Goal: Complete application form: Complete application form

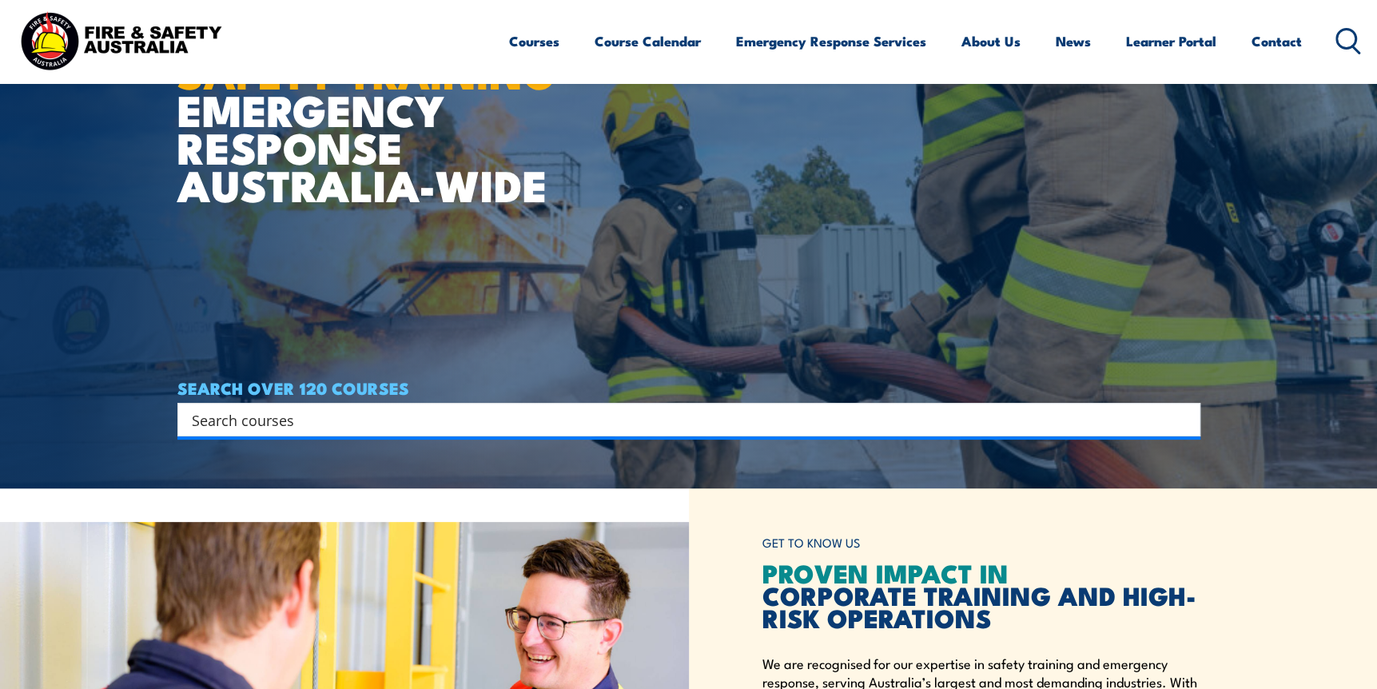
scroll to position [240, 0]
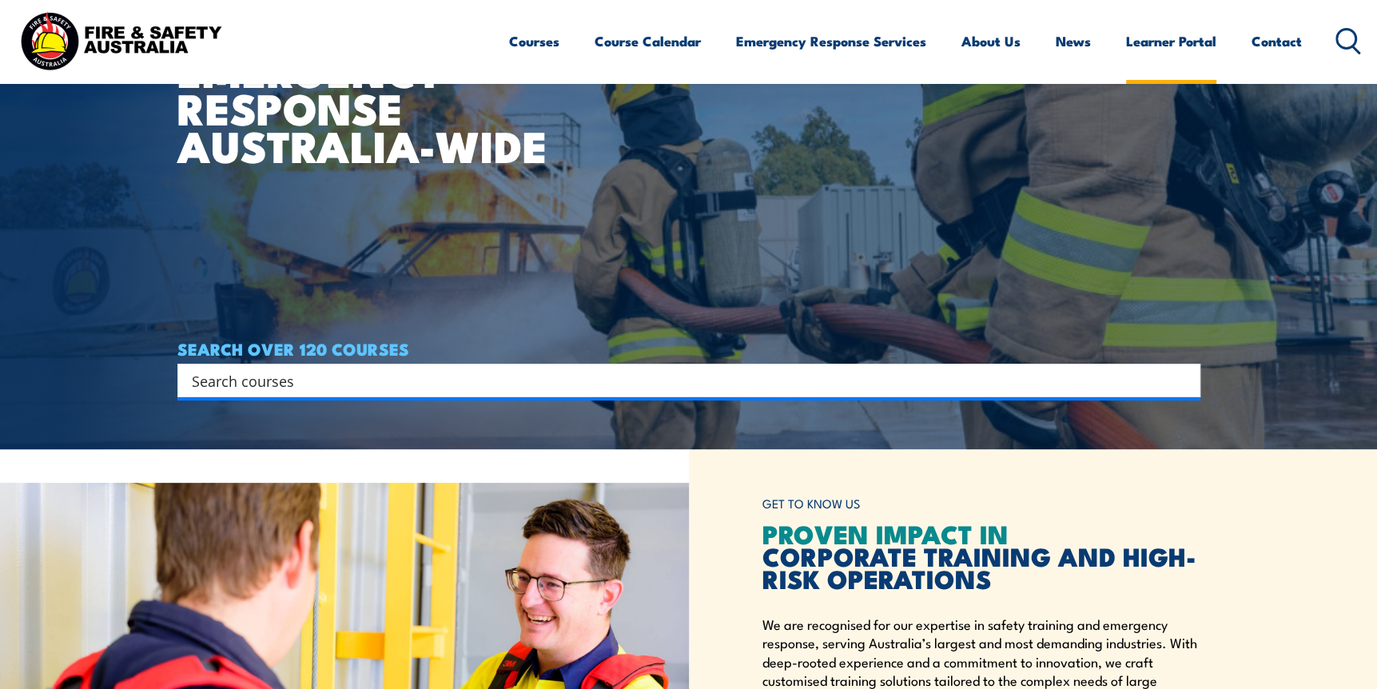
click at [1164, 47] on link "Learner Portal" at bounding box center [1171, 41] width 90 height 42
click at [1282, 489] on div "GET TO KNOW US PROVEN IMPACT IN CORPORATE TRAINING AND HIGH-RISK OPERATIONS We …" at bounding box center [1033, 668] width 689 height 439
click at [1173, 48] on link "Learner Portal" at bounding box center [1171, 41] width 90 height 42
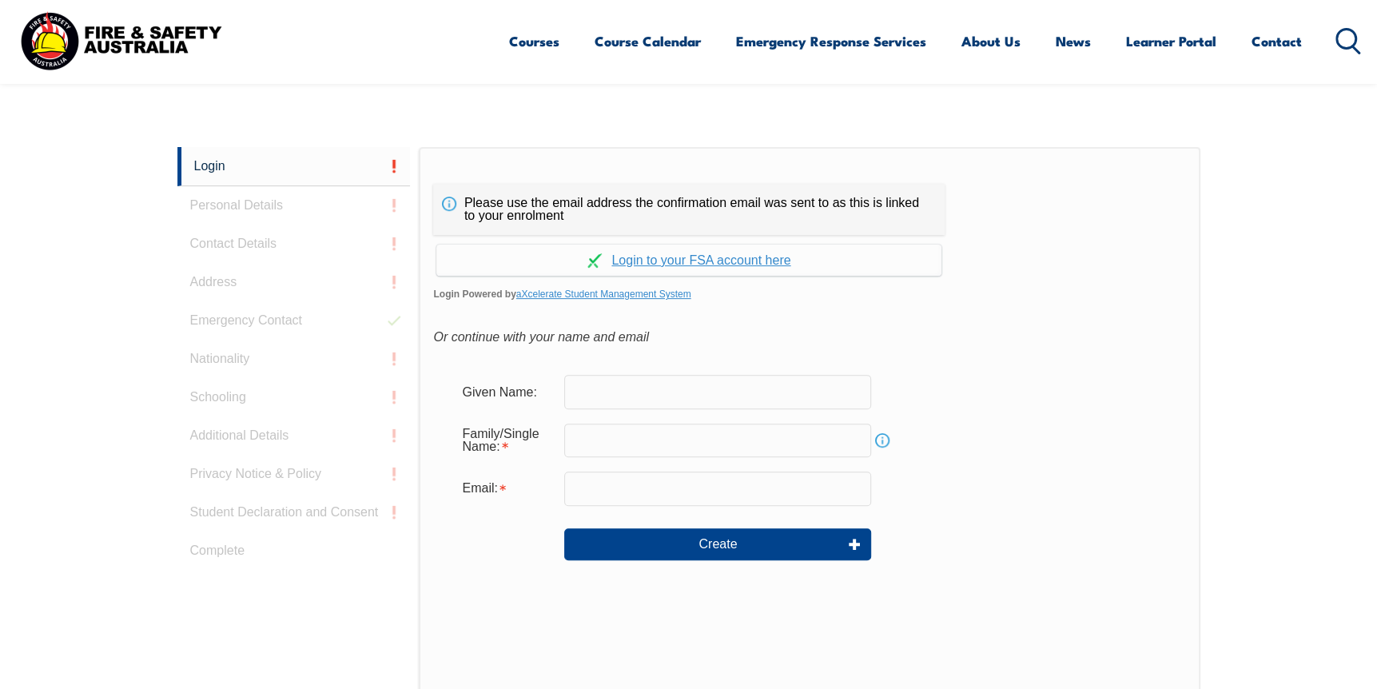
scroll to position [425, 0]
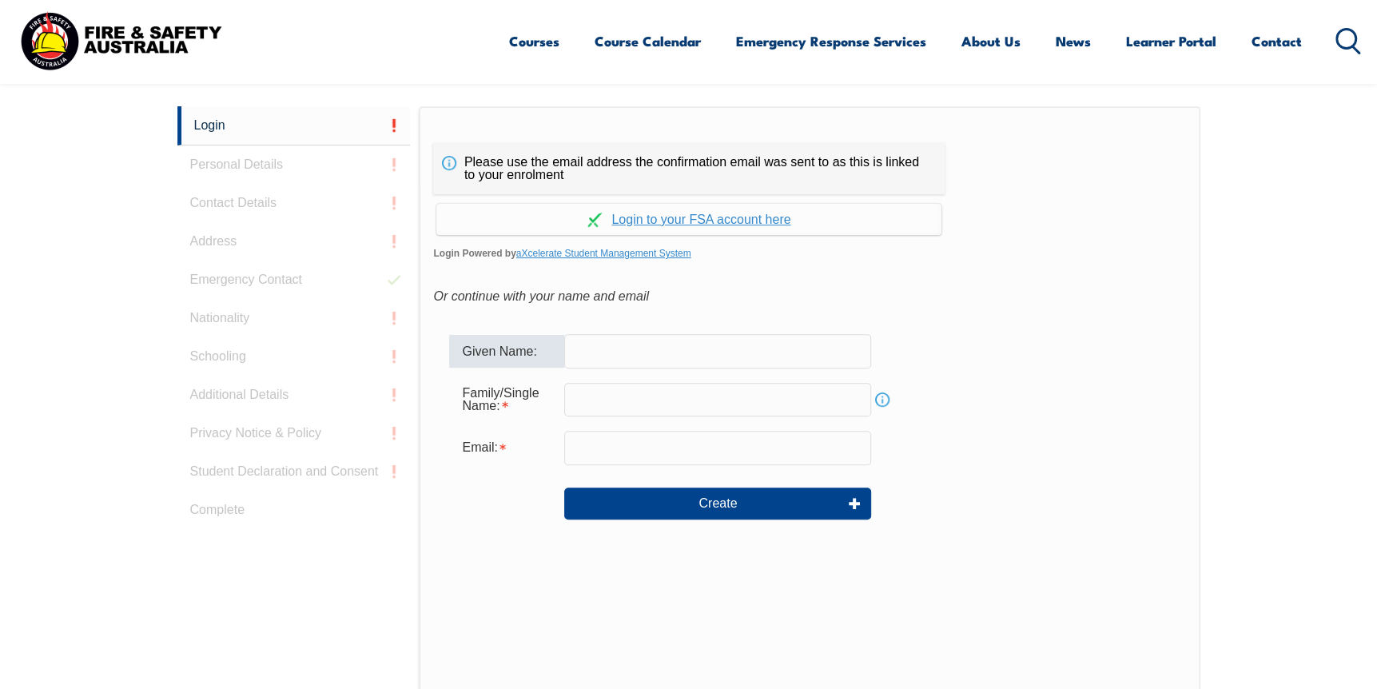
click at [635, 355] on input "text" at bounding box center [717, 351] width 307 height 34
type input "Marissa"
type input "Kaandorp"
click at [833, 450] on input "Marissa.Kaandorp@keyassets.org.au" at bounding box center [717, 448] width 307 height 34
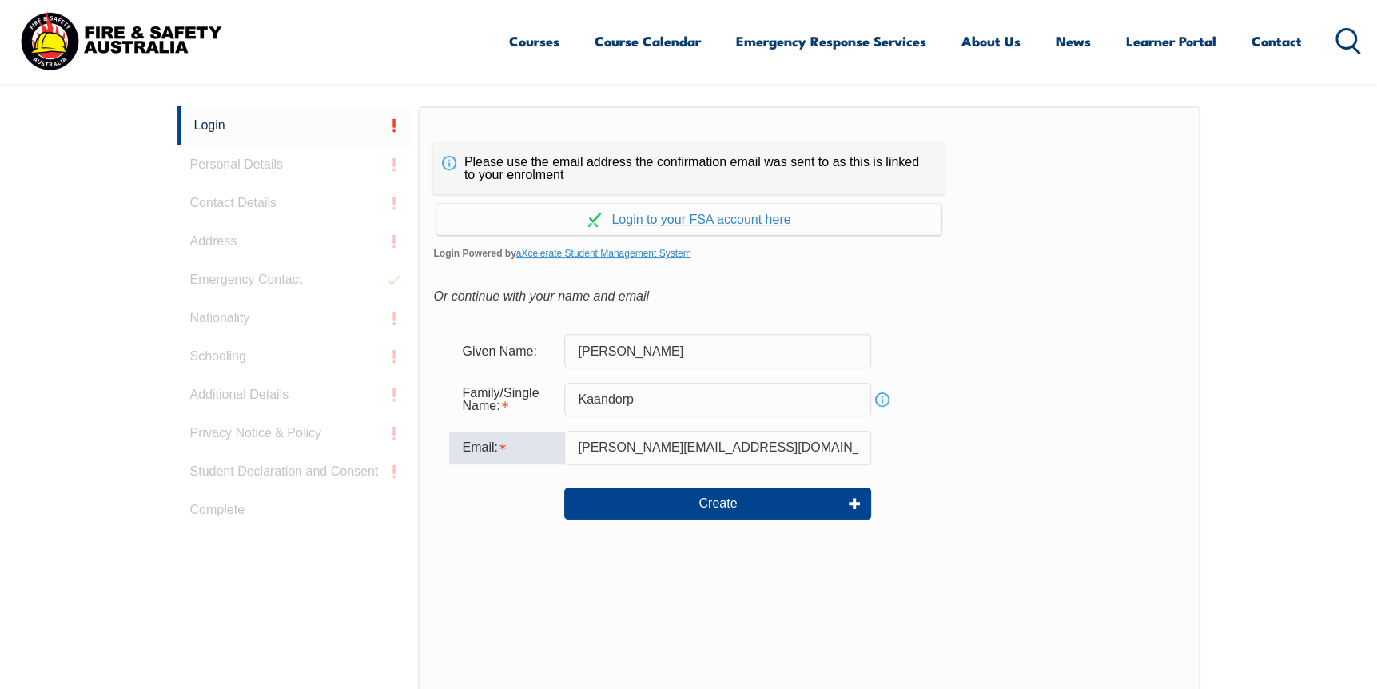
click at [1014, 348] on div "Given Name: Marissa" at bounding box center [809, 351] width 720 height 34
drag, startPoint x: 801, startPoint y: 446, endPoint x: 484, endPoint y: 439, distance: 316.5
click at [484, 439] on div "Email: Marissa.Kaandorp@keyassets.org.au" at bounding box center [809, 448] width 720 height 34
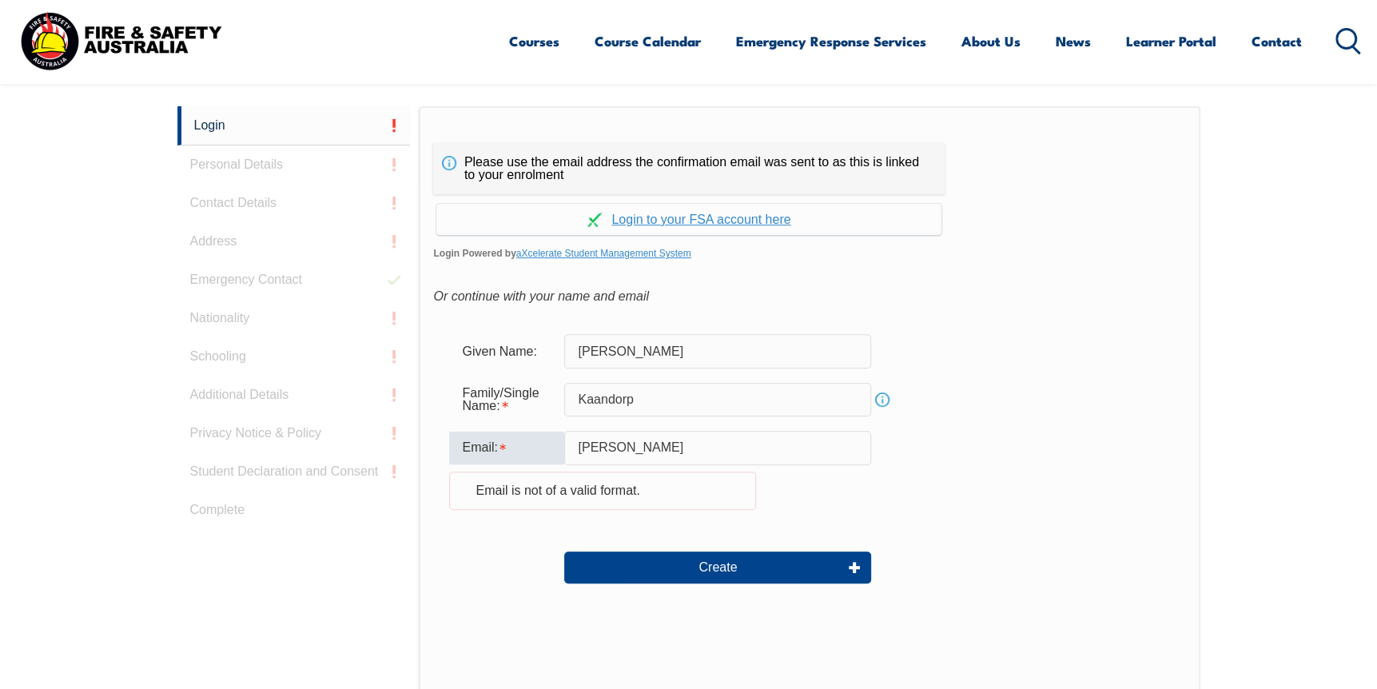
type input "hollow-hearts@hotmail.com"
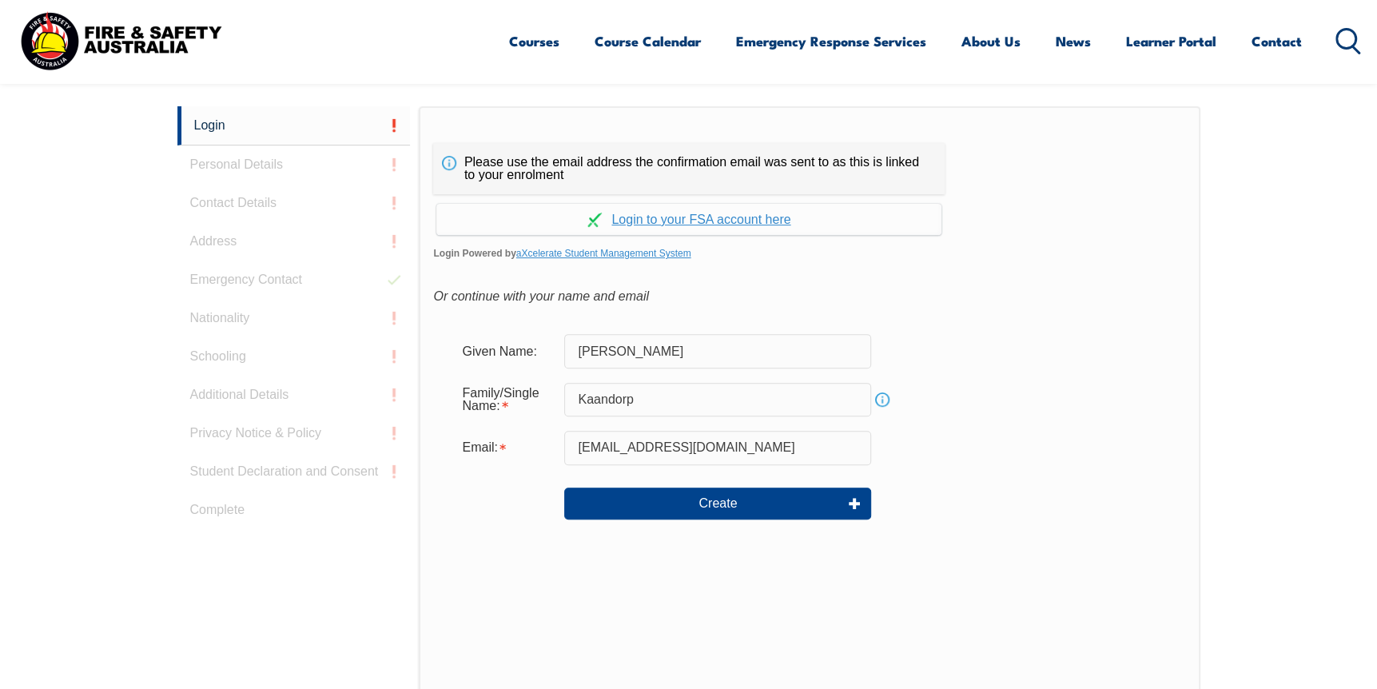
click at [974, 470] on form "Given Name: Marissa Family/Single Name: Kaandorp Info Email: hollow-hearts@hotm…" at bounding box center [809, 438] width 752 height 240
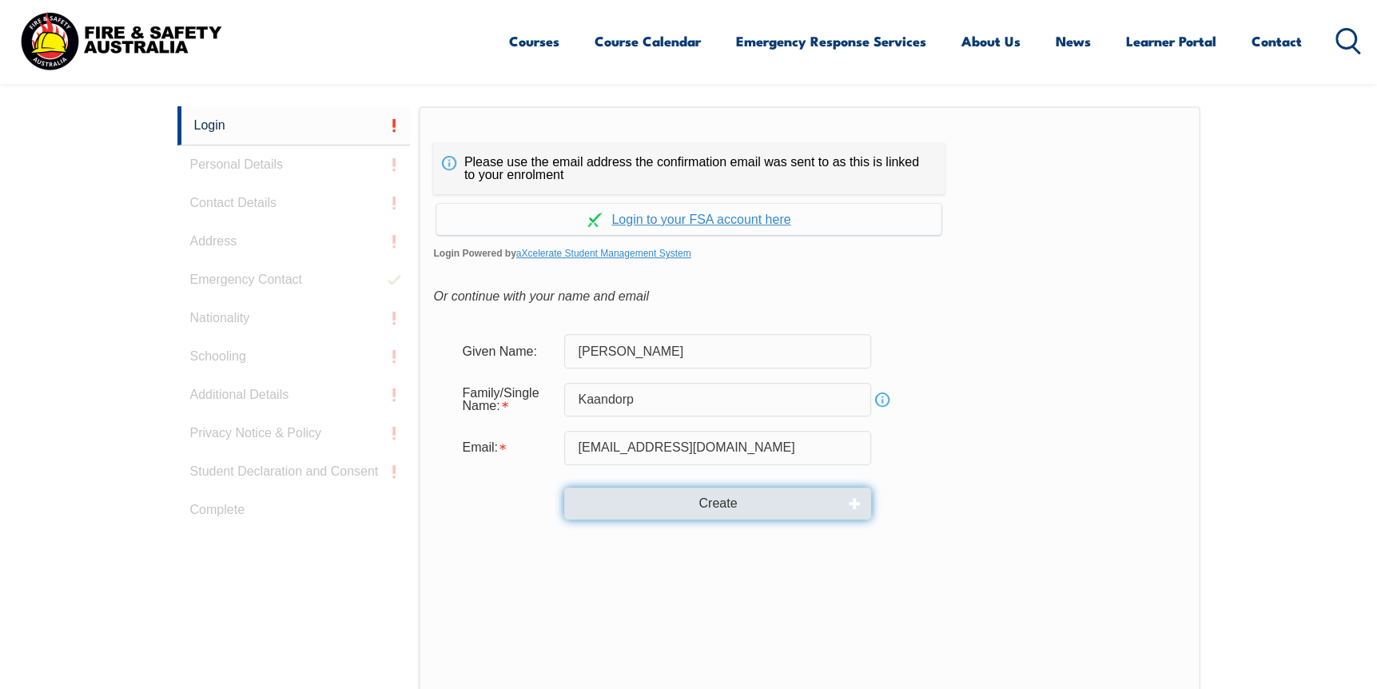
click at [740, 495] on button "Create" at bounding box center [717, 503] width 307 height 32
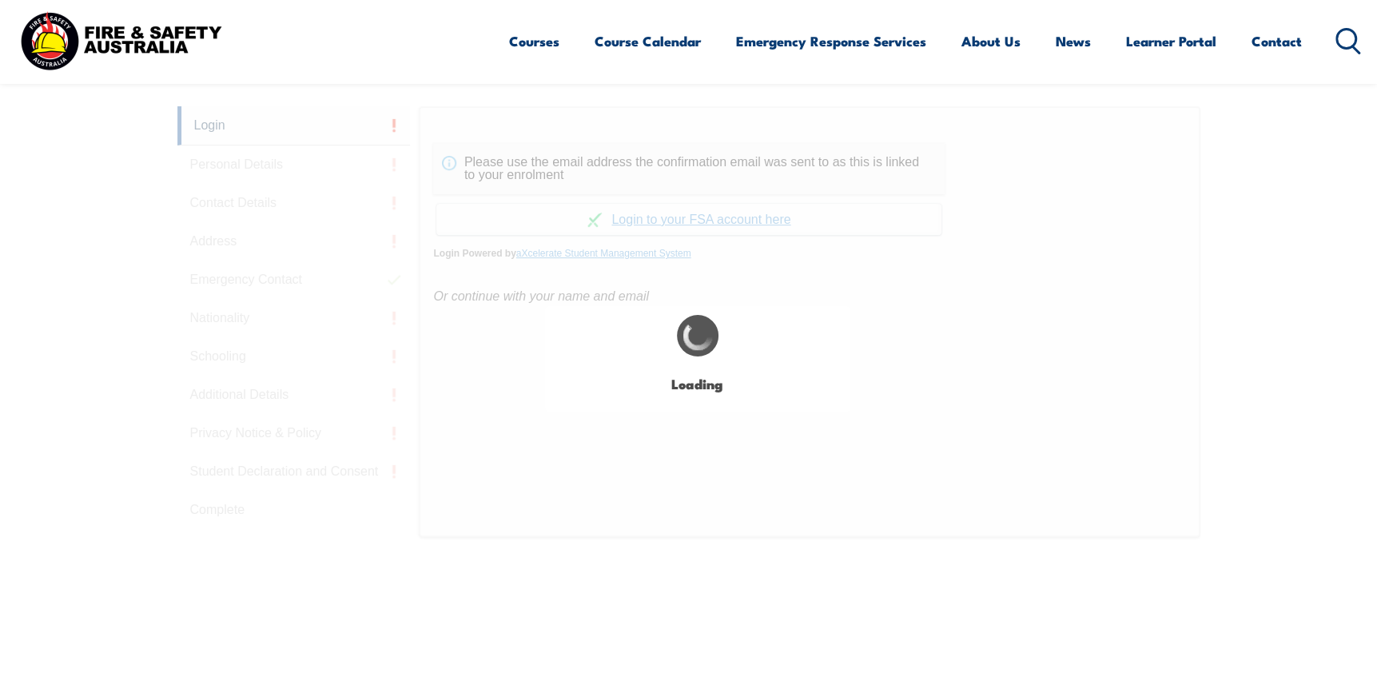
type input "Marissa"
type input "Kaandorp"
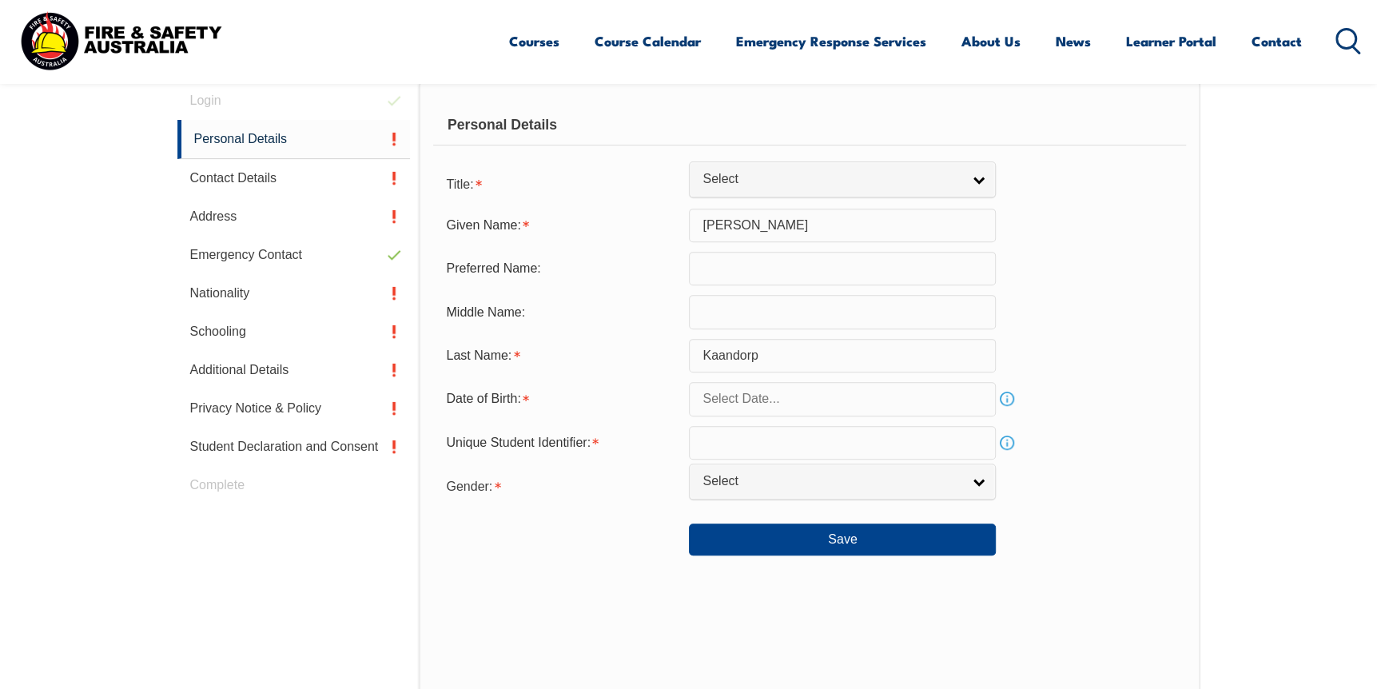
scroll to position [451, 0]
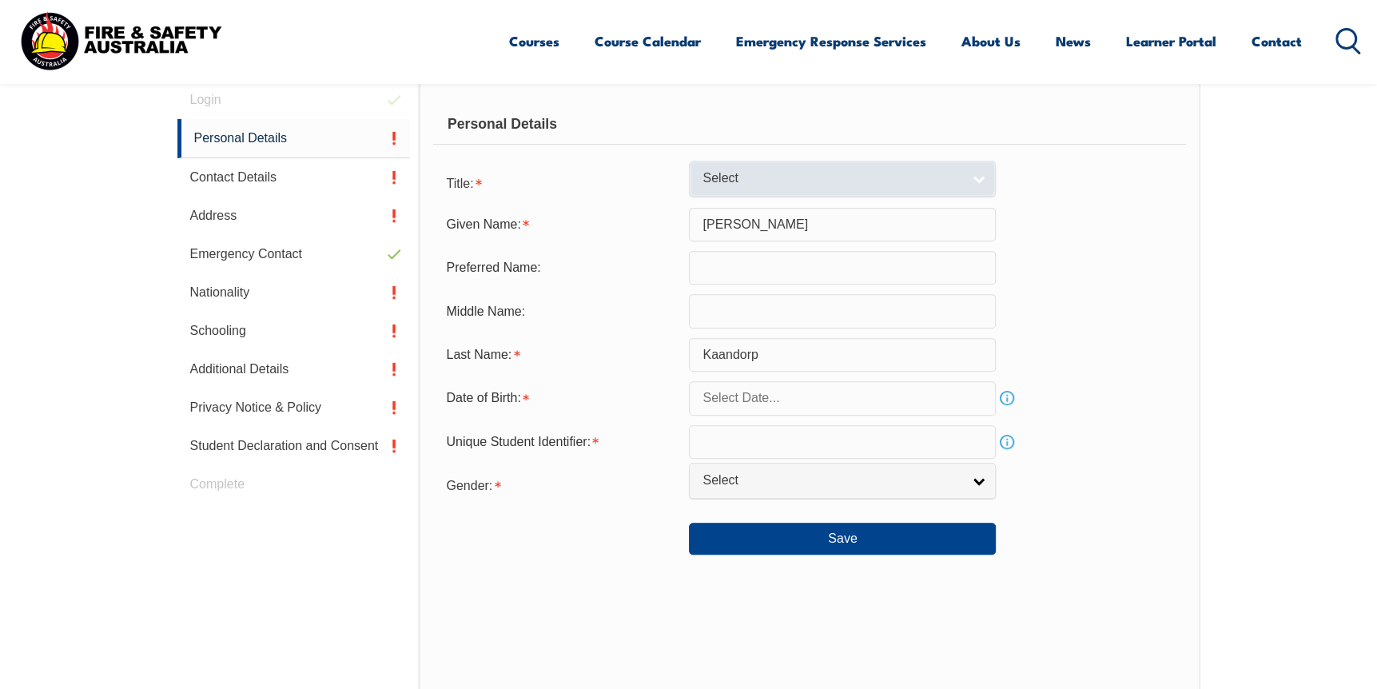
click at [727, 178] on span "Select" at bounding box center [831, 178] width 259 height 17
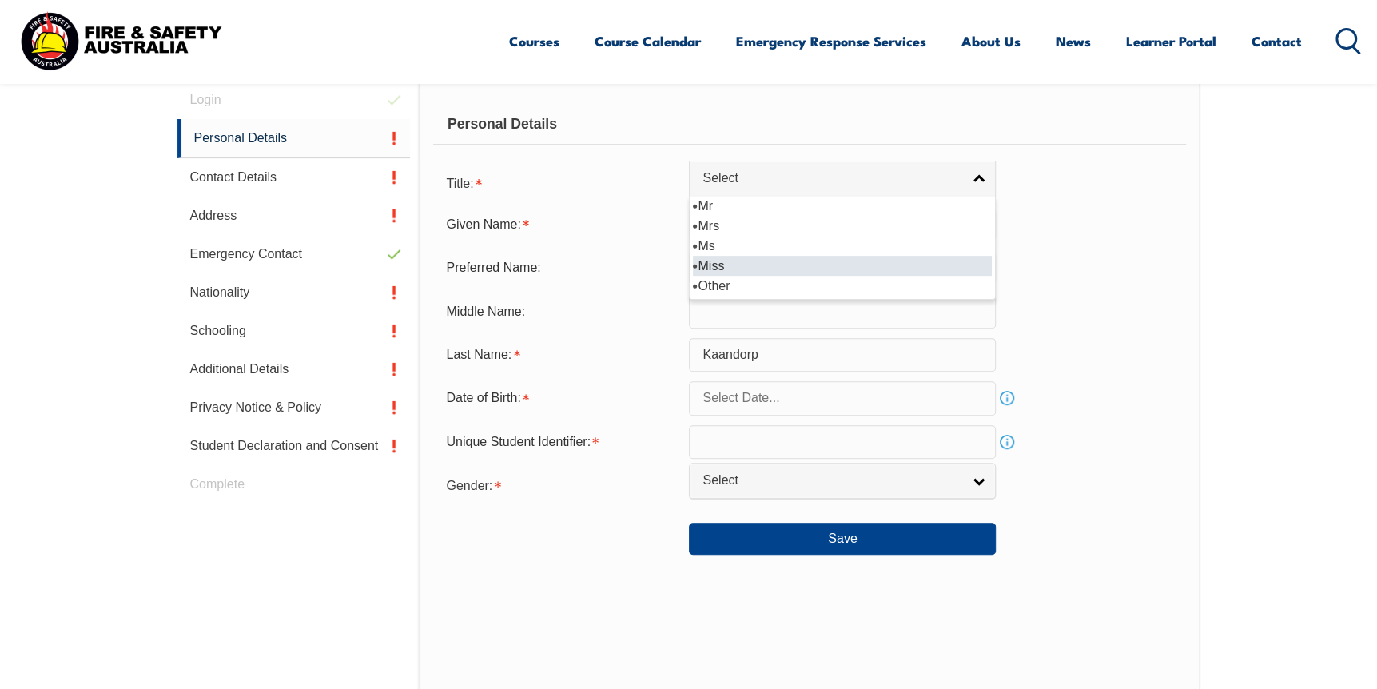
click at [731, 260] on li "Miss" at bounding box center [842, 266] width 299 height 20
select select "Miss"
click at [747, 274] on input "text" at bounding box center [842, 268] width 307 height 34
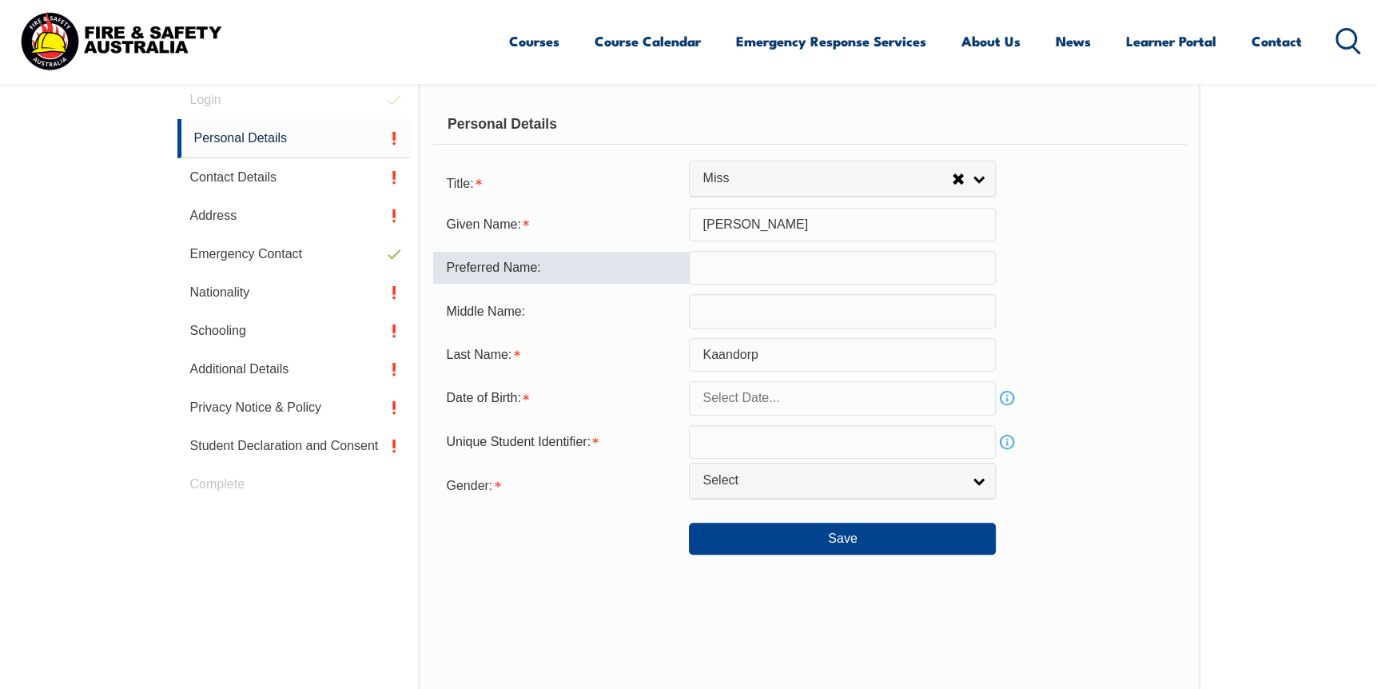
click at [726, 308] on input "text" at bounding box center [842, 311] width 307 height 34
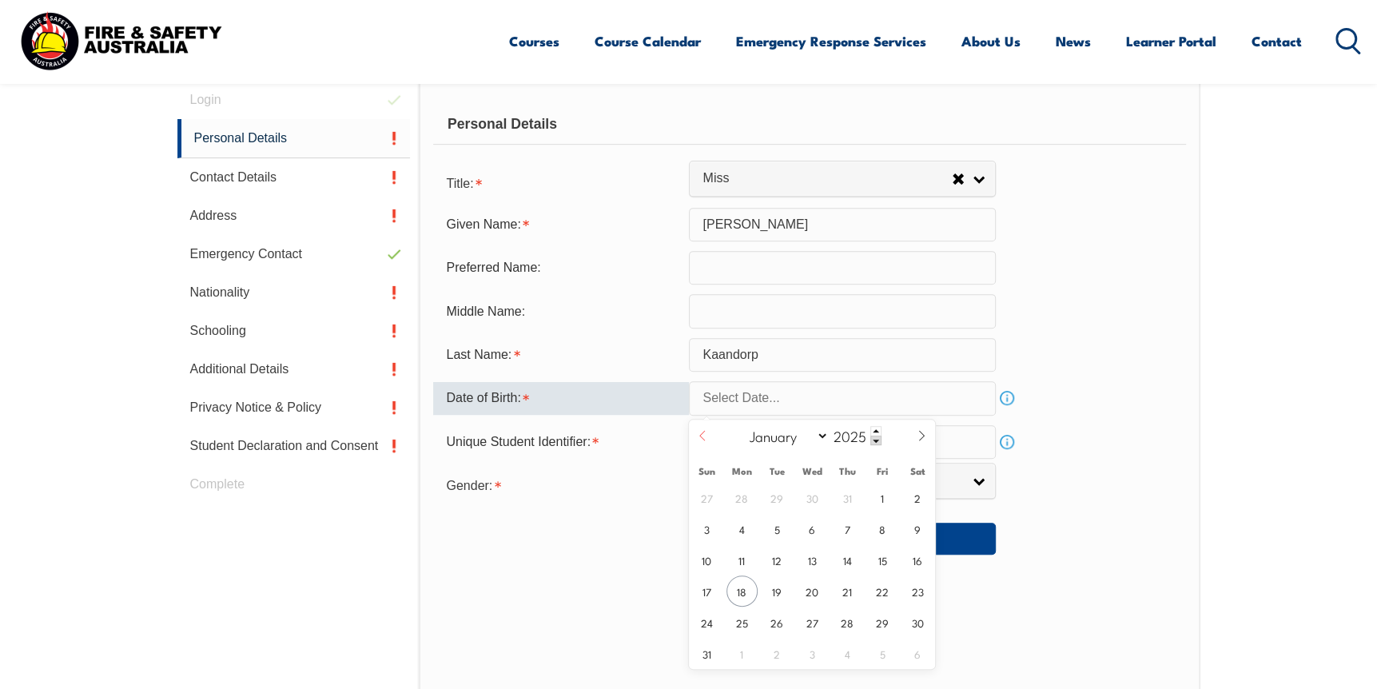
click at [713, 408] on input "text" at bounding box center [842, 398] width 307 height 34
click at [877, 428] on span at bounding box center [875, 431] width 11 height 10
click at [877, 440] on span at bounding box center [875, 441] width 11 height 10
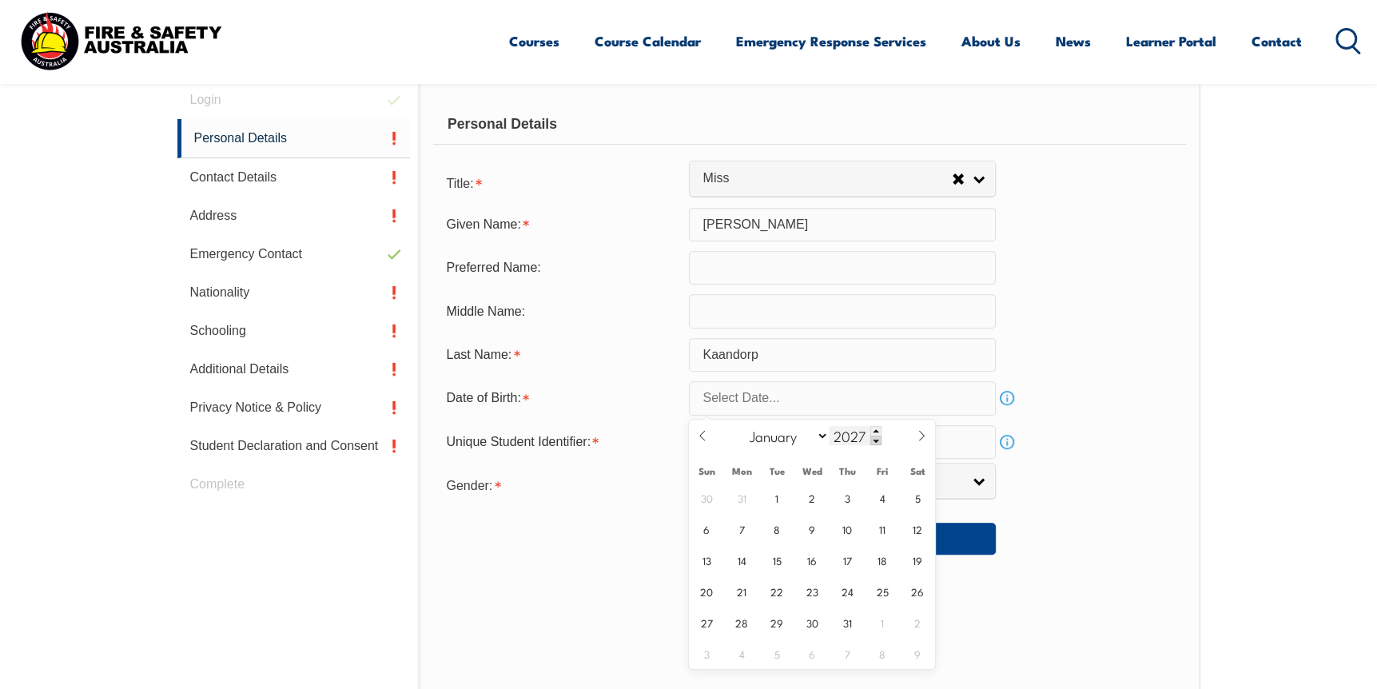
click at [877, 440] on span at bounding box center [875, 441] width 11 height 10
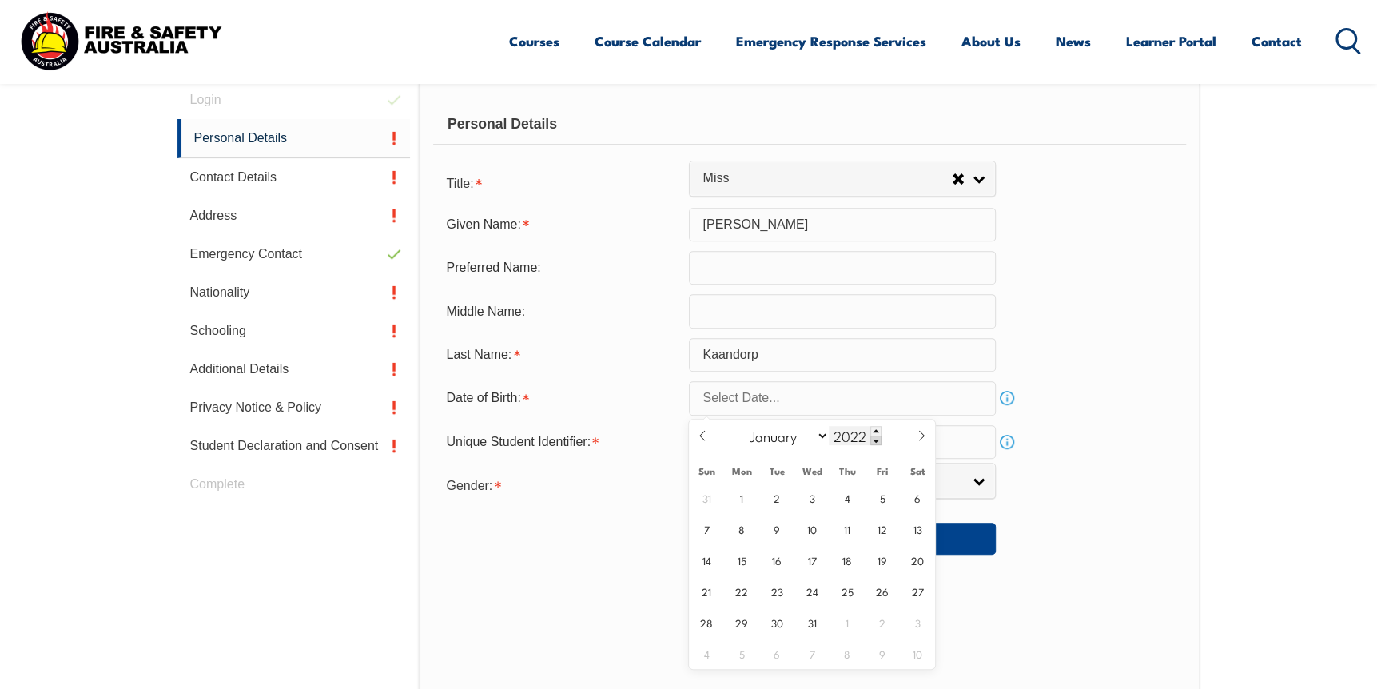
click at [877, 440] on span at bounding box center [875, 441] width 11 height 10
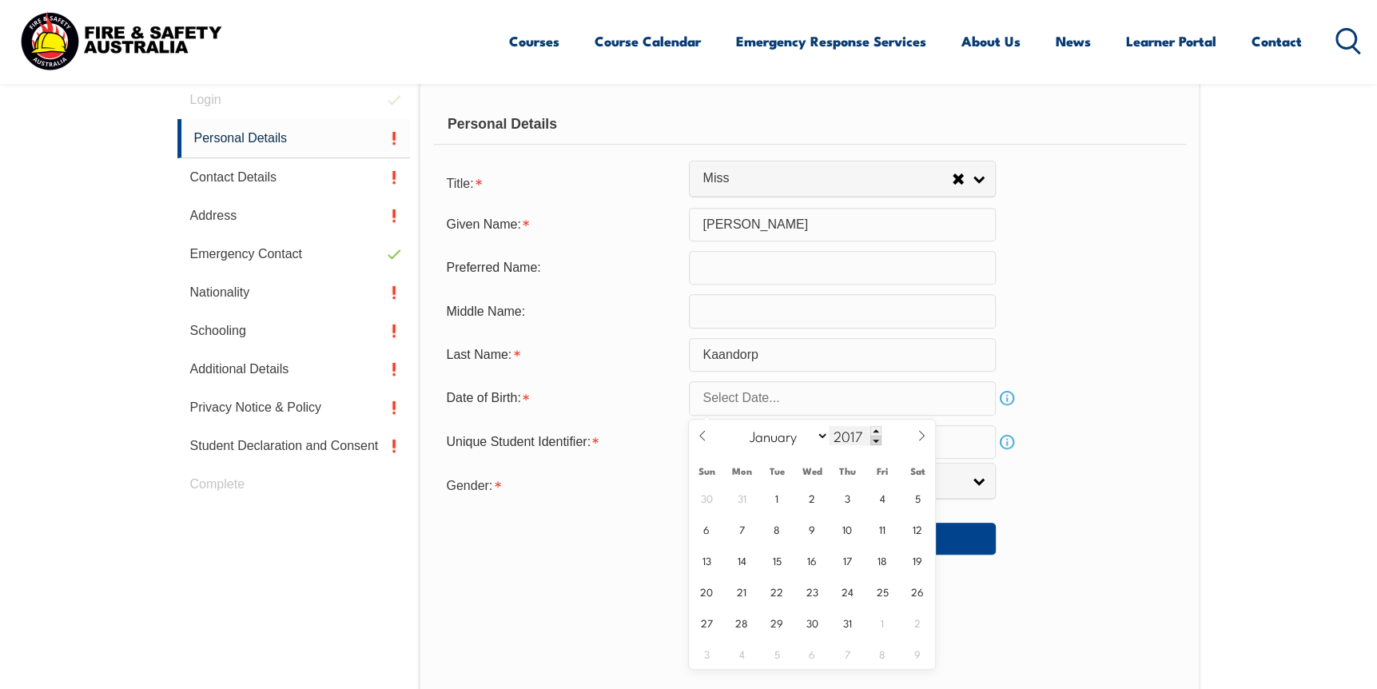
click at [877, 440] on span at bounding box center [875, 441] width 11 height 10
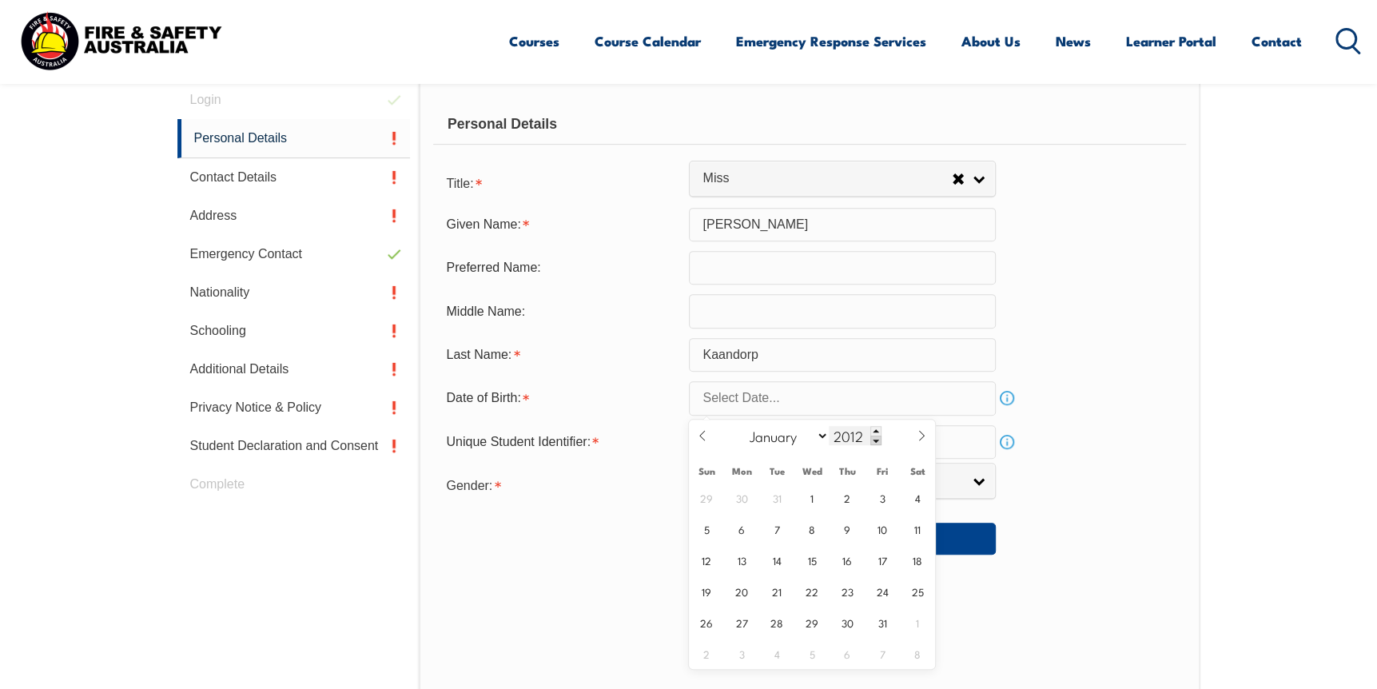
click at [877, 440] on span at bounding box center [875, 441] width 11 height 10
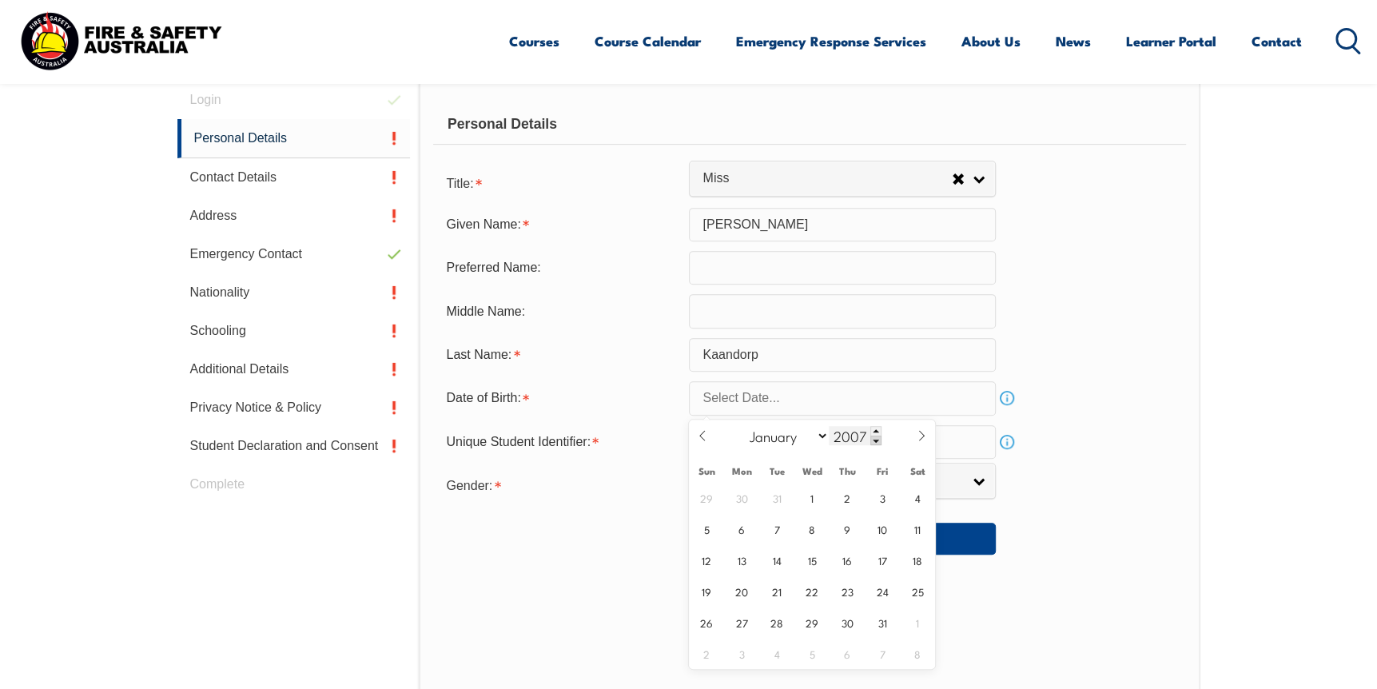
click at [877, 440] on span at bounding box center [875, 441] width 11 height 10
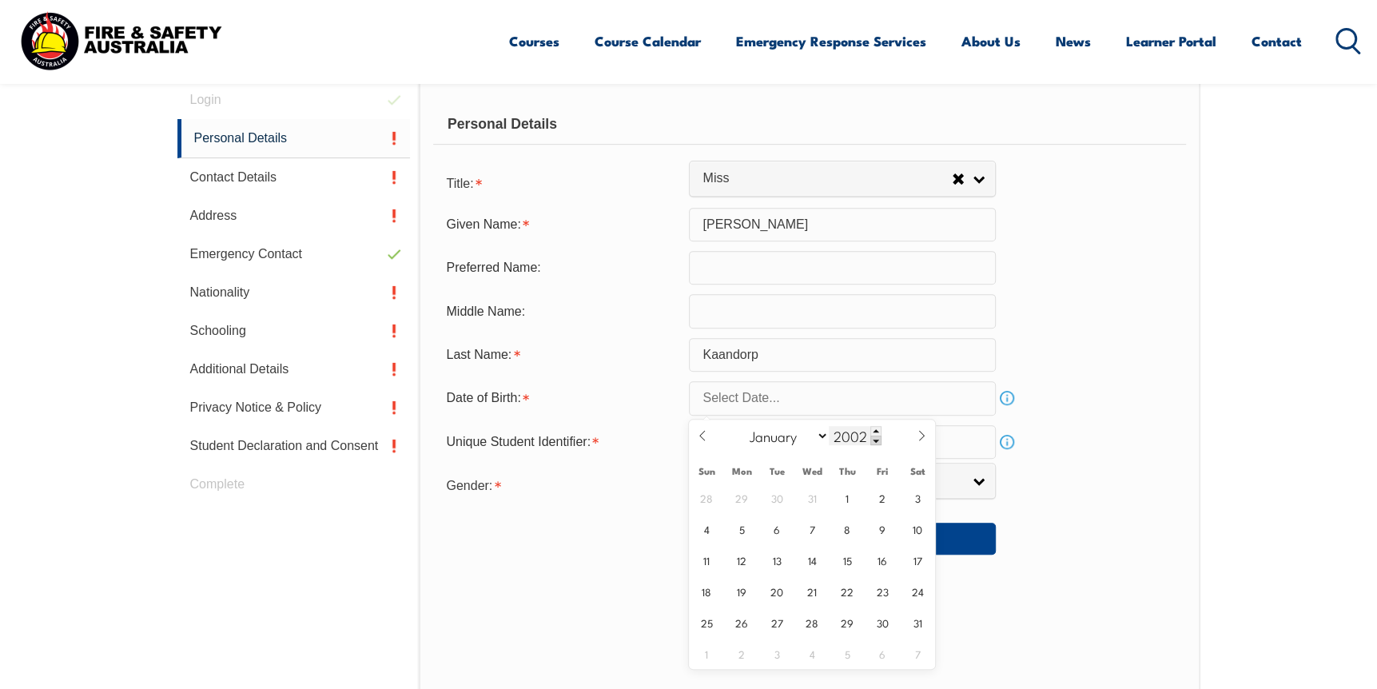
click at [877, 440] on span at bounding box center [875, 441] width 11 height 10
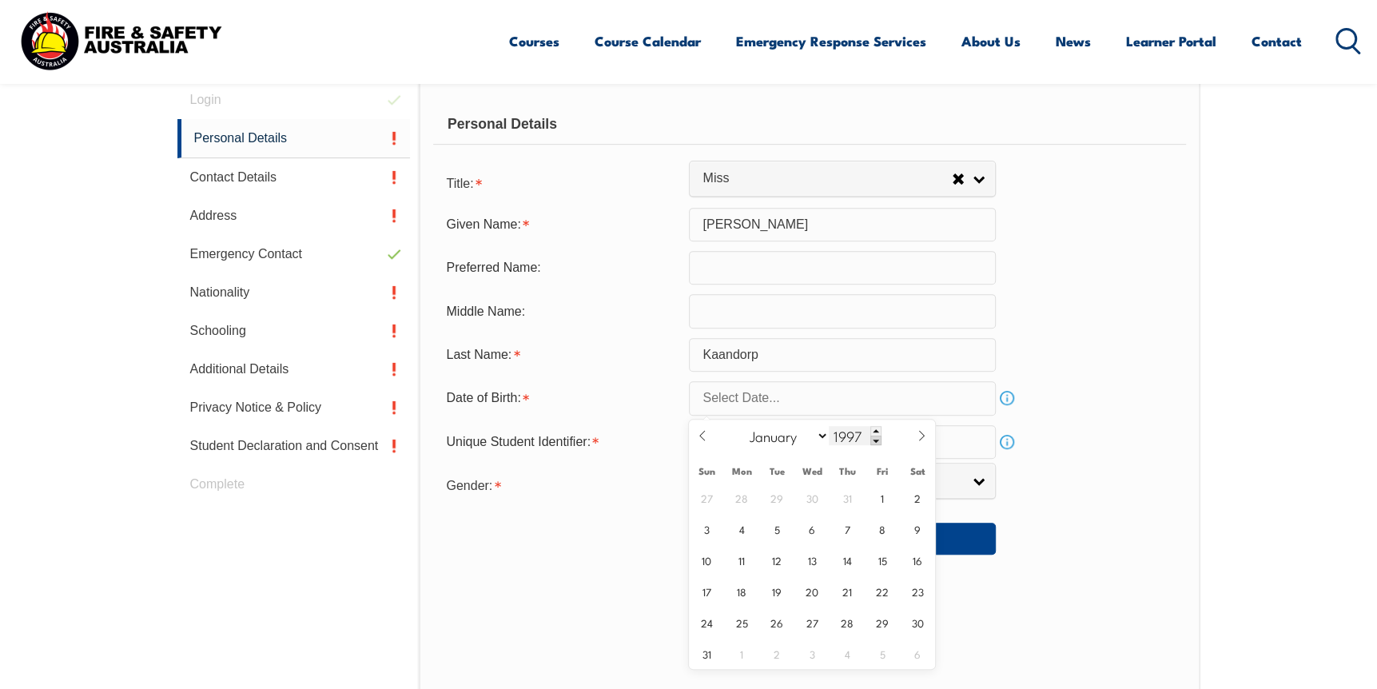
click at [877, 440] on span at bounding box center [875, 441] width 11 height 10
type input "1995"
click at [706, 432] on icon at bounding box center [702, 435] width 11 height 11
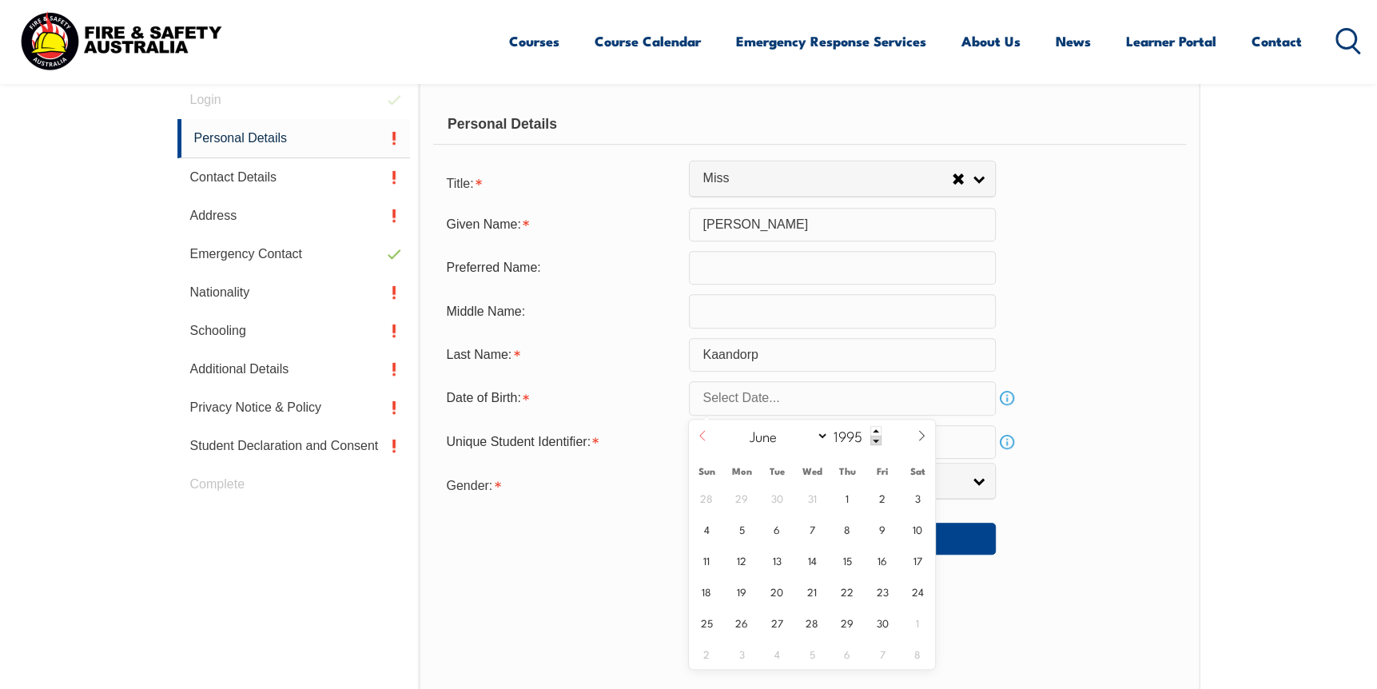
click at [706, 432] on icon at bounding box center [702, 435] width 11 height 11
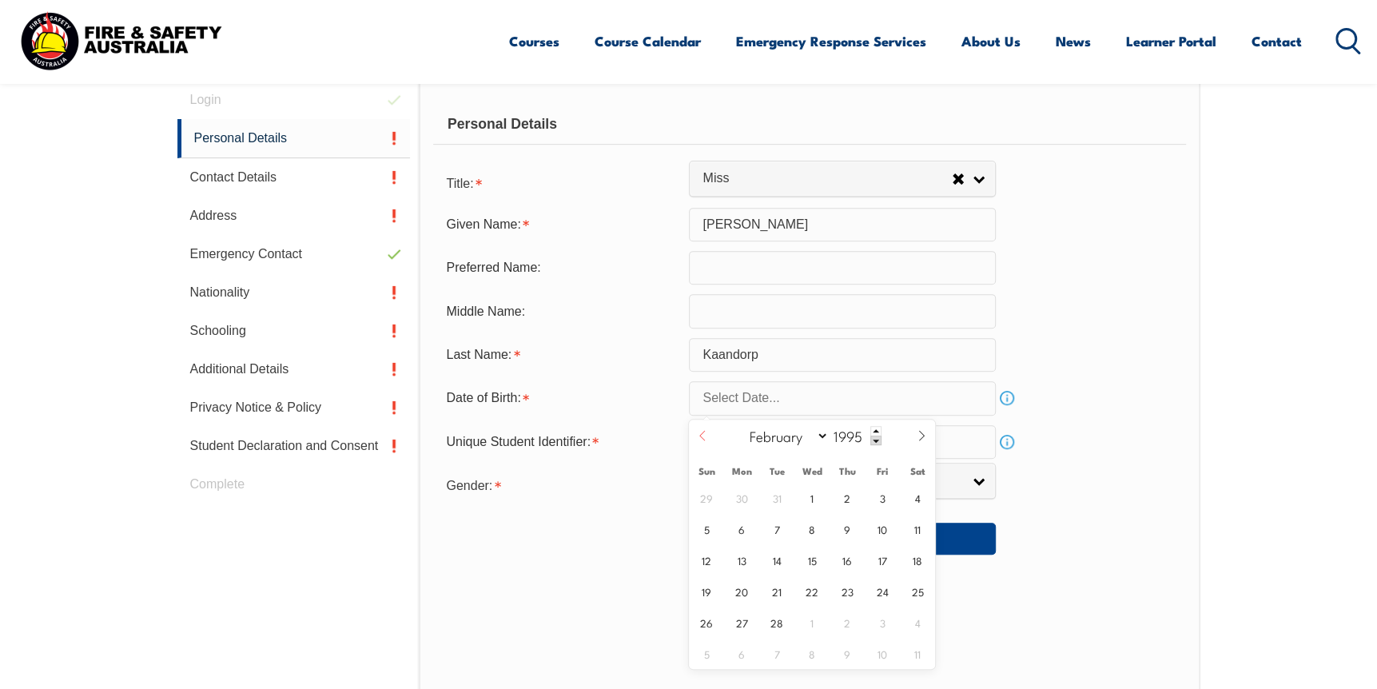
select select "0"
click at [804, 563] on span "18" at bounding box center [811, 559] width 31 height 31
type input "January 18, 1995"
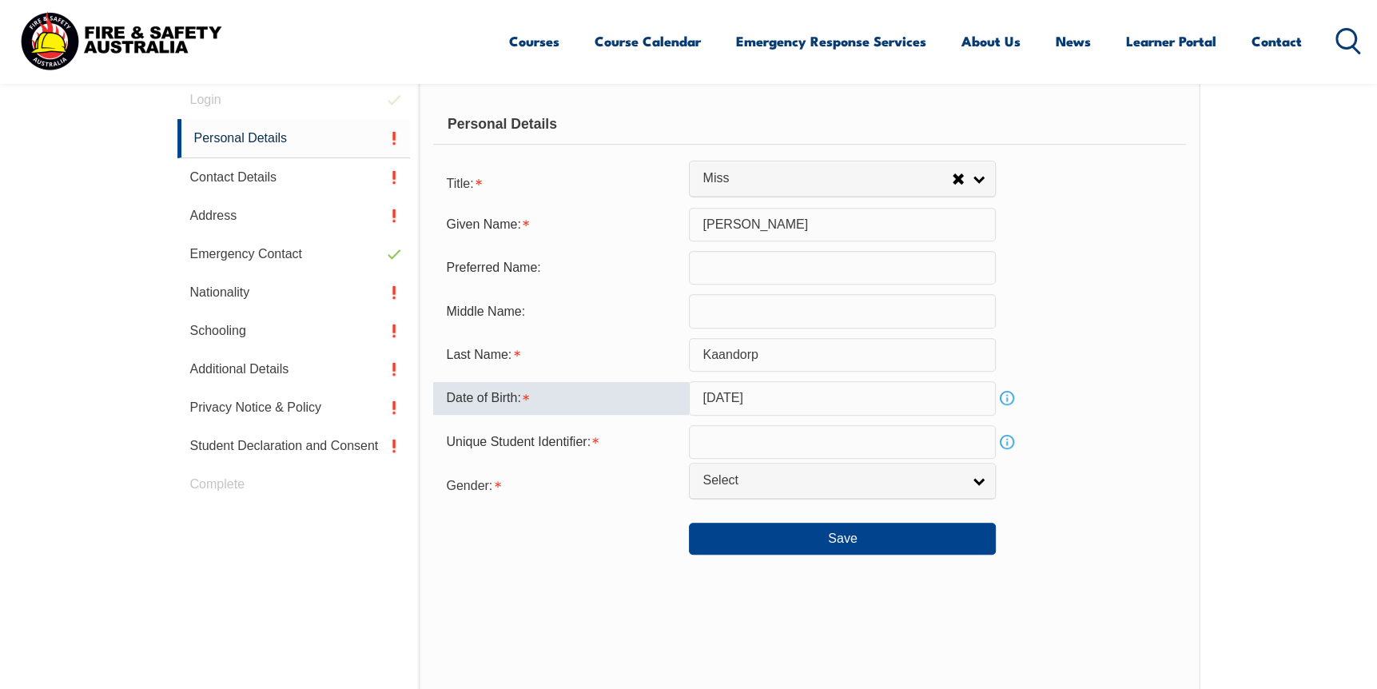
click at [1132, 405] on div "Date of Birth: January 18, 1995 Info" at bounding box center [809, 398] width 752 height 34
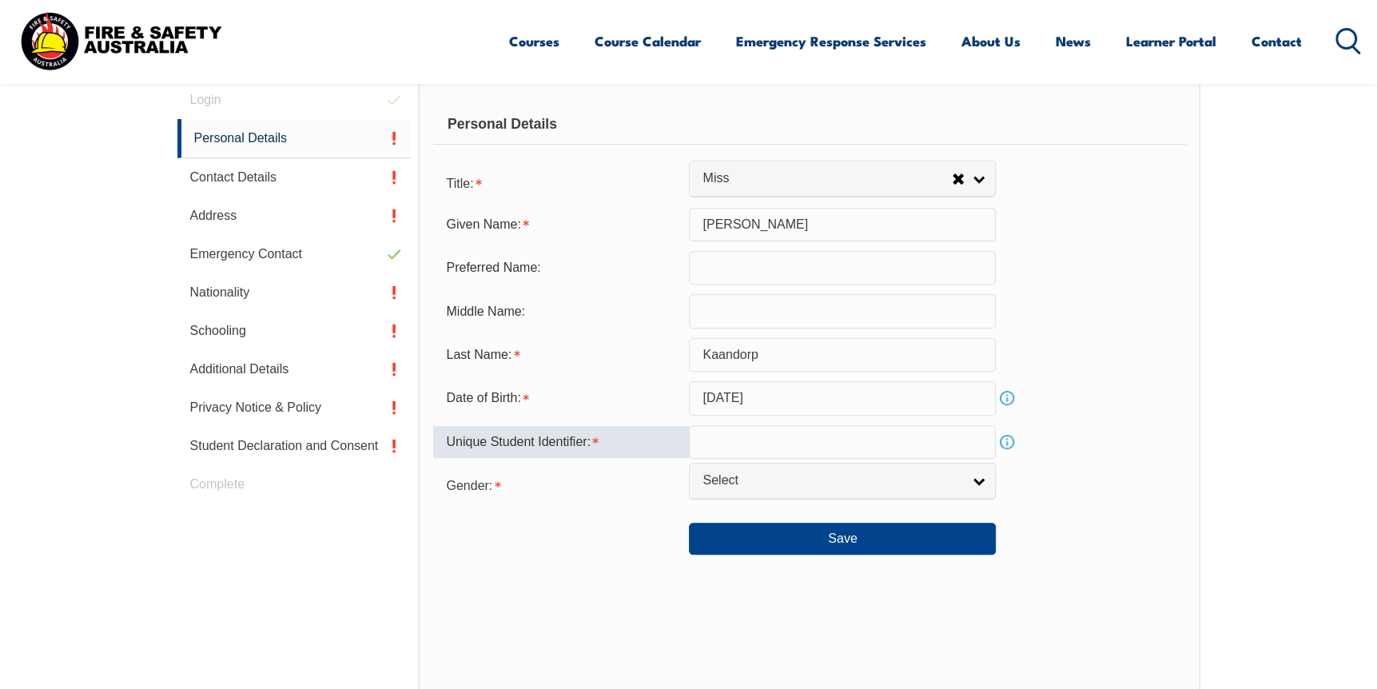
click at [891, 442] on input "text" at bounding box center [842, 442] width 307 height 34
type input "2EZ9938LY6"
drag, startPoint x: 580, startPoint y: 511, endPoint x: 642, endPoint y: 496, distance: 64.2
click at [582, 511] on form "Title: Mr Mrs Ms Miss Other Miss Mr Mrs Ms Miss Other Given Name: Marissa Prefe…" at bounding box center [809, 360] width 752 height 389
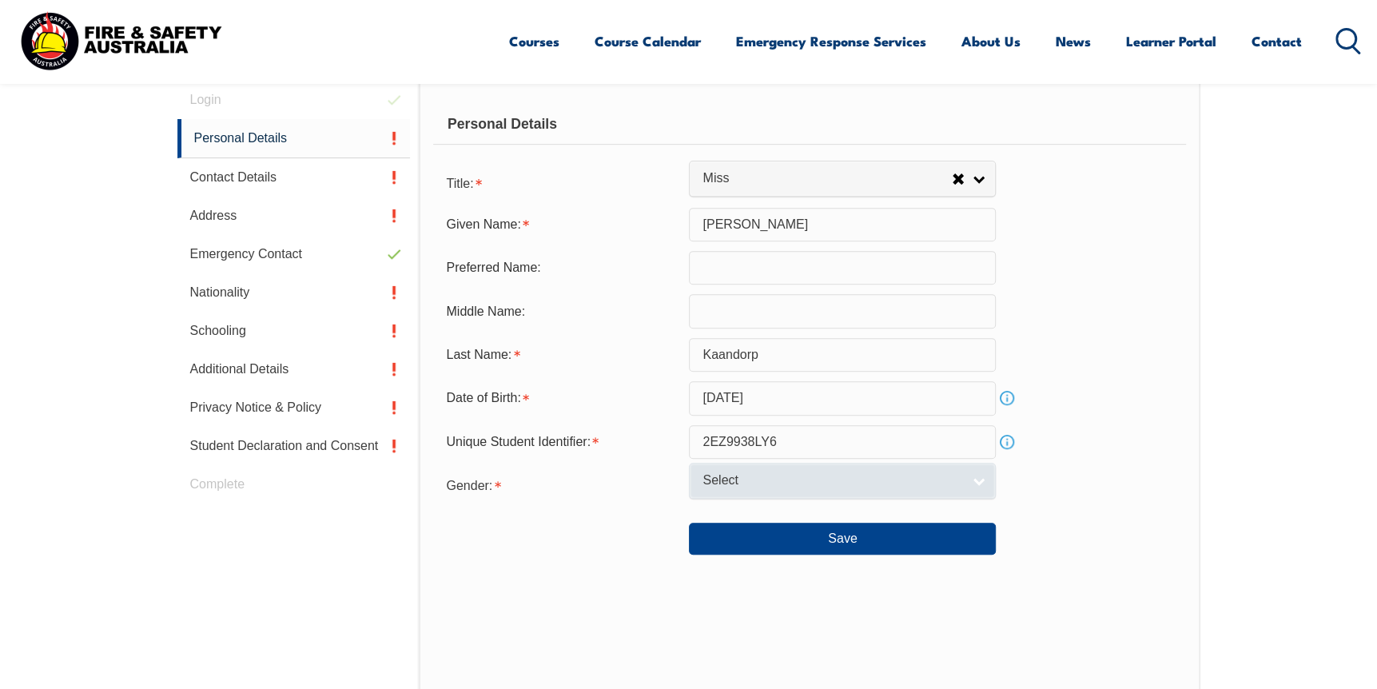
click at [725, 488] on span "Select" at bounding box center [831, 480] width 259 height 17
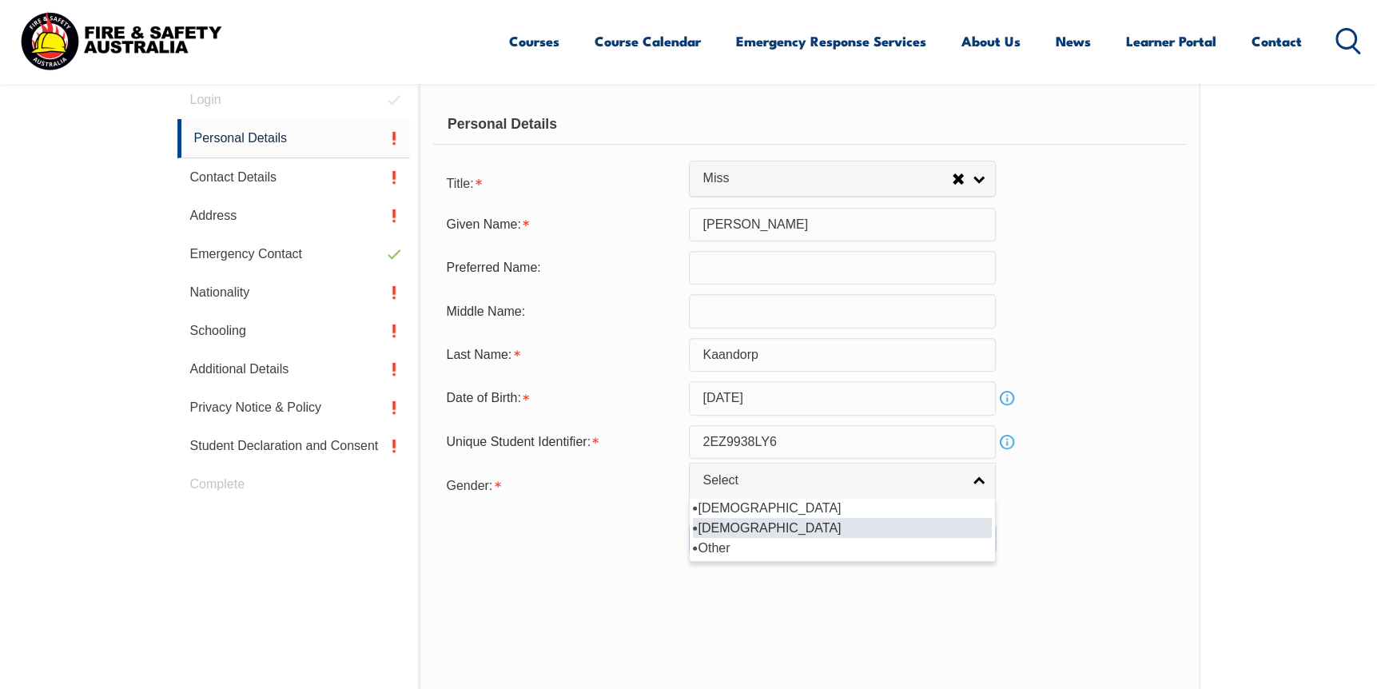
click at [738, 532] on li "Female" at bounding box center [842, 528] width 299 height 20
select select "F"
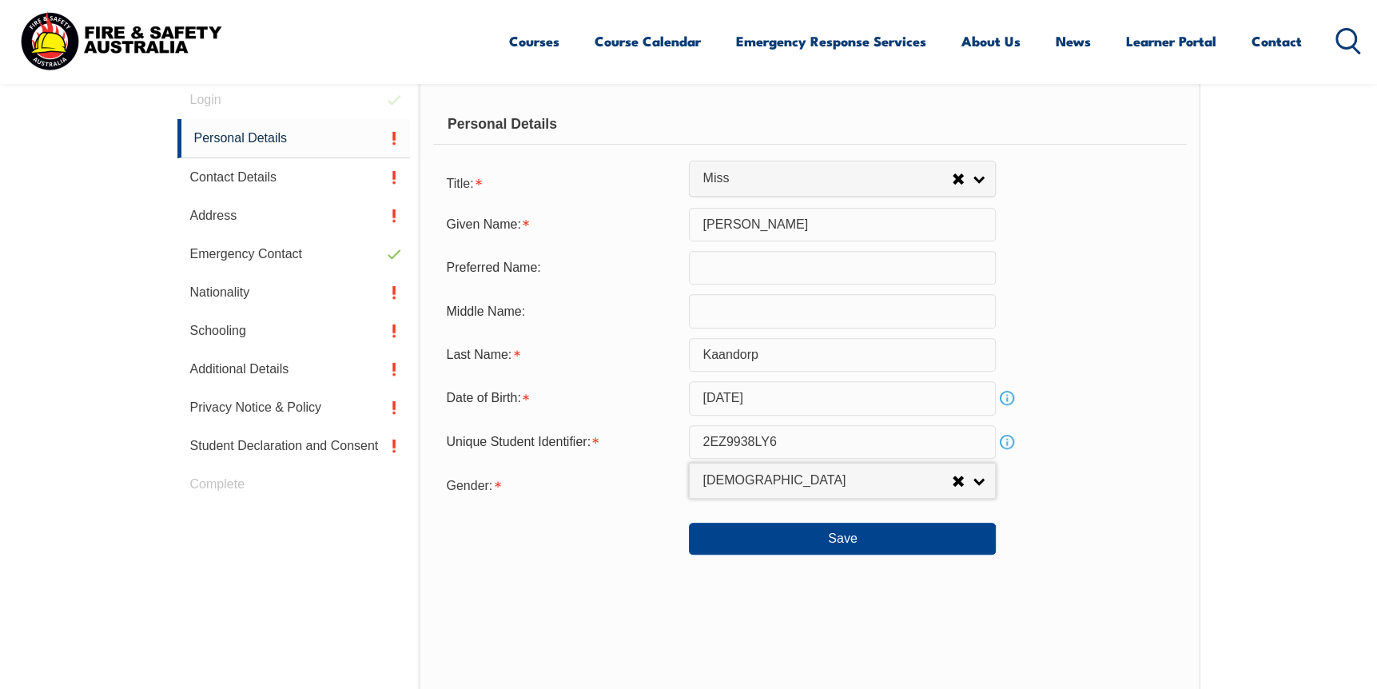
click at [596, 515] on div "Save" at bounding box center [809, 532] width 752 height 45
click at [805, 536] on button "Save" at bounding box center [842, 539] width 307 height 32
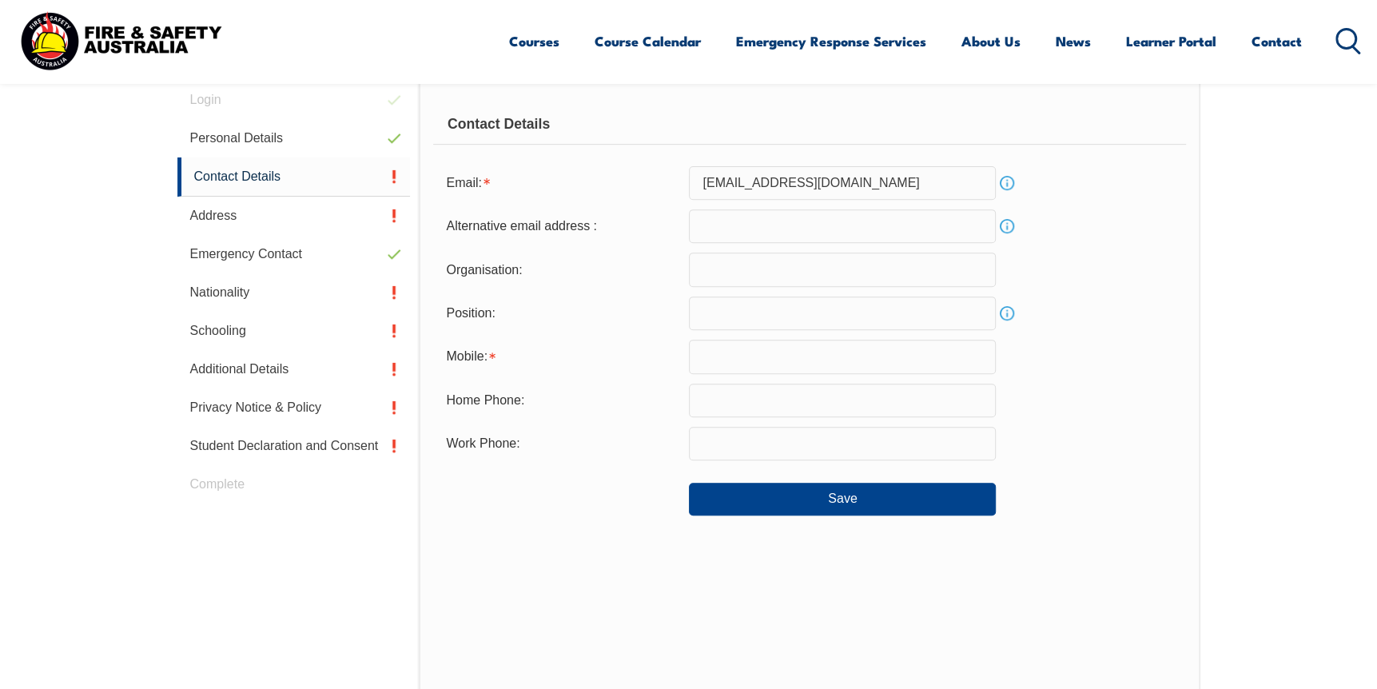
click at [772, 228] on input "email" at bounding box center [842, 226] width 307 height 34
type input "Marissa.Kaandorp@keyassets.org.au"
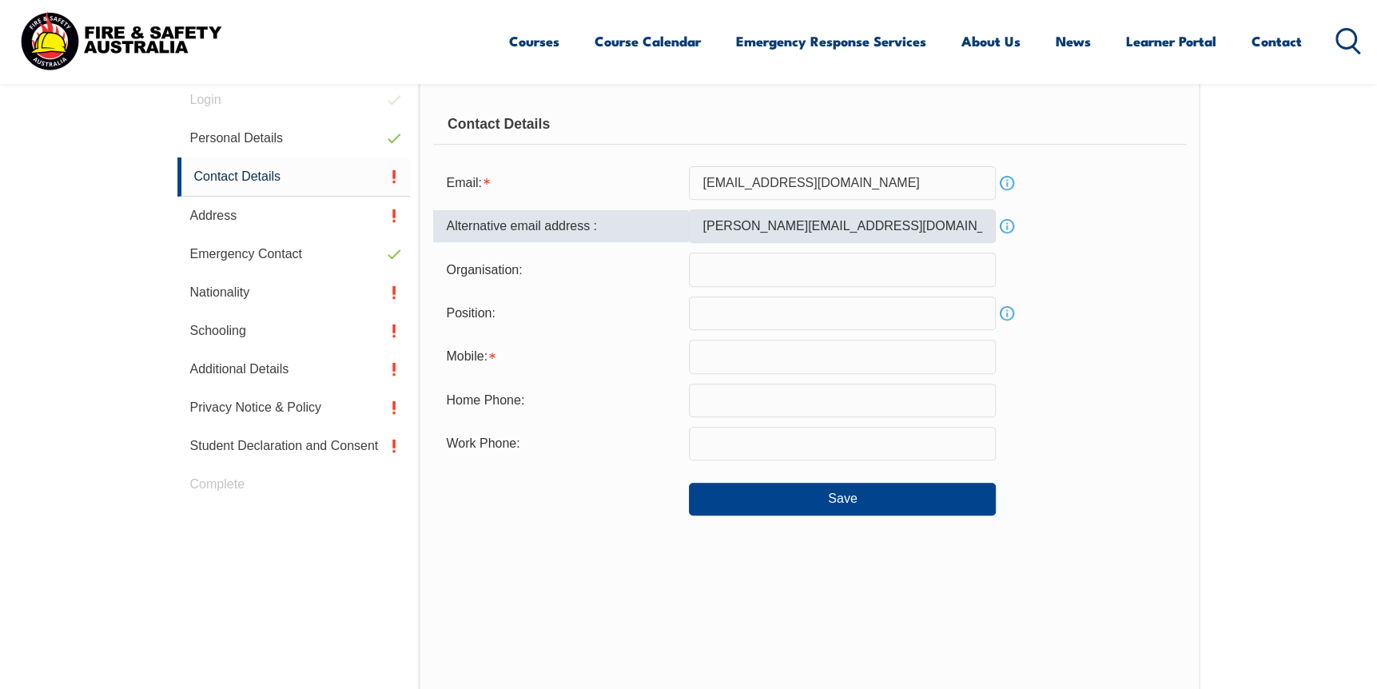
type input "Key Assets Australia"
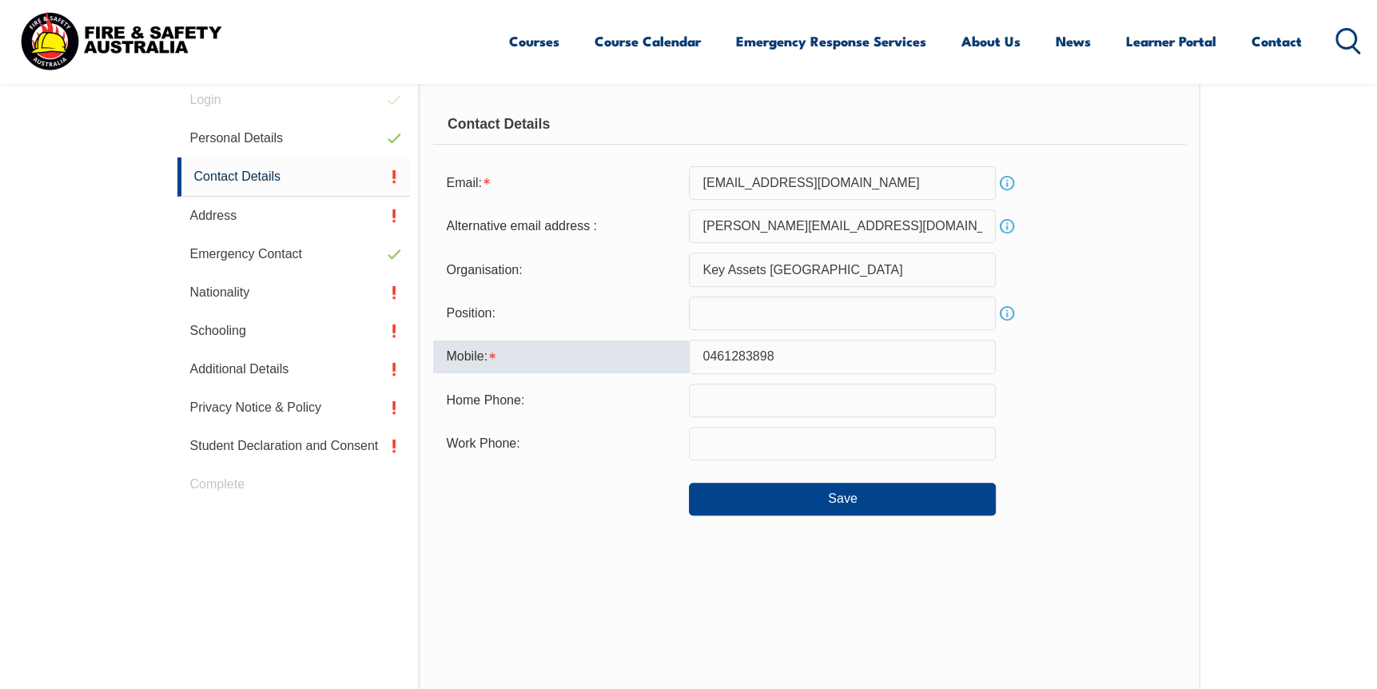
drag, startPoint x: 805, startPoint y: 366, endPoint x: 601, endPoint y: 335, distance: 206.1
click at [606, 352] on div "Mobile: 0461283898" at bounding box center [809, 357] width 752 height 34
type input "0403204686"
click at [626, 521] on div "Contact Details Email: hollow-hearts@hotmail.com Info Alternative email address…" at bounding box center [809, 412] width 781 height 663
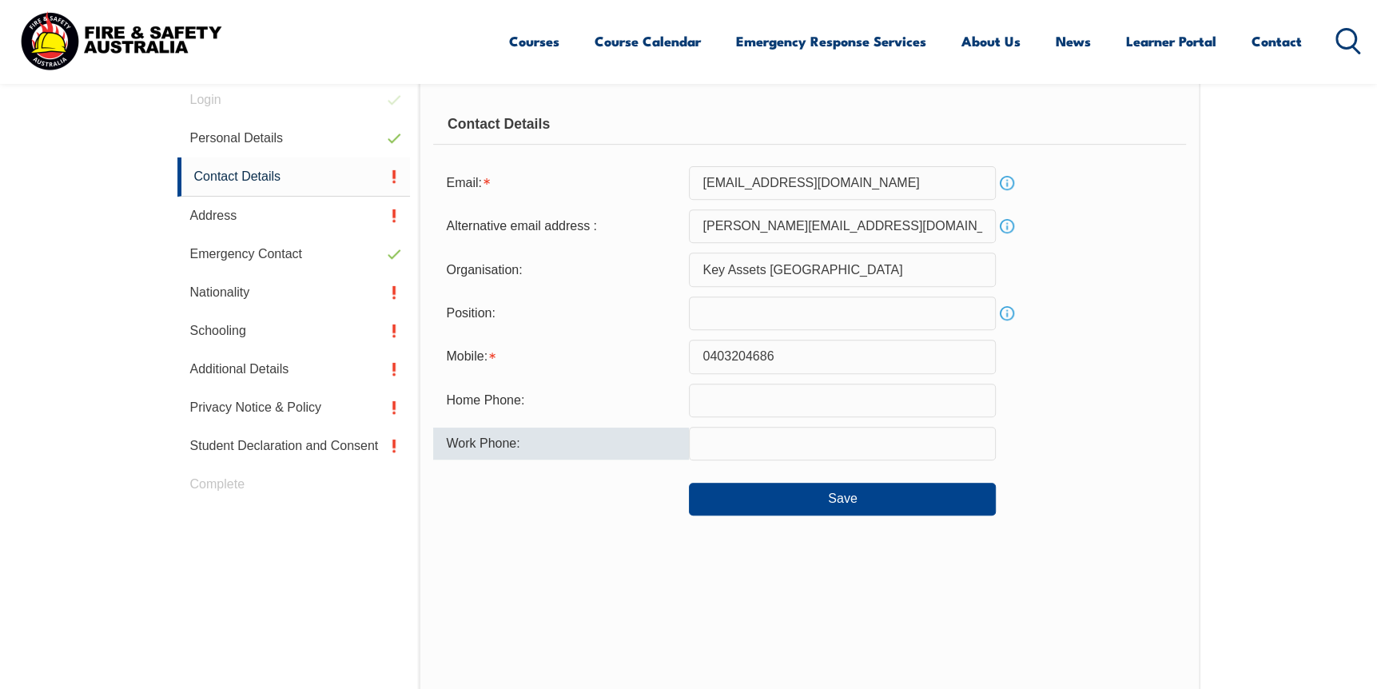
click at [744, 448] on input "text" at bounding box center [842, 444] width 307 height 34
type input "0461283898"
click at [576, 507] on div "Save" at bounding box center [809, 492] width 752 height 45
click at [735, 314] on input "text" at bounding box center [842, 313] width 307 height 34
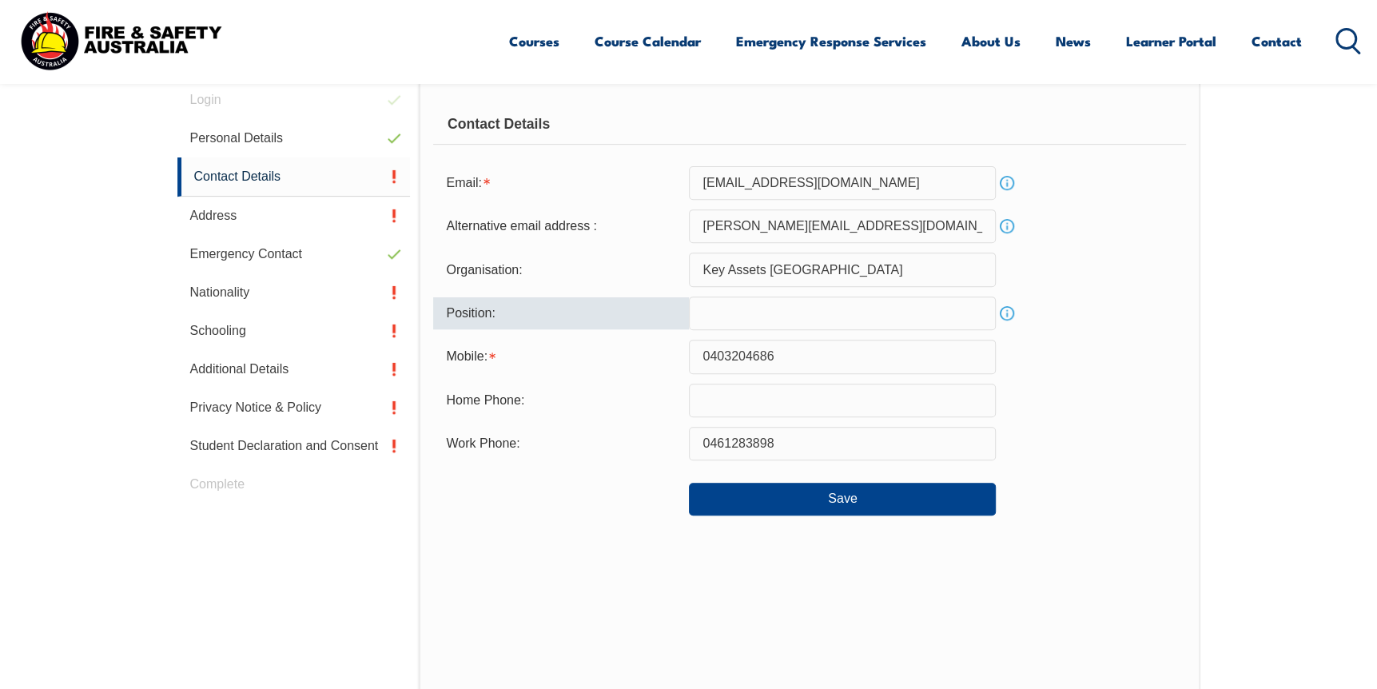
type input "Business Support Coordinator"
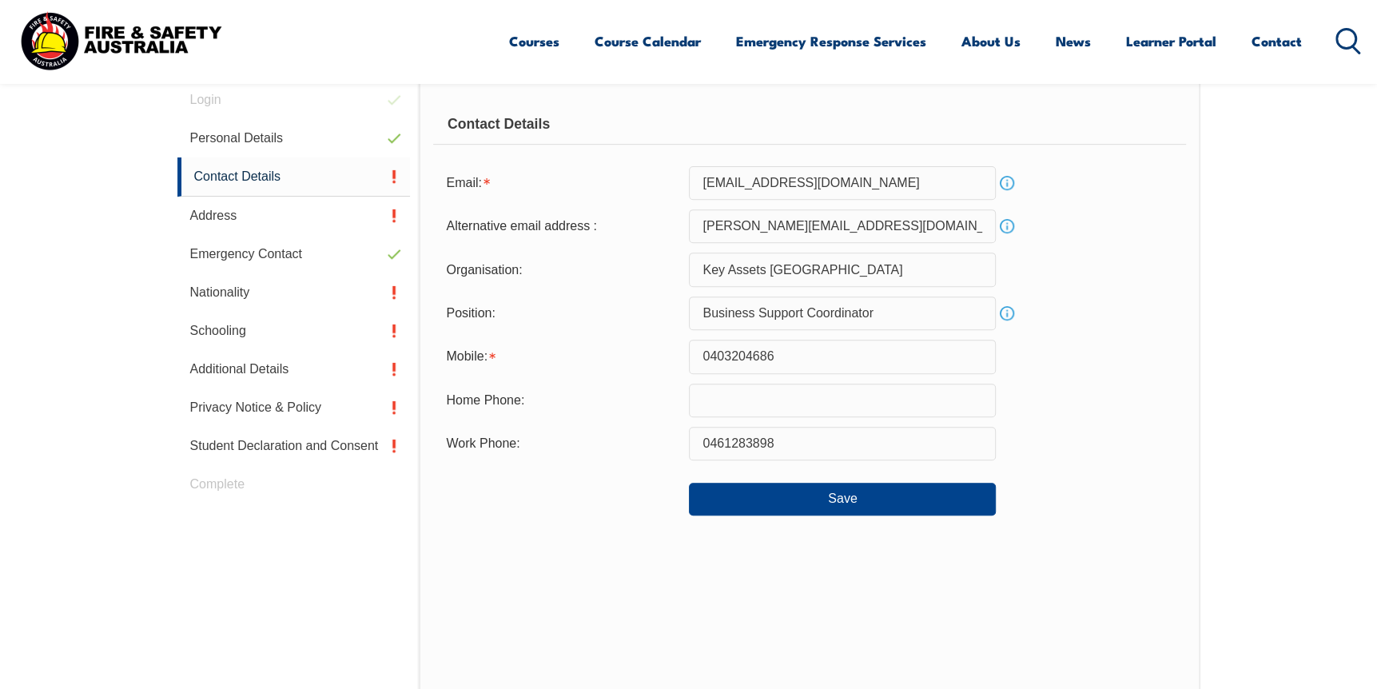
click at [1074, 411] on div "Home Phone:" at bounding box center [809, 401] width 752 height 34
click at [1325, 208] on section "Login Personal Details Contact Details Address Emergency Contact Nationality Sc…" at bounding box center [688, 463] width 1377 height 913
click at [807, 509] on button "Save" at bounding box center [842, 499] width 307 height 32
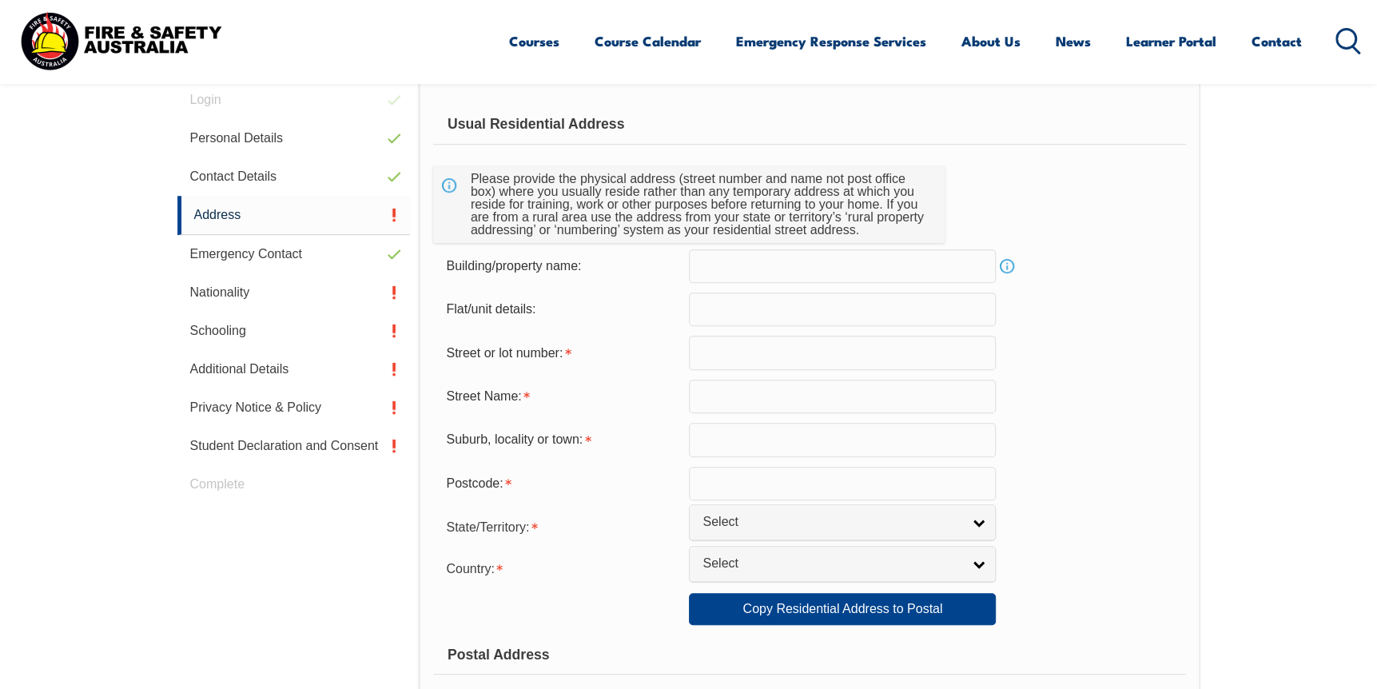
click at [761, 360] on input "text" at bounding box center [842, 353] width 307 height 34
type input "31 Ultimo"
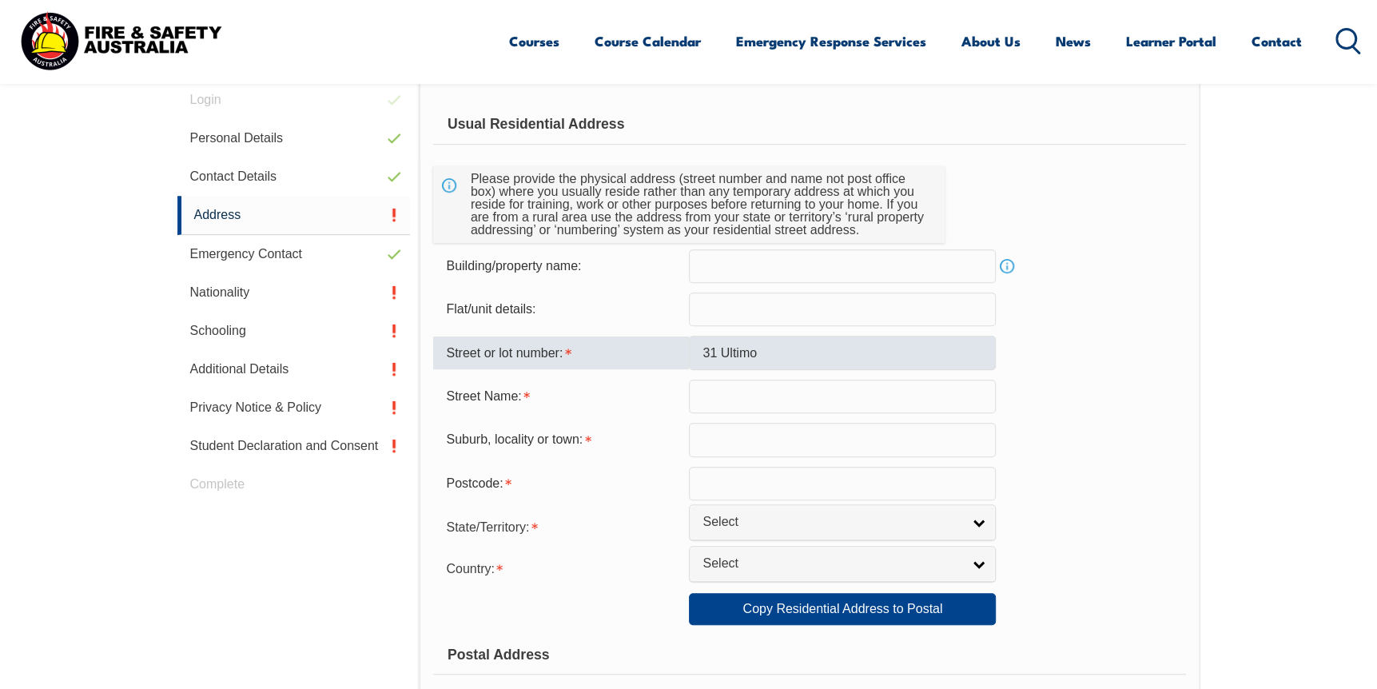
type input "Crace"
type input "2911"
select select "ACT"
select select "1101"
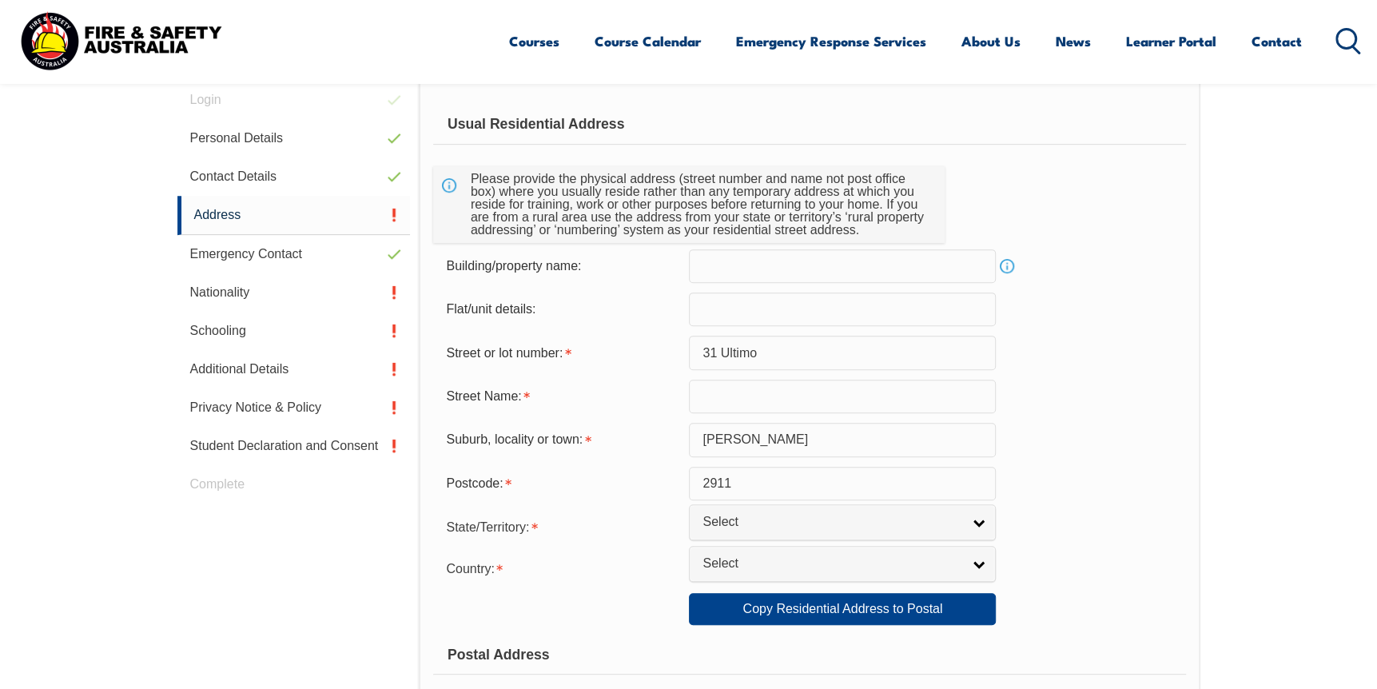
click at [1035, 423] on form "Usual Residential Address Please provide the physical address (street number an…" at bounding box center [809, 617] width 752 height 1024
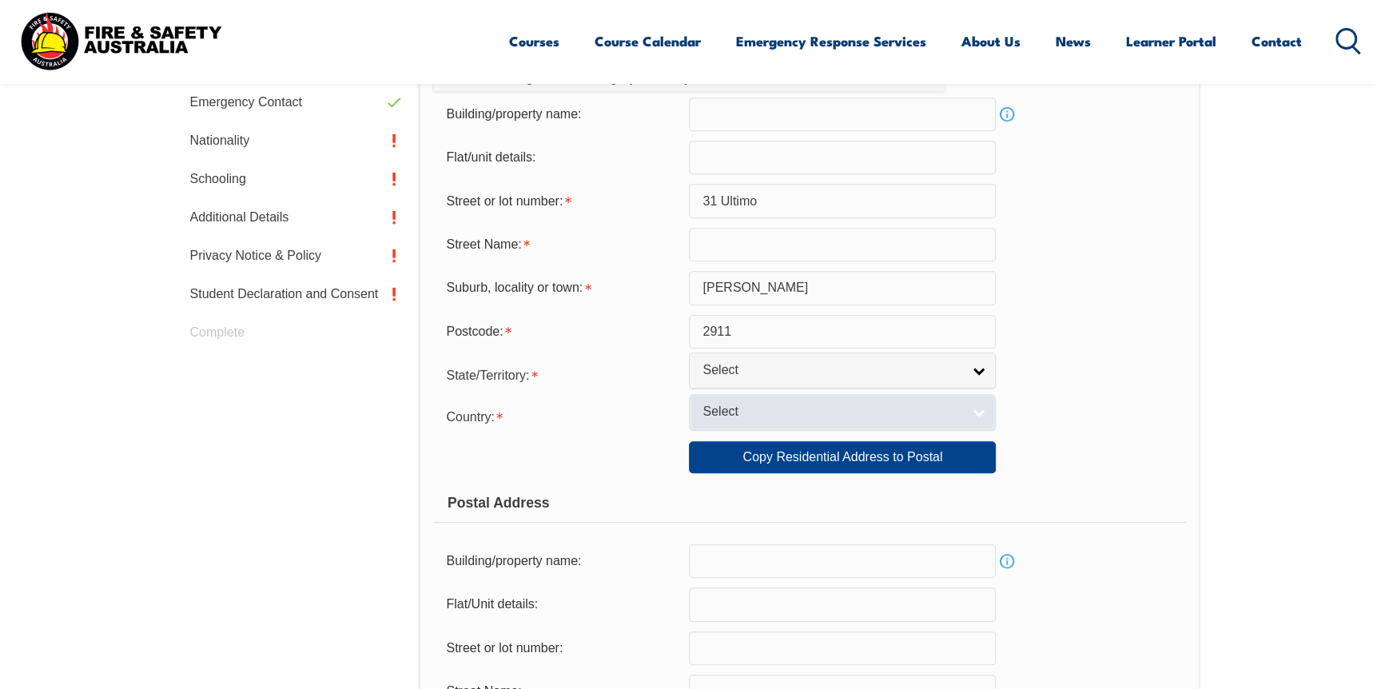
scroll to position [610, 0]
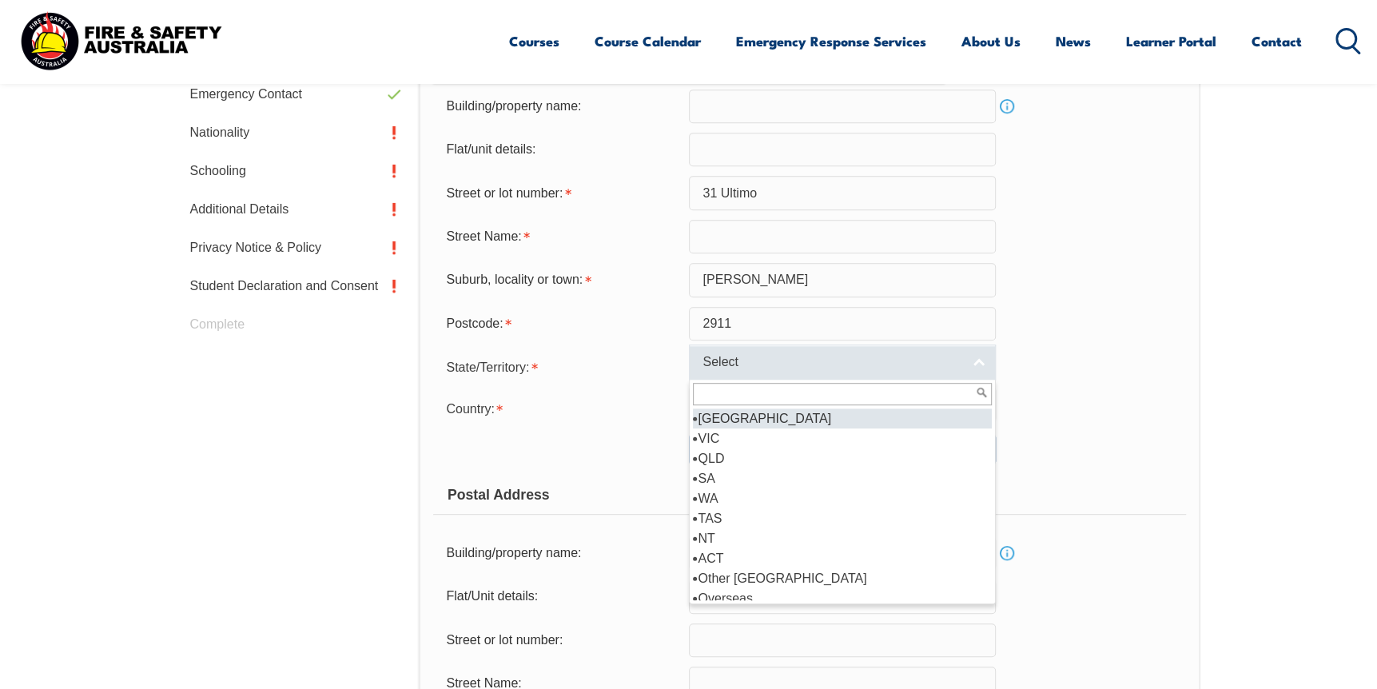
click at [738, 368] on span "Select" at bounding box center [831, 362] width 259 height 17
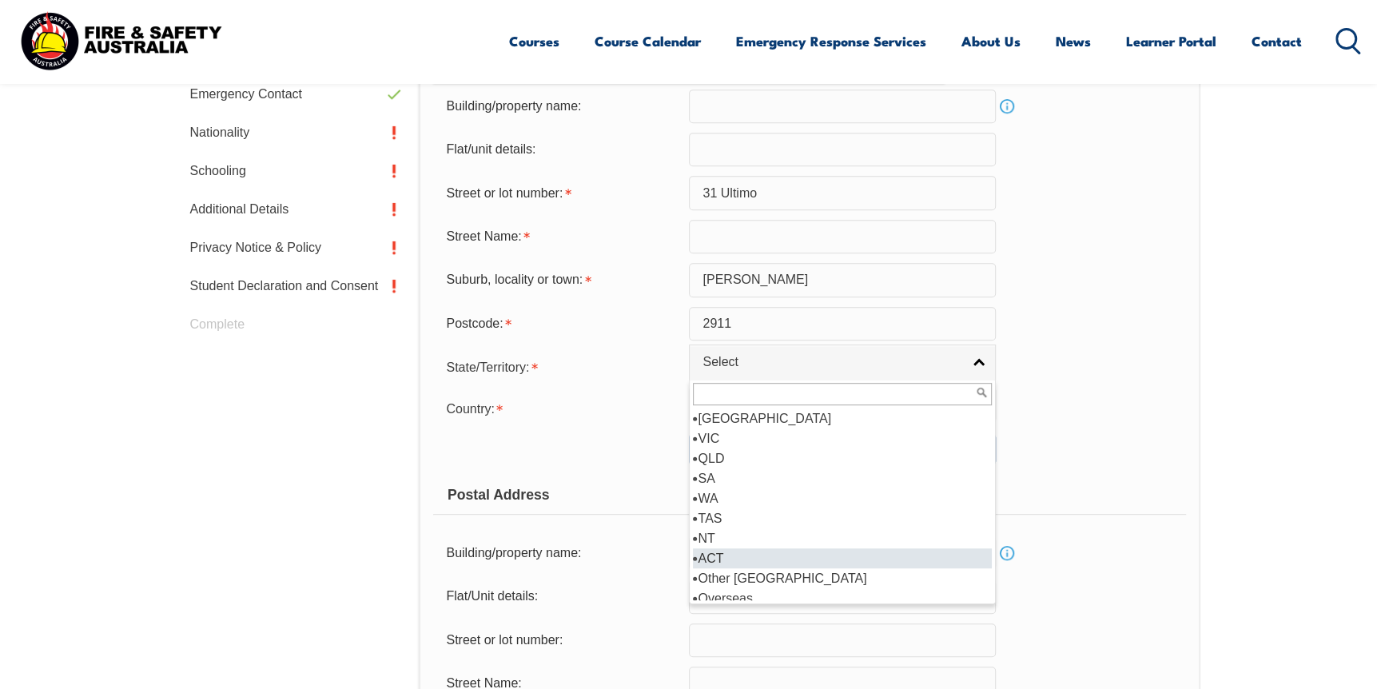
click at [718, 559] on li "ACT" at bounding box center [842, 558] width 299 height 20
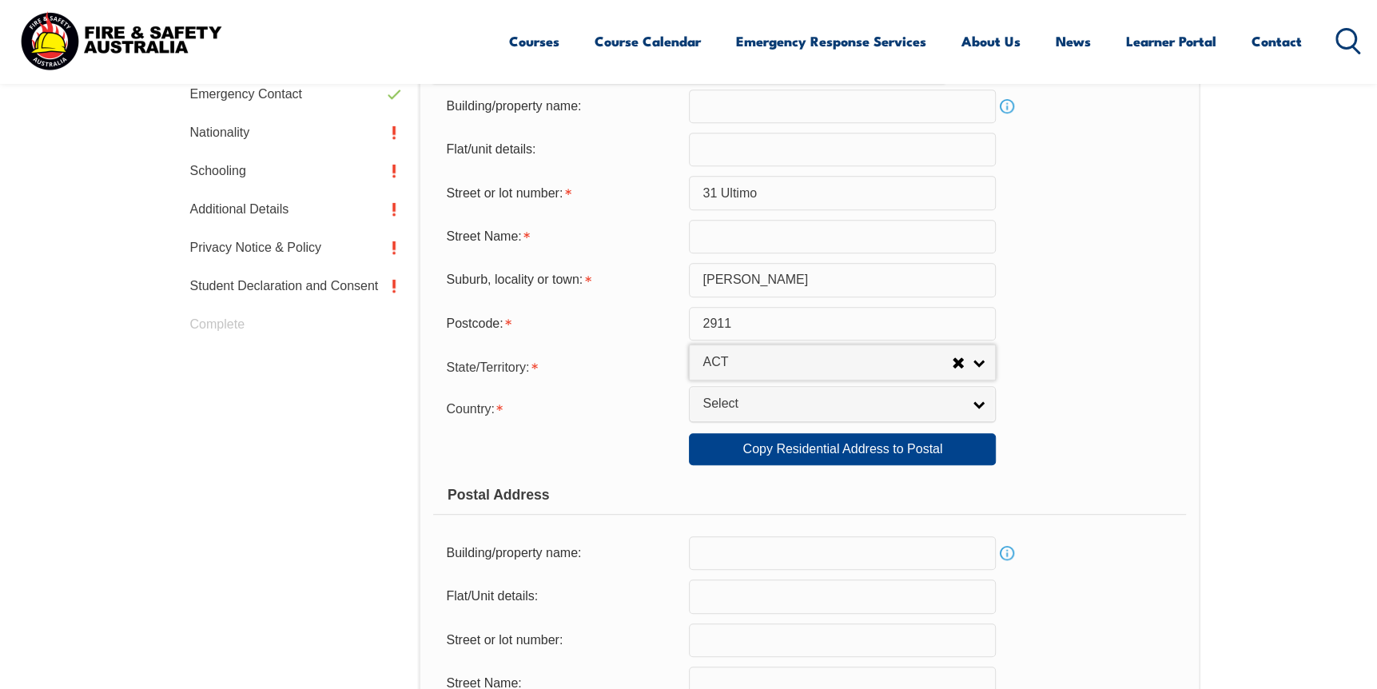
click at [613, 435] on form "Usual Residential Address Please provide the physical address (street number an…" at bounding box center [809, 457] width 752 height 1024
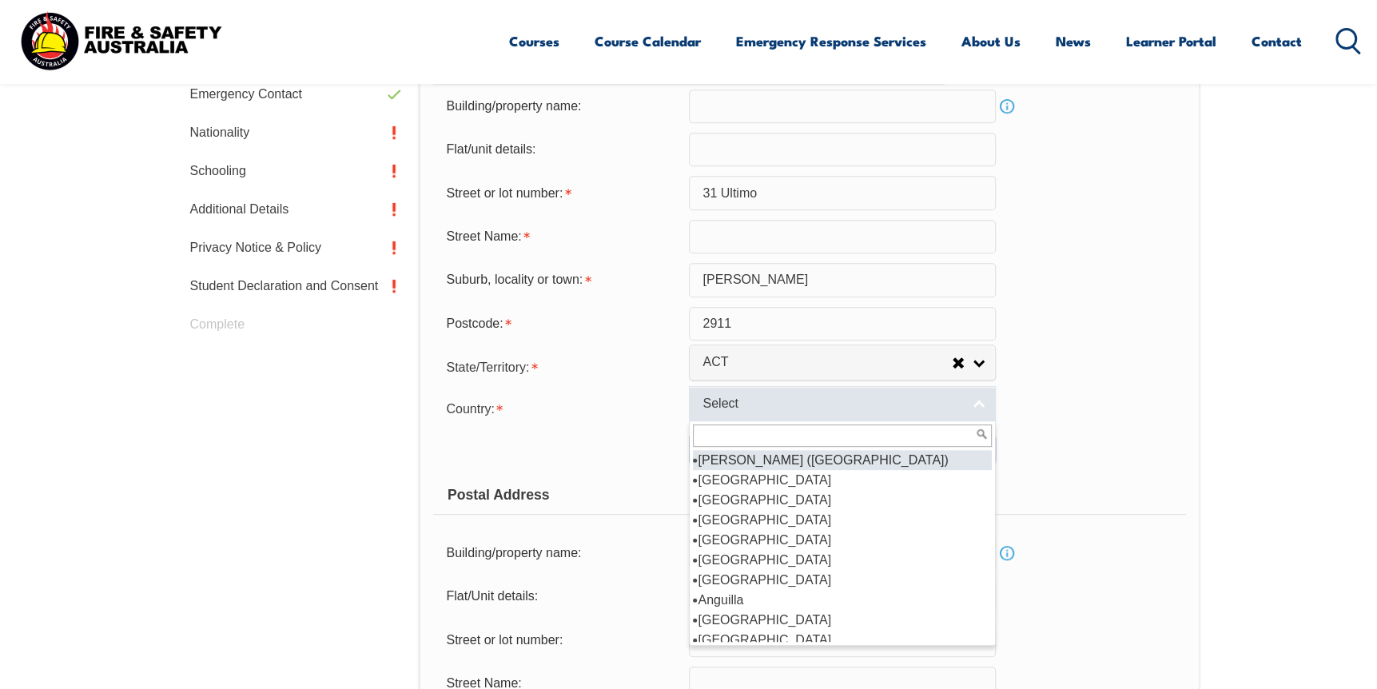
click at [741, 412] on span "Select" at bounding box center [831, 404] width 259 height 17
type input "A"
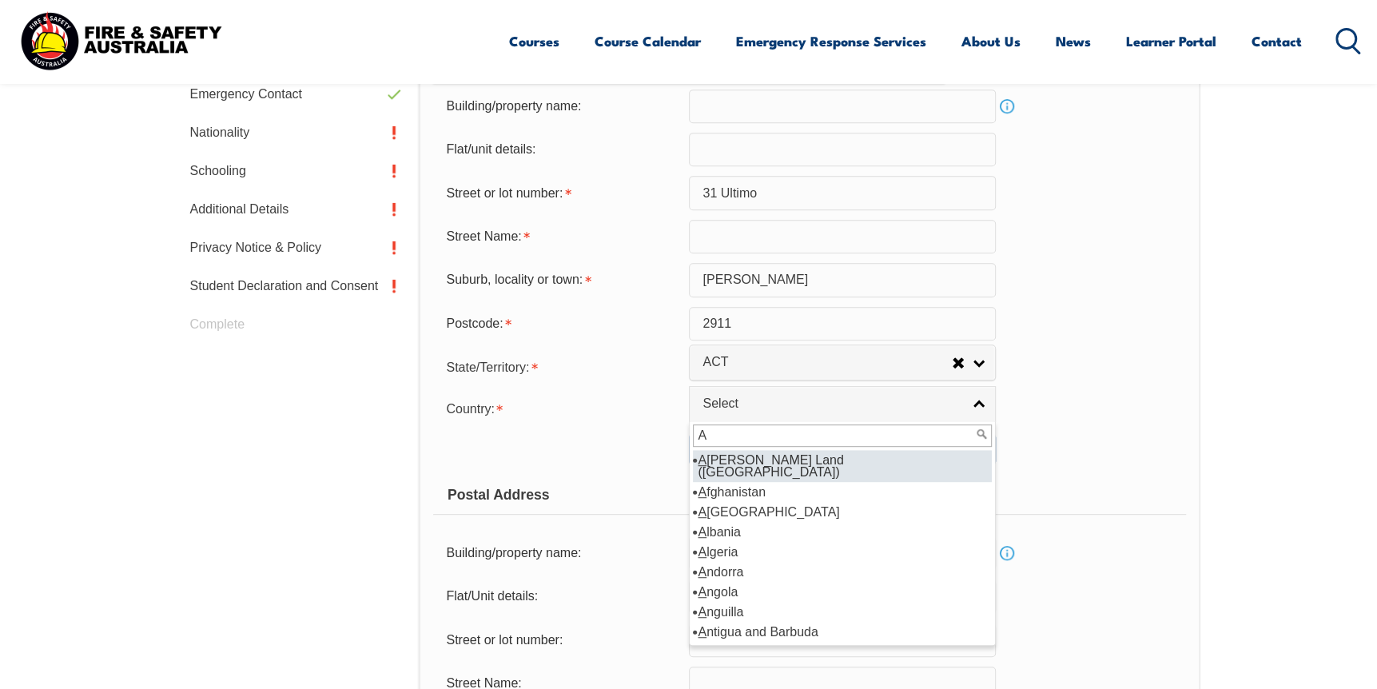
select select "1601"
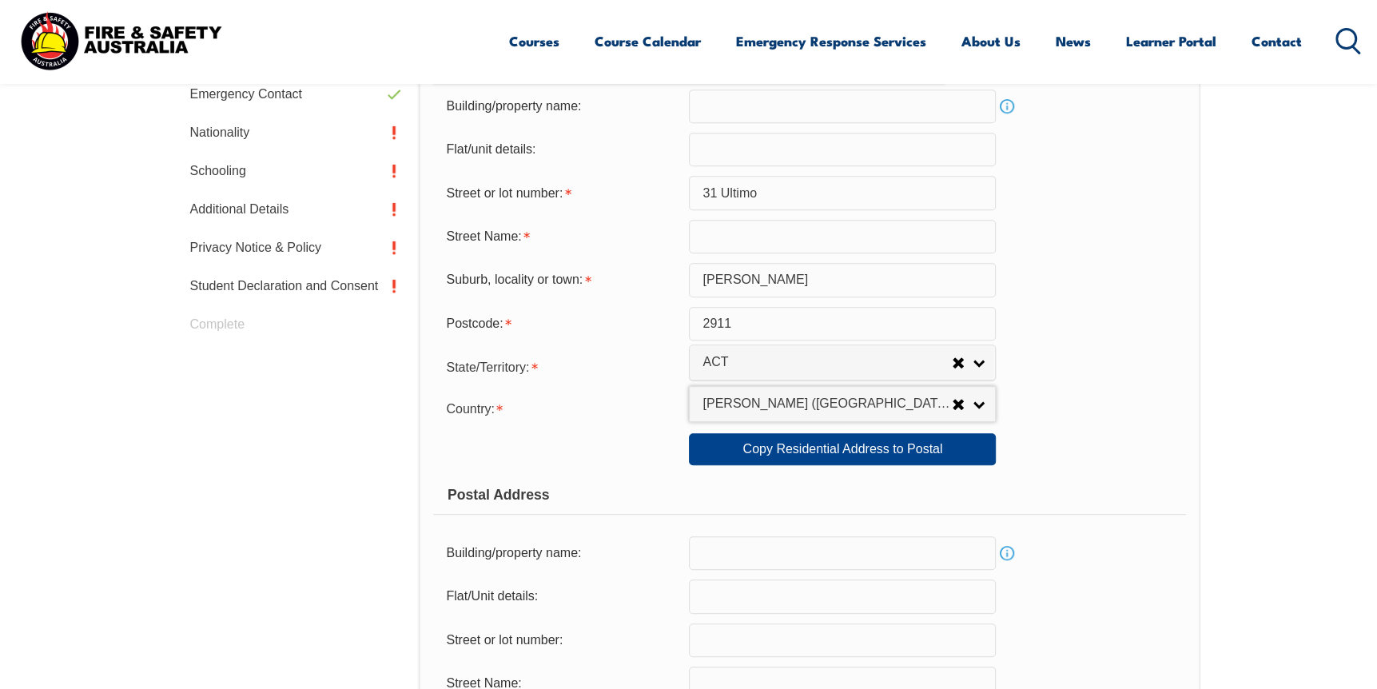
click at [1118, 439] on div "Copy Residential Address to Postal: Copy Residential Address to Postal" at bounding box center [809, 449] width 752 height 32
click at [879, 404] on span "Adelie Land (France)" at bounding box center [826, 404] width 249 height 17
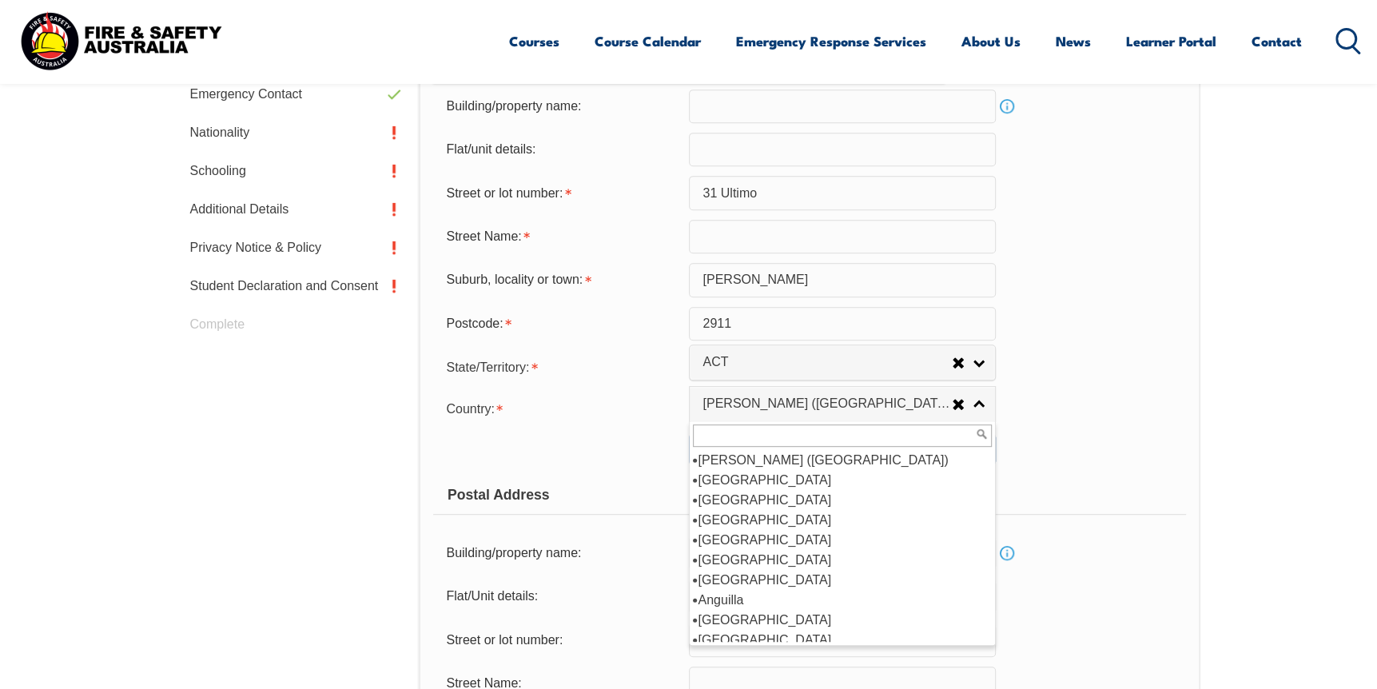
click at [760, 444] on input "text" at bounding box center [842, 435] width 299 height 22
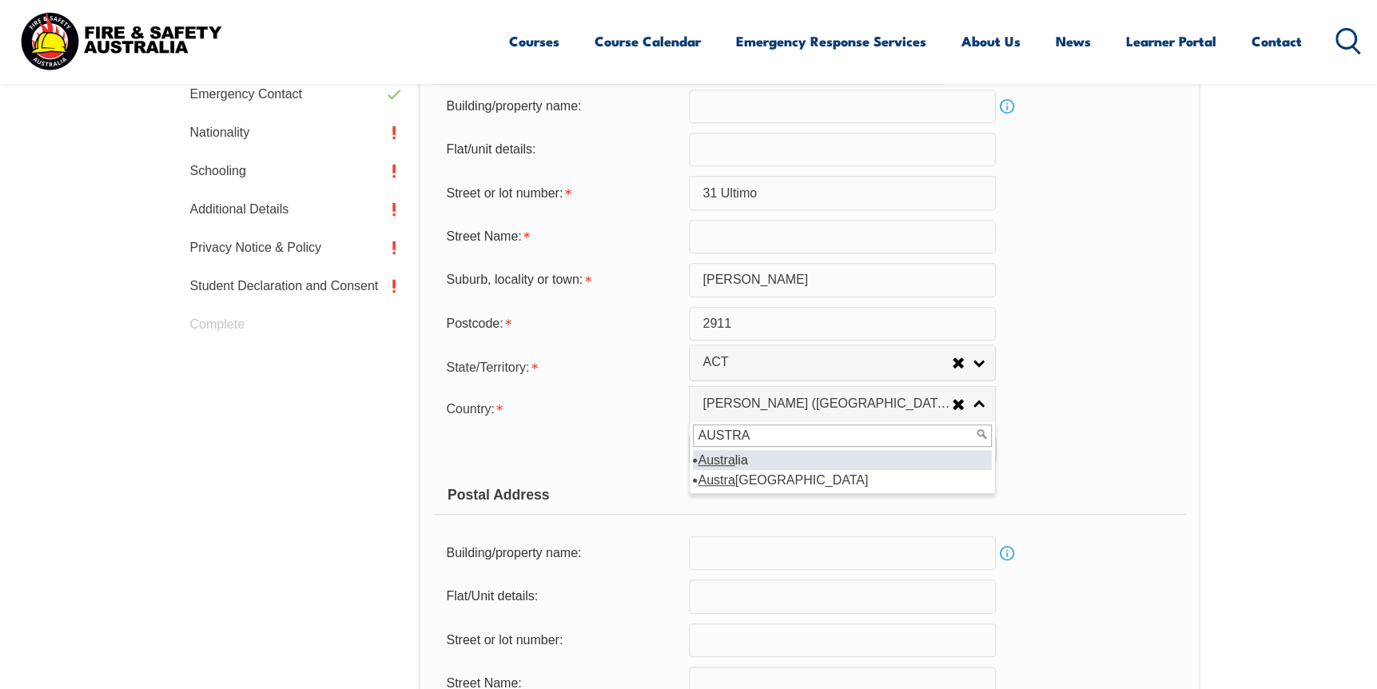
type input "AUSTRA"
click at [763, 455] on li "Austra lia" at bounding box center [842, 460] width 299 height 20
select select "1101"
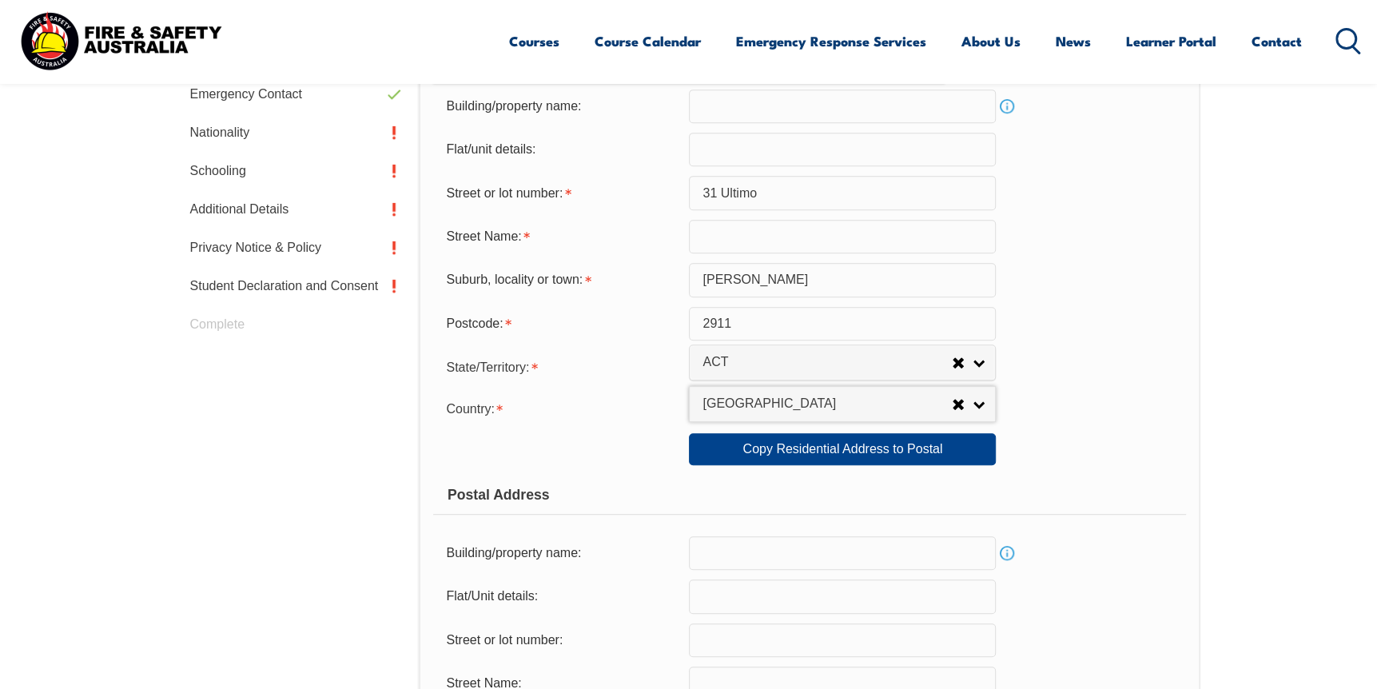
click at [1108, 432] on form "Usual Residential Address Please provide the physical address (street number an…" at bounding box center [809, 457] width 752 height 1024
click at [869, 449] on link "Copy Residential Address to Postal" at bounding box center [842, 449] width 307 height 32
type input "31 Ultimo"
type input "Crace"
select select "ACT"
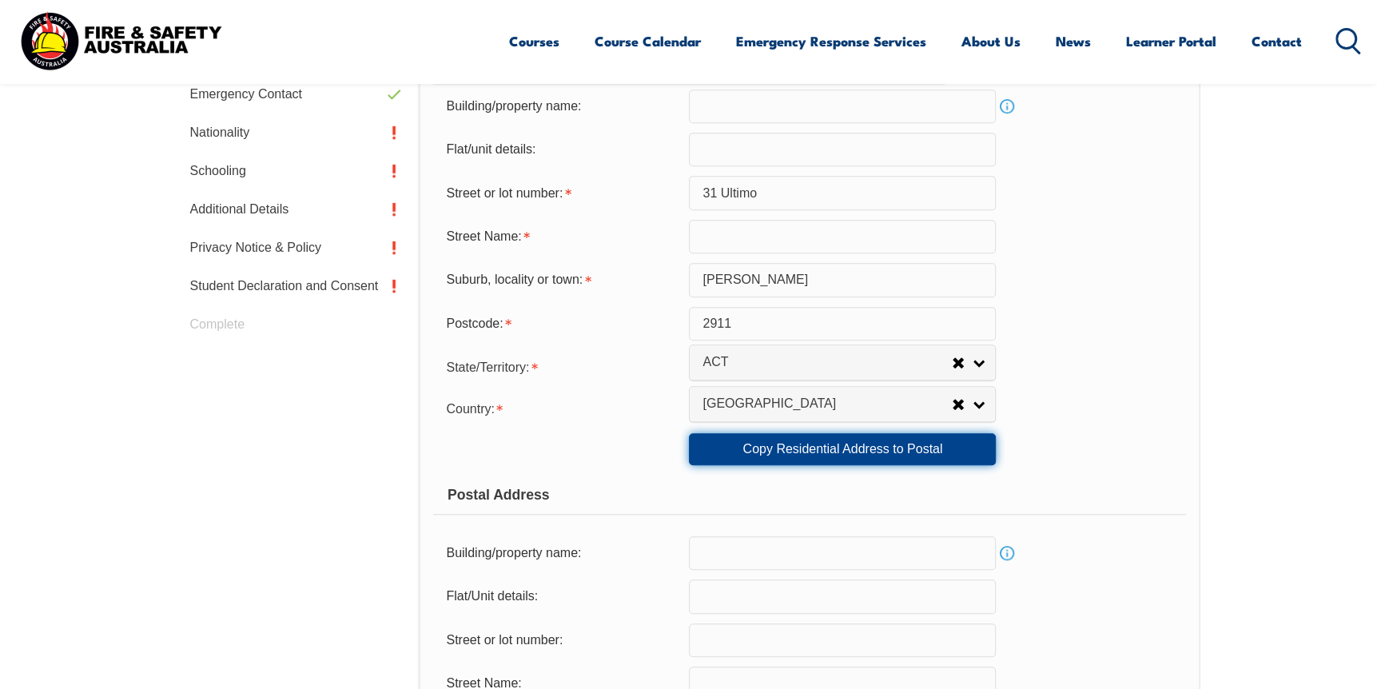
type input "2911"
select select "1101"
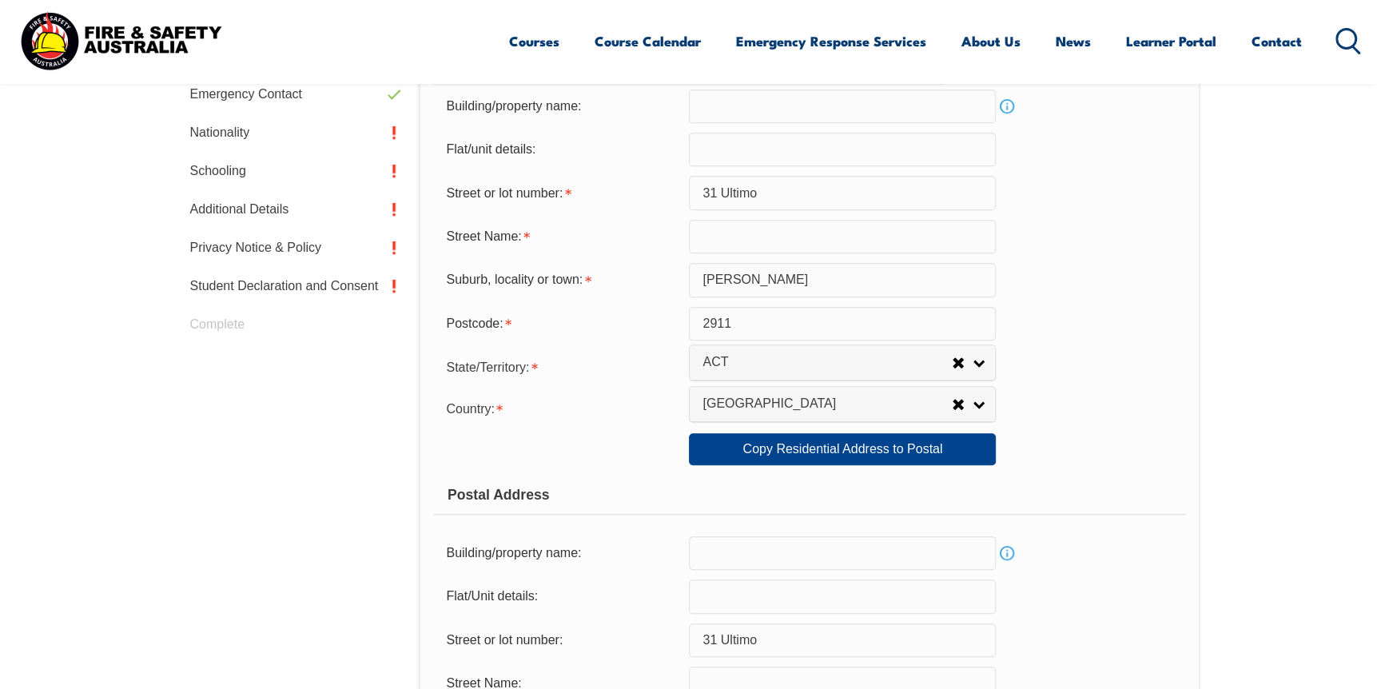
click at [780, 202] on input "31 Ultimo" at bounding box center [842, 193] width 307 height 34
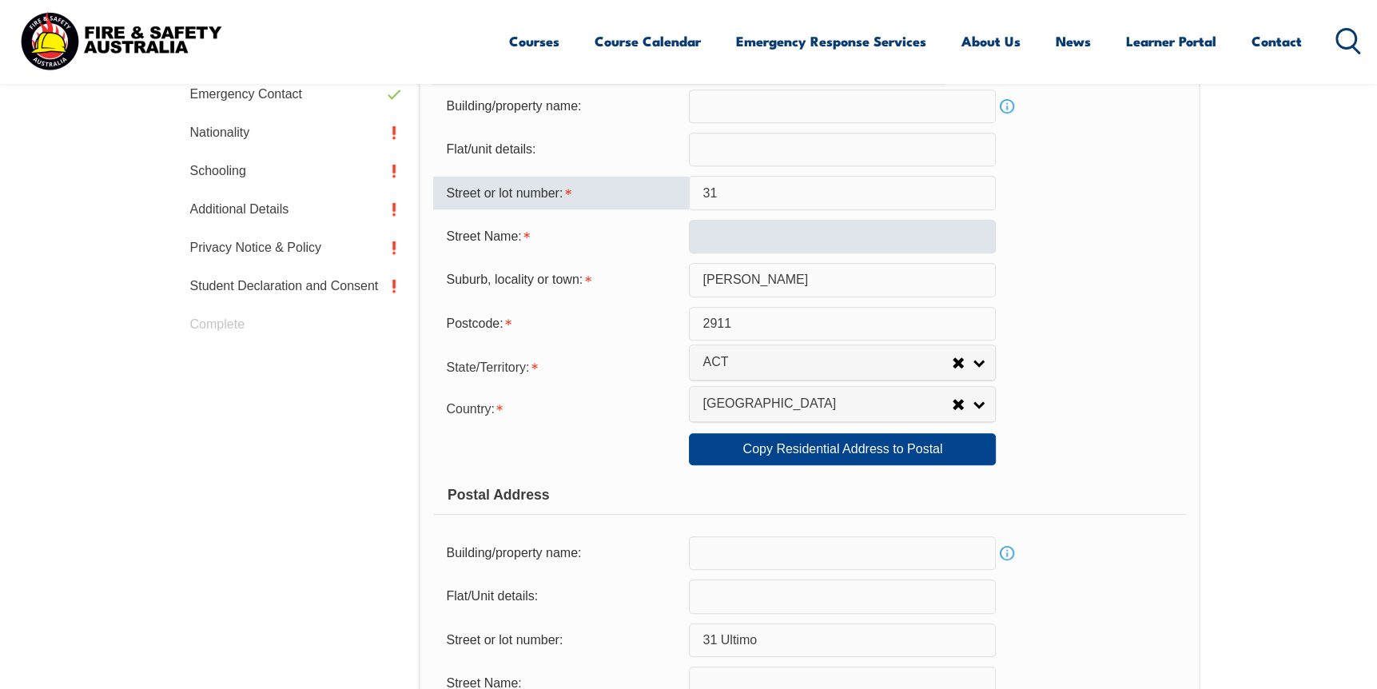
type input "31"
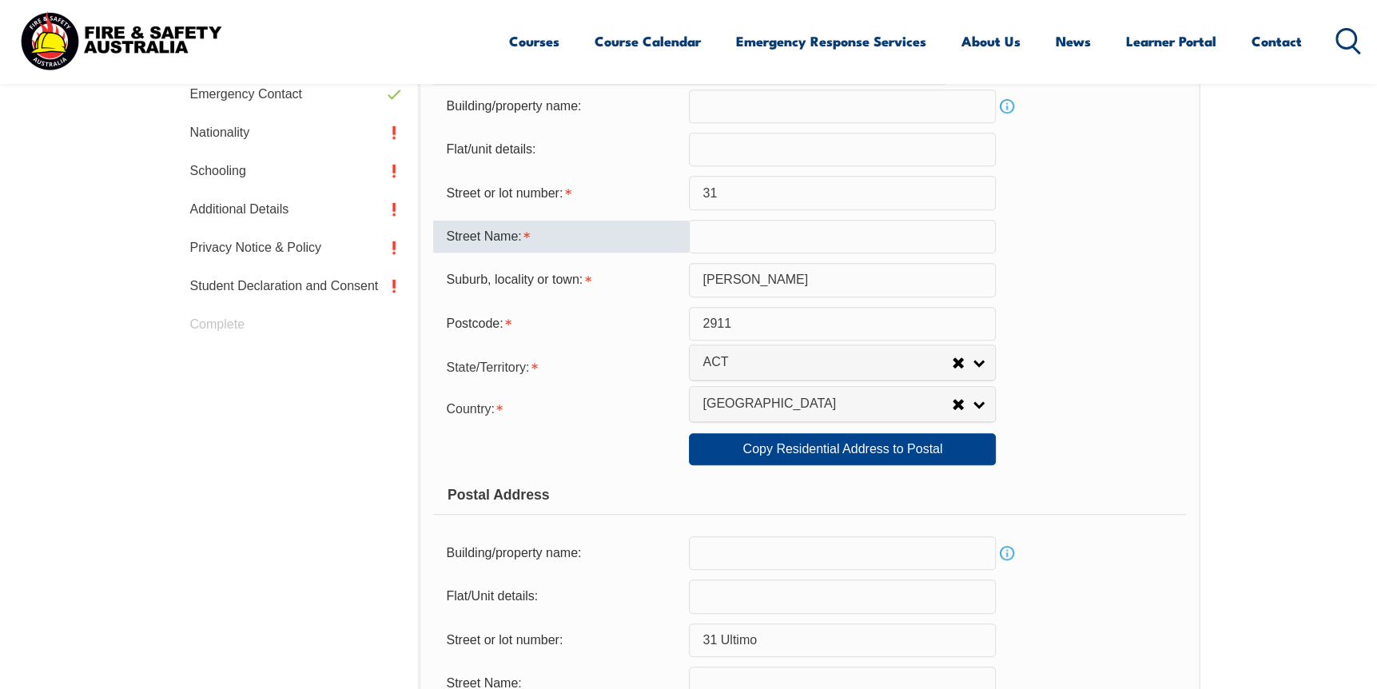
click at [706, 242] on input "text" at bounding box center [842, 237] width 307 height 34
type input "u"
type input "Ultimo Street"
click at [1112, 232] on div "Street Name: Ultimo Street" at bounding box center [809, 237] width 752 height 34
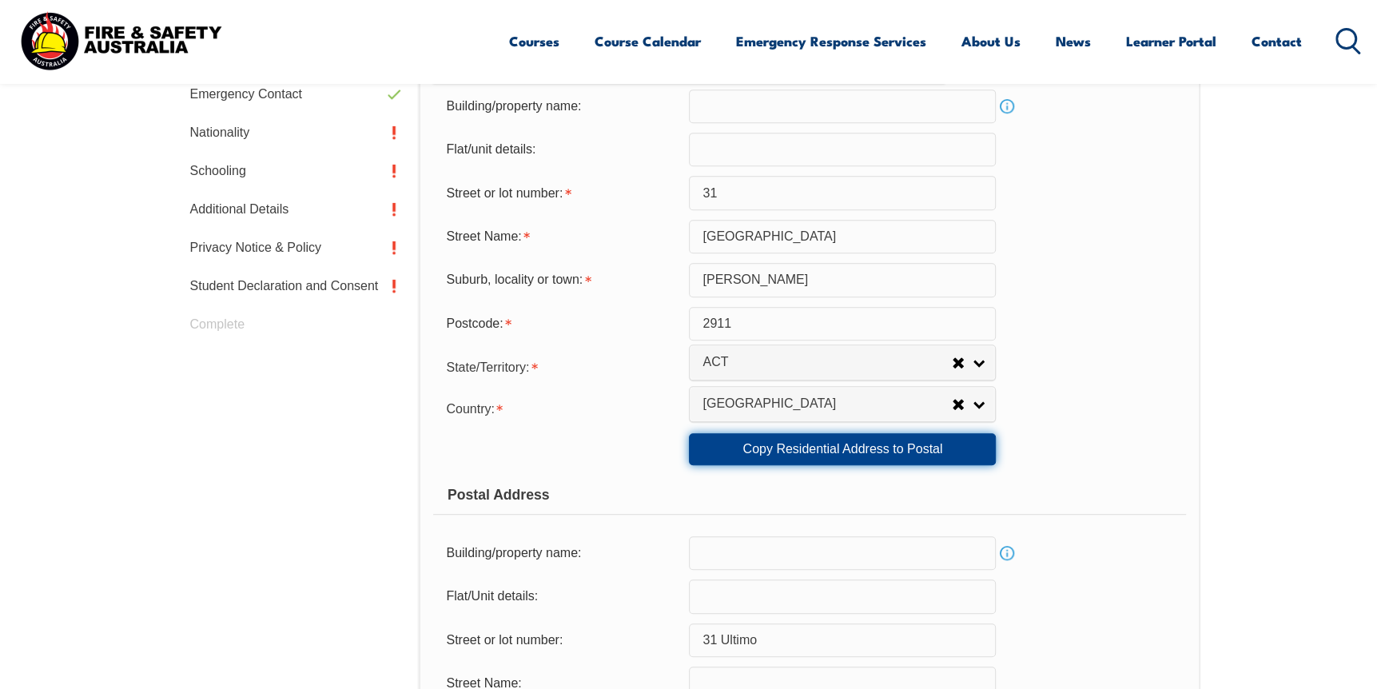
click at [919, 454] on link "Copy Residential Address to Postal" at bounding box center [842, 449] width 307 height 32
type input "31"
type input "Ultimo Street"
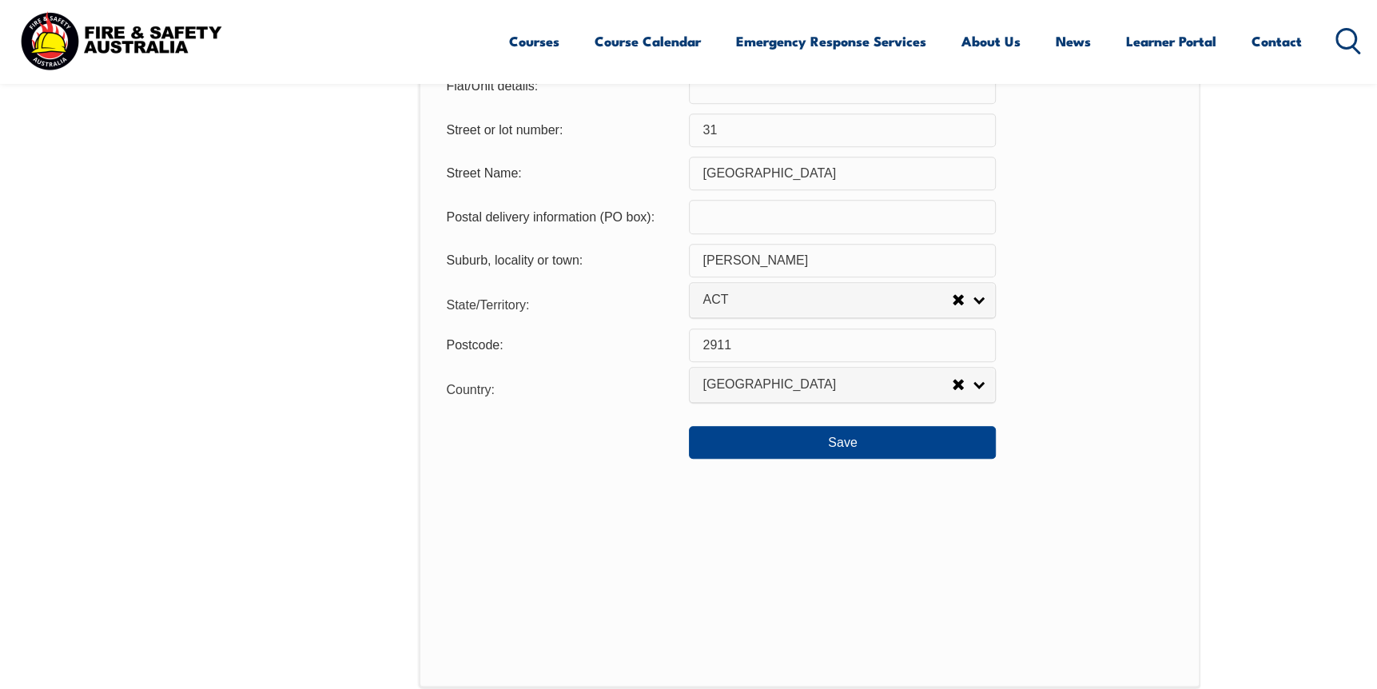
scroll to position [1170, 0]
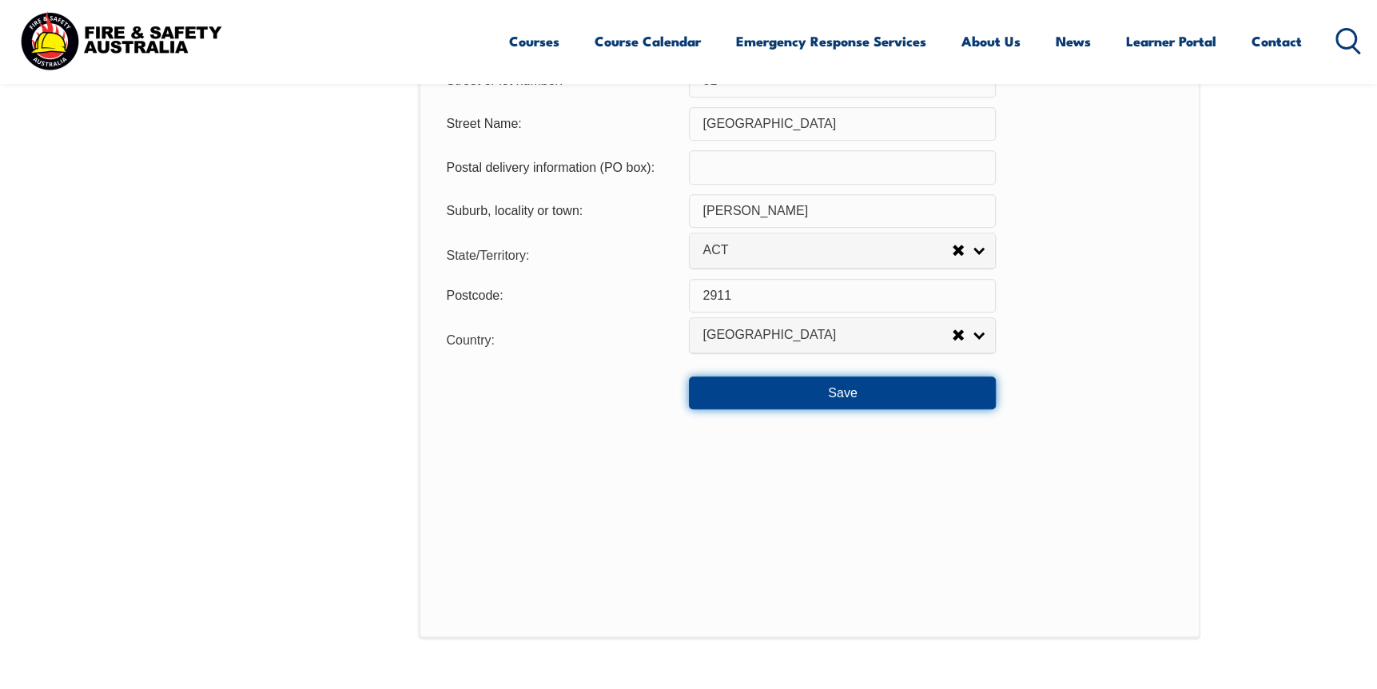
click at [836, 404] on button "Save" at bounding box center [842, 392] width 307 height 32
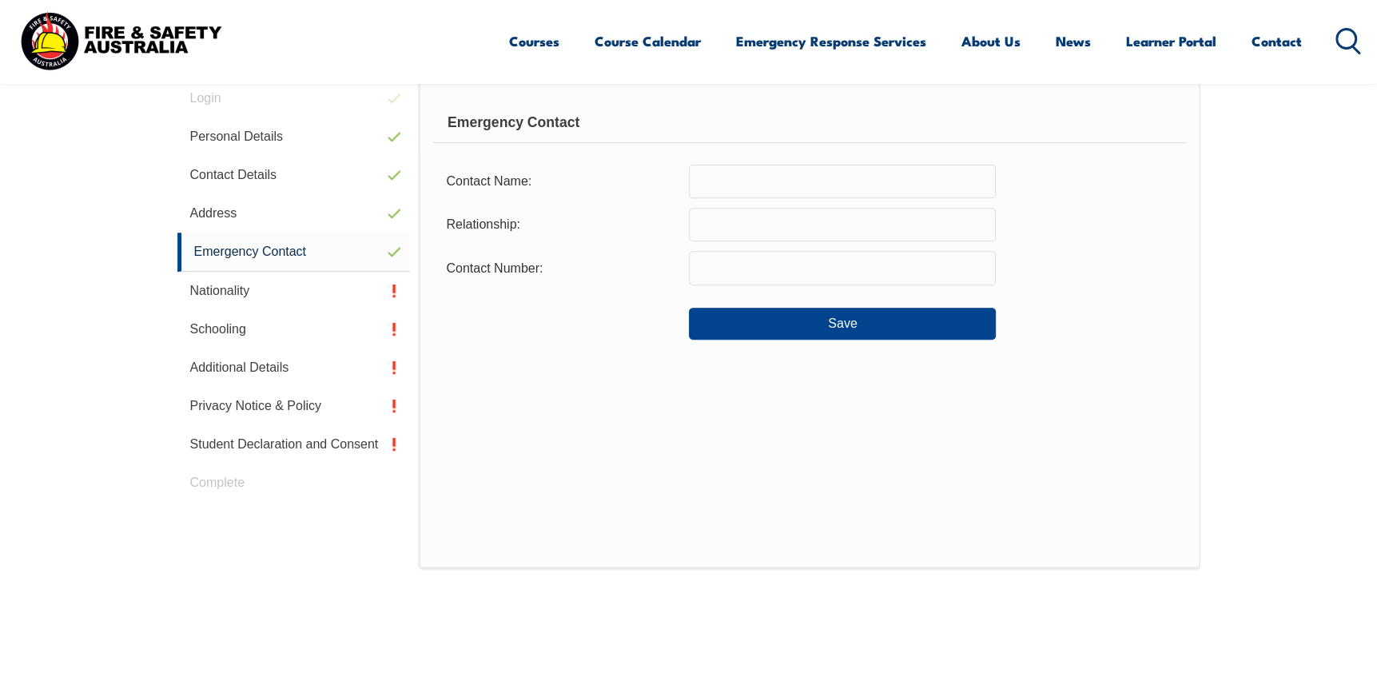
scroll to position [344, 0]
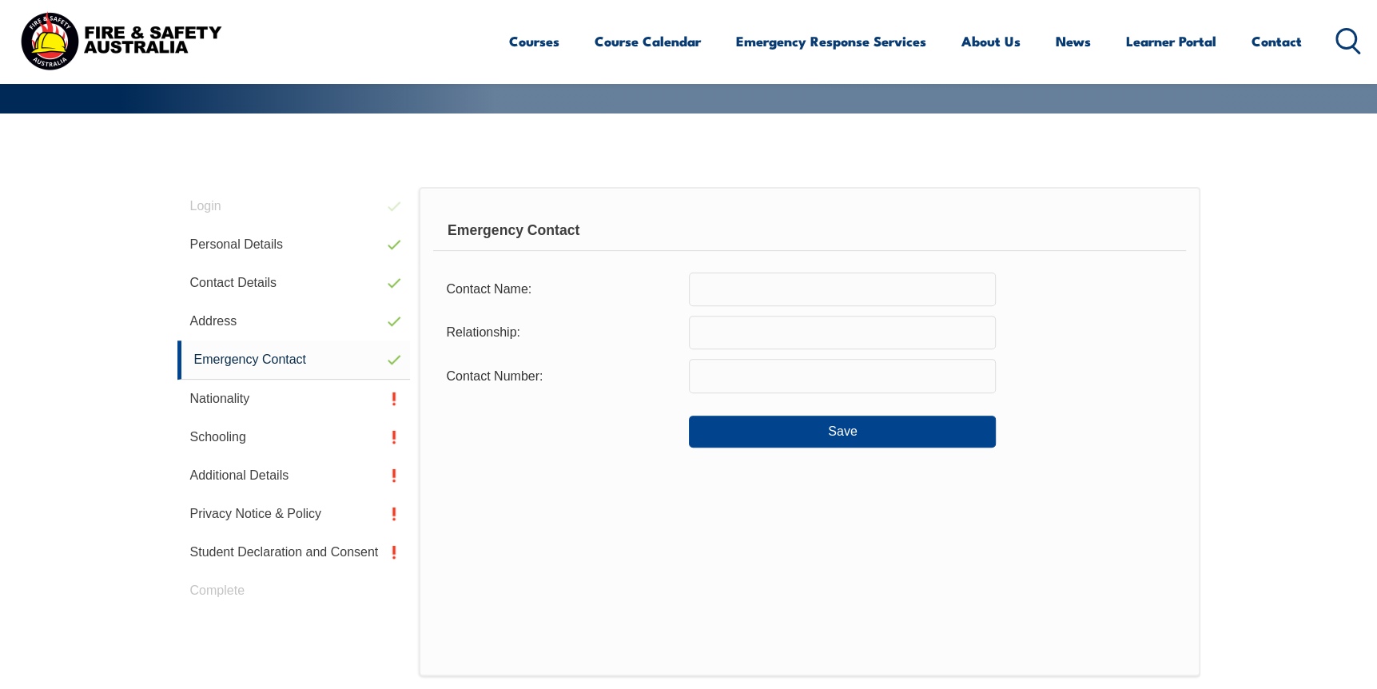
click at [804, 296] on input "text" at bounding box center [842, 289] width 307 height 34
type input "Reece Clift"
click at [760, 325] on input "text" at bounding box center [842, 333] width 307 height 34
type input "Partner"
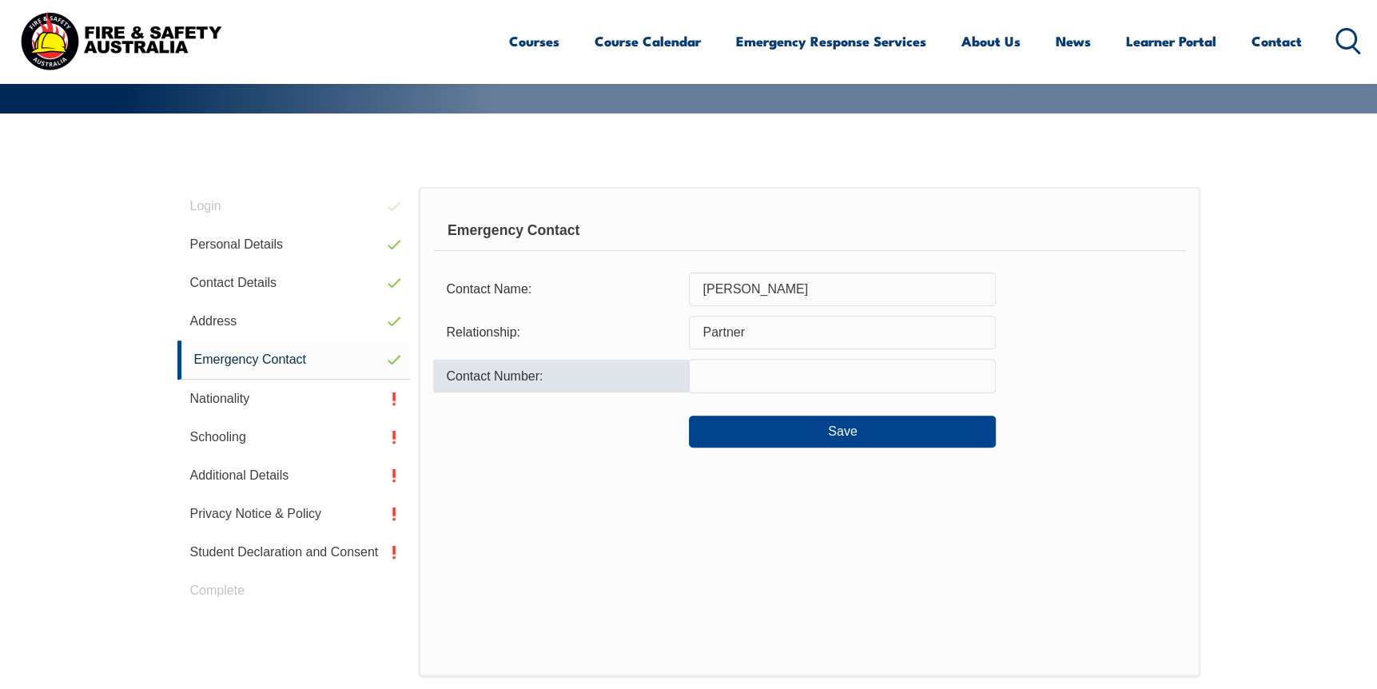
click at [742, 375] on input "text" at bounding box center [842, 376] width 307 height 34
type input "0427716576"
click at [1059, 383] on div "Contact Number: 0427716576" at bounding box center [809, 376] width 752 height 34
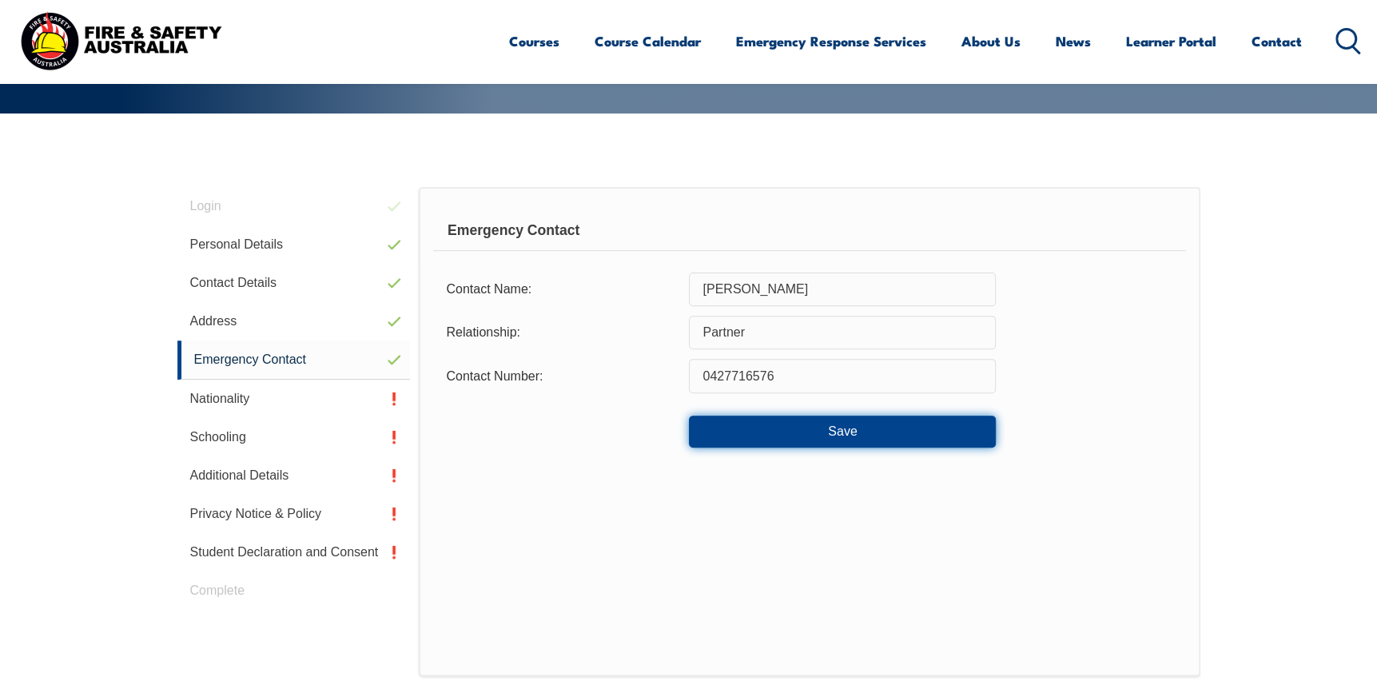
click at [909, 435] on button "Save" at bounding box center [842, 432] width 307 height 32
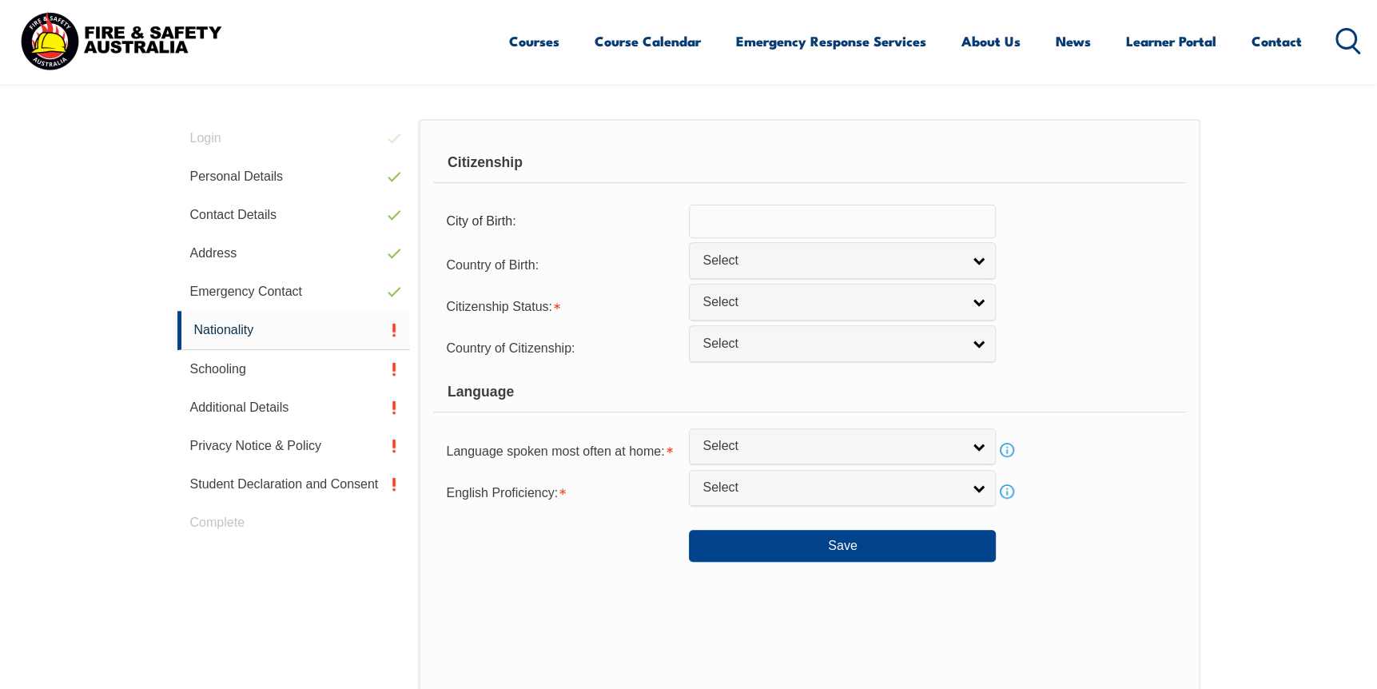
scroll to position [451, 0]
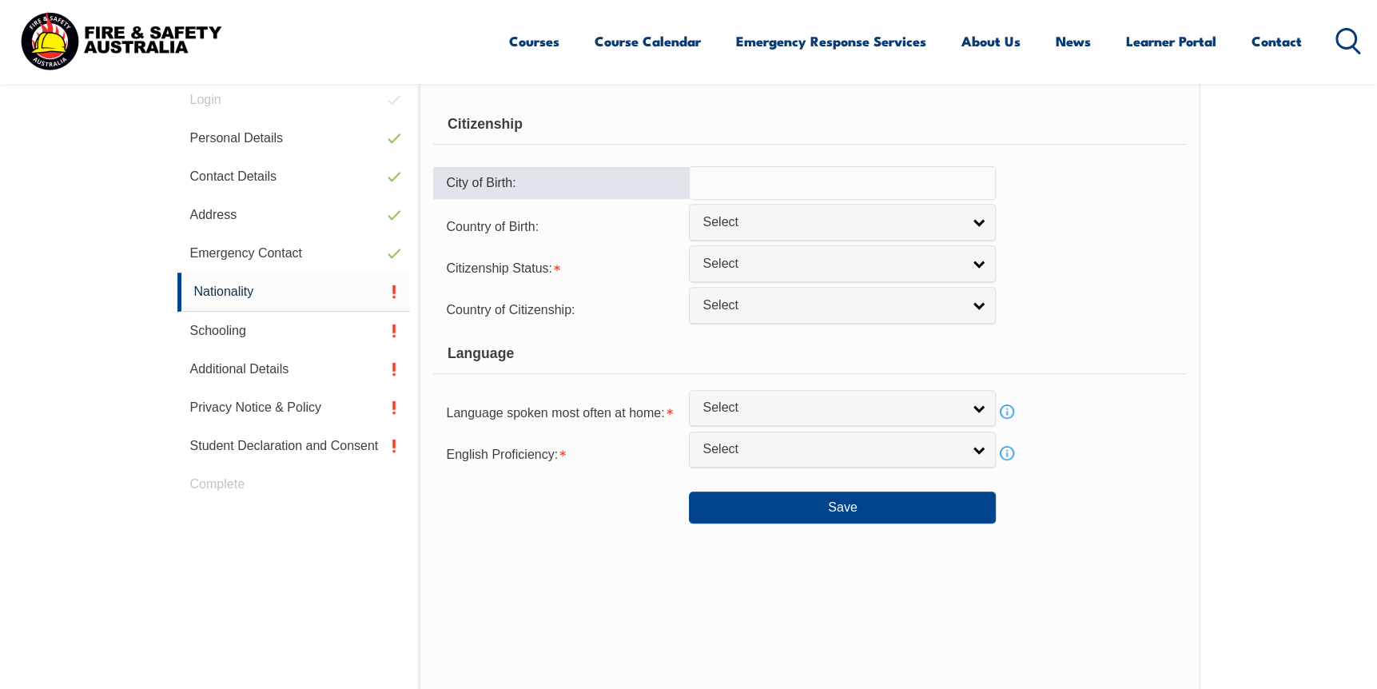
click at [740, 182] on input "text" at bounding box center [842, 183] width 307 height 34
type input "Alkmaar"
click at [745, 223] on span "Select" at bounding box center [831, 222] width 259 height 17
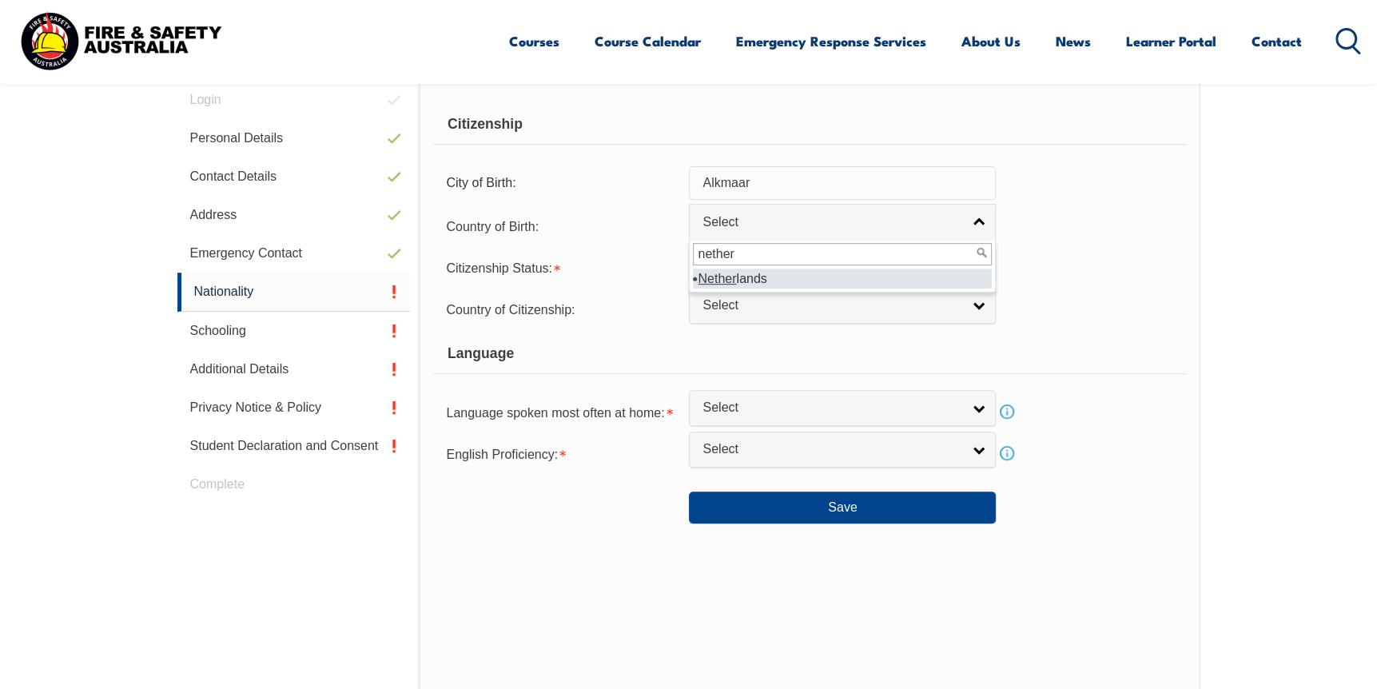
type input "nether"
click at [762, 276] on li "Nether lands" at bounding box center [842, 278] width 299 height 20
select select "2308"
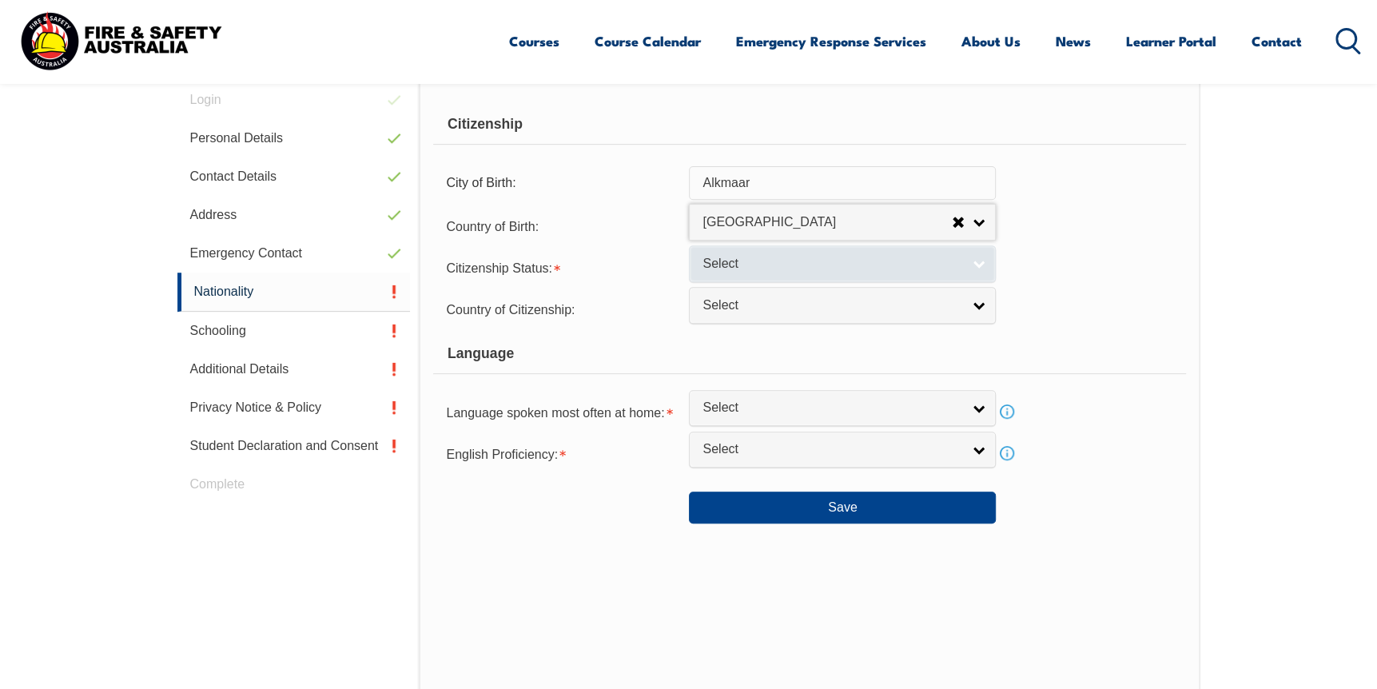
click at [722, 257] on span "Select" at bounding box center [831, 264] width 259 height 17
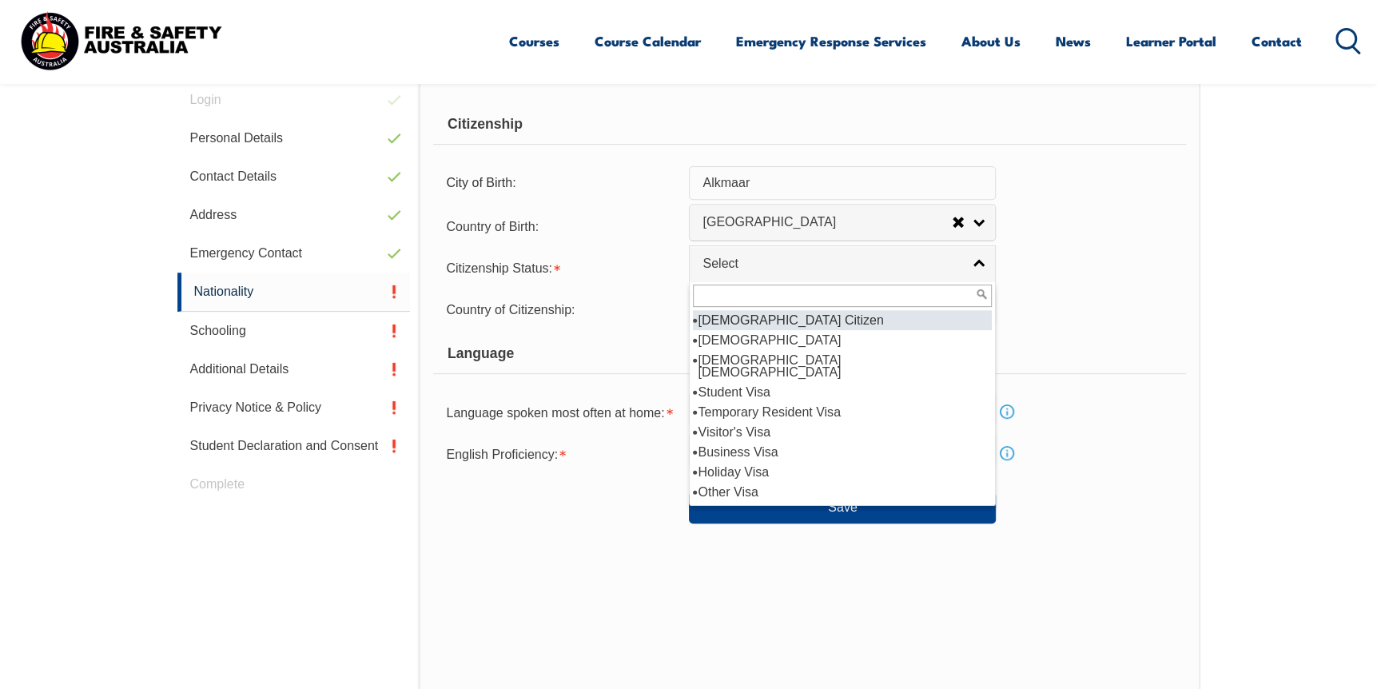
click at [747, 316] on li "Australian Citizen" at bounding box center [842, 320] width 299 height 20
select select "1"
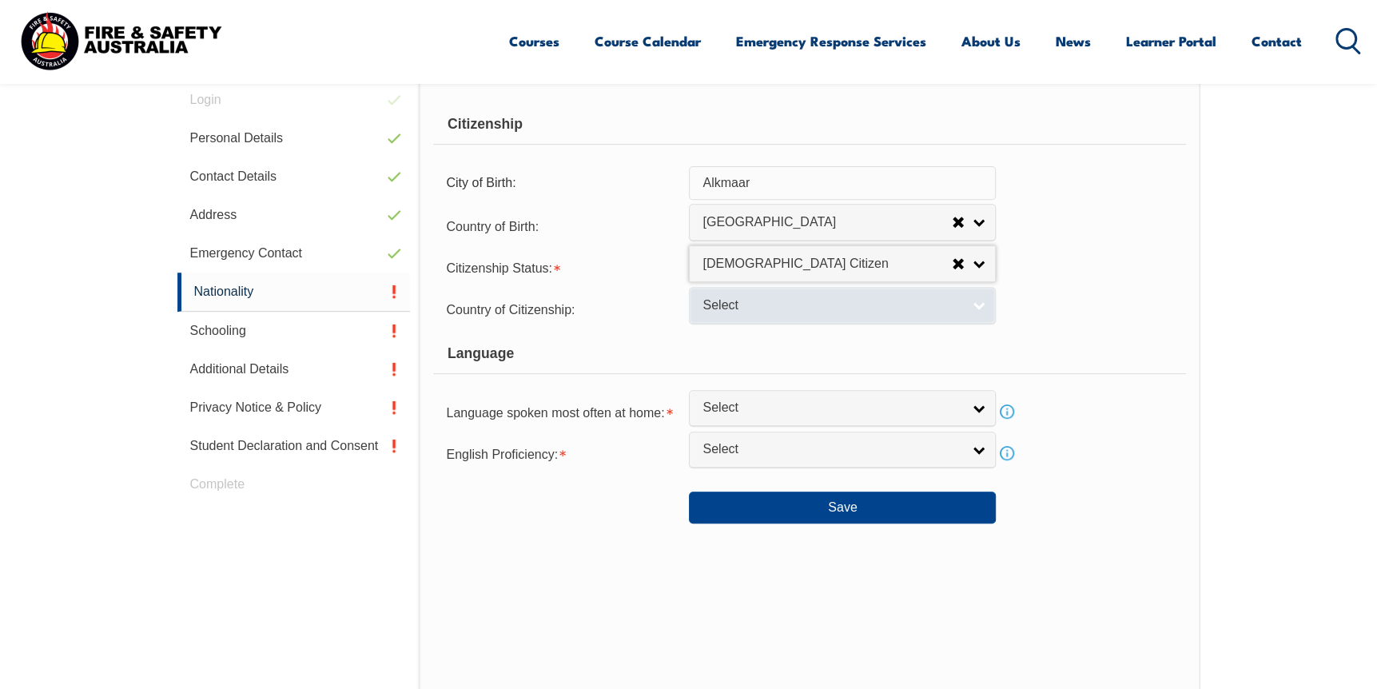
click at [730, 310] on span "Select" at bounding box center [831, 305] width 259 height 17
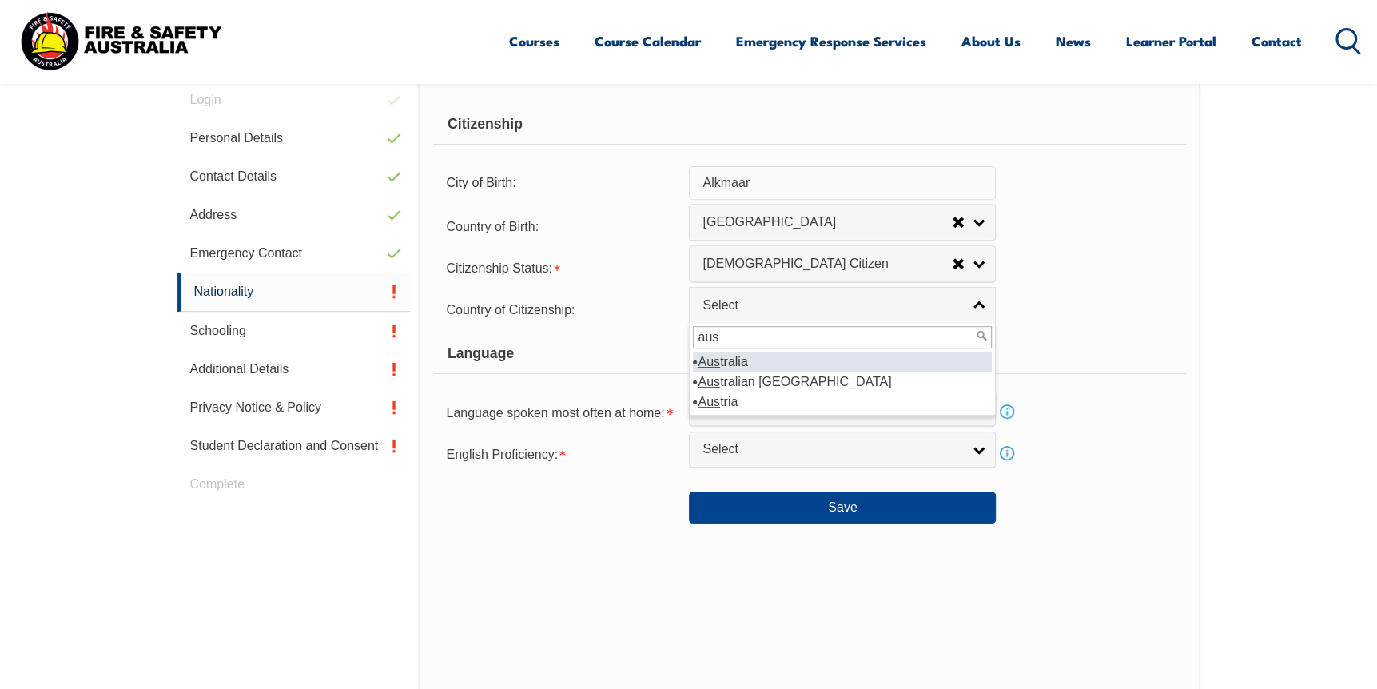
type input "aus"
click at [741, 357] on li "Aus tralia" at bounding box center [842, 362] width 299 height 20
select select "1101"
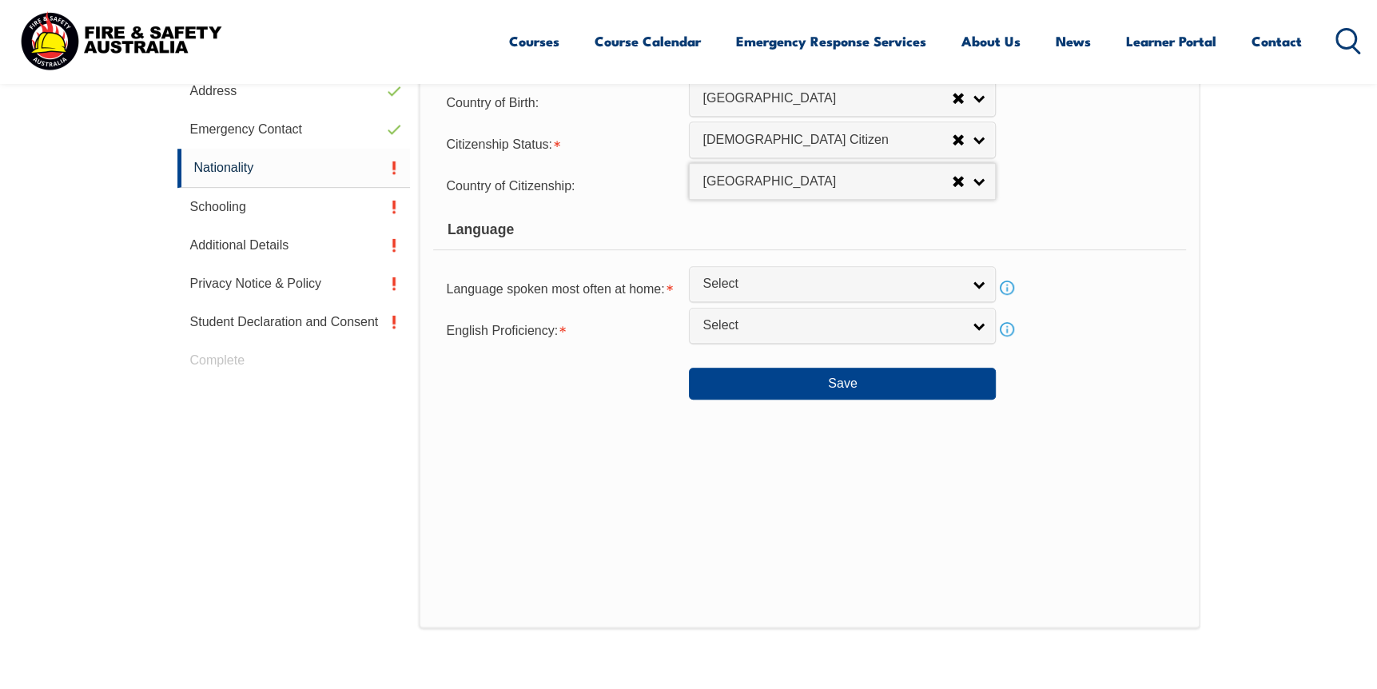
scroll to position [610, 0]
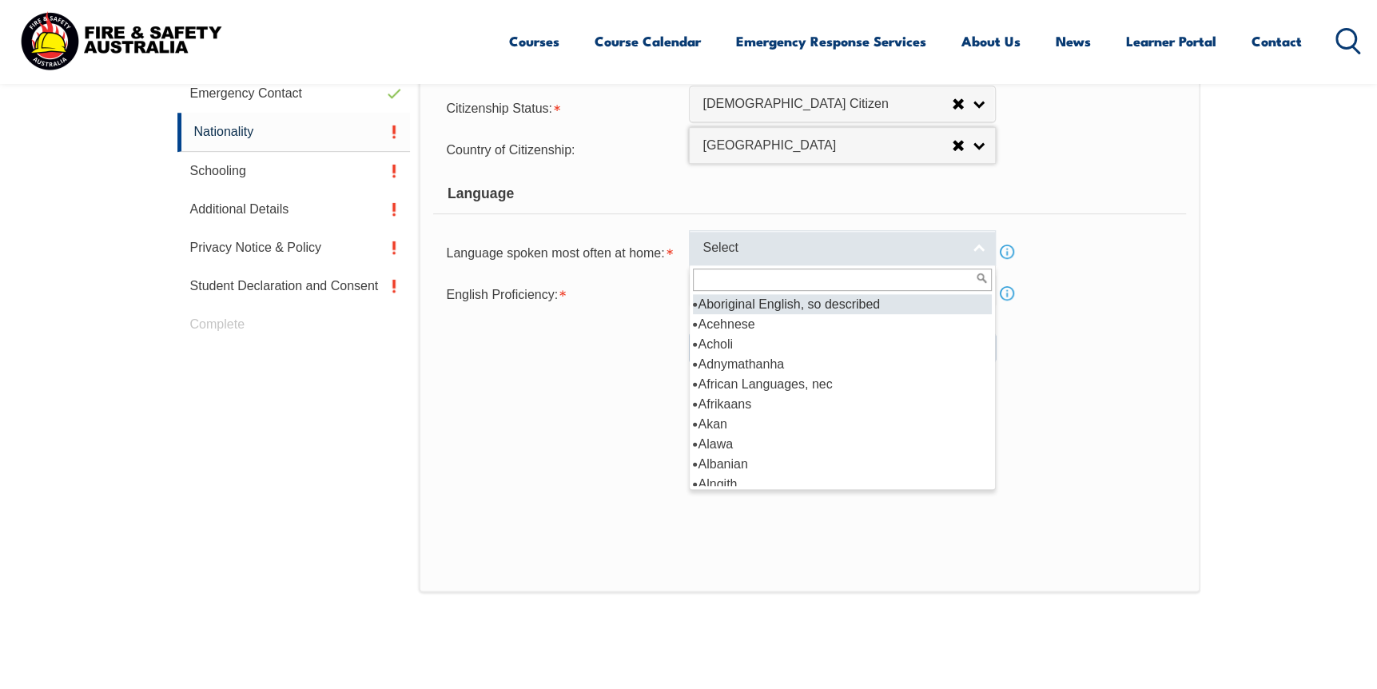
click at [741, 242] on span "Select" at bounding box center [831, 248] width 259 height 17
type input "e"
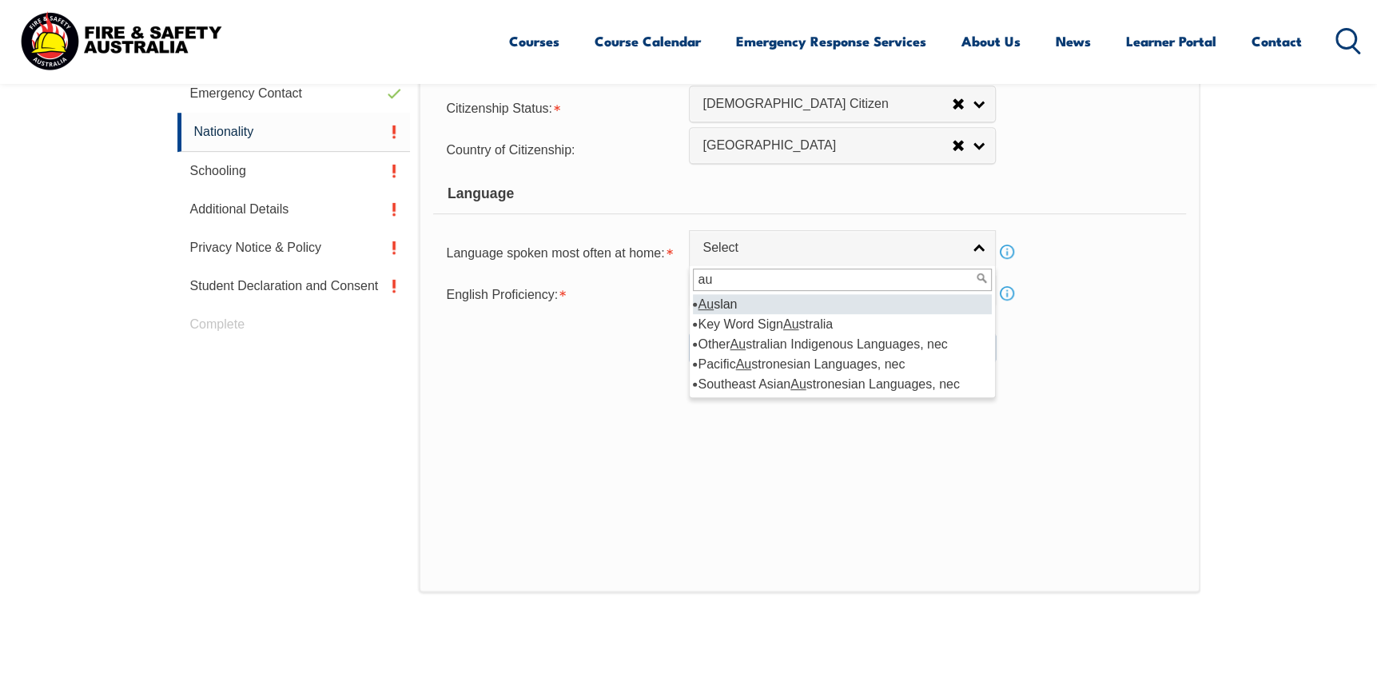
type input "a"
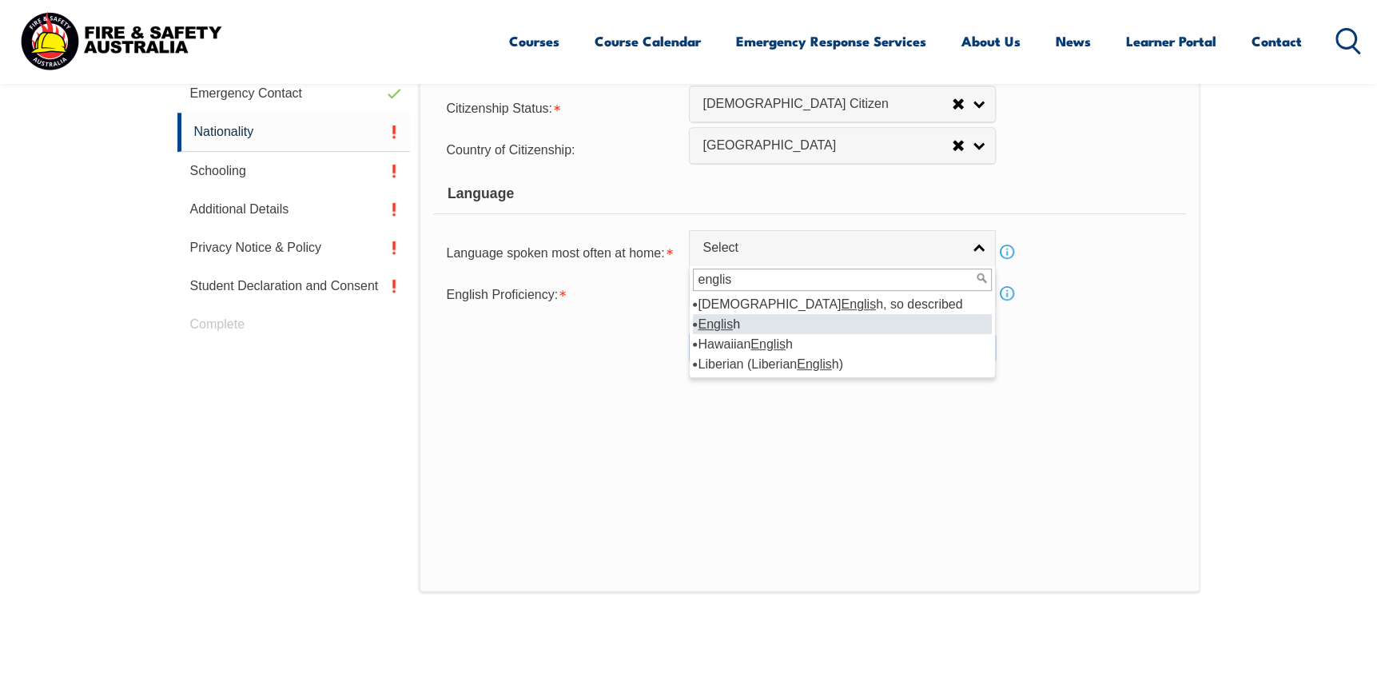
type input "englis"
click at [739, 324] on li "Englis h" at bounding box center [842, 324] width 299 height 20
select select "1201"
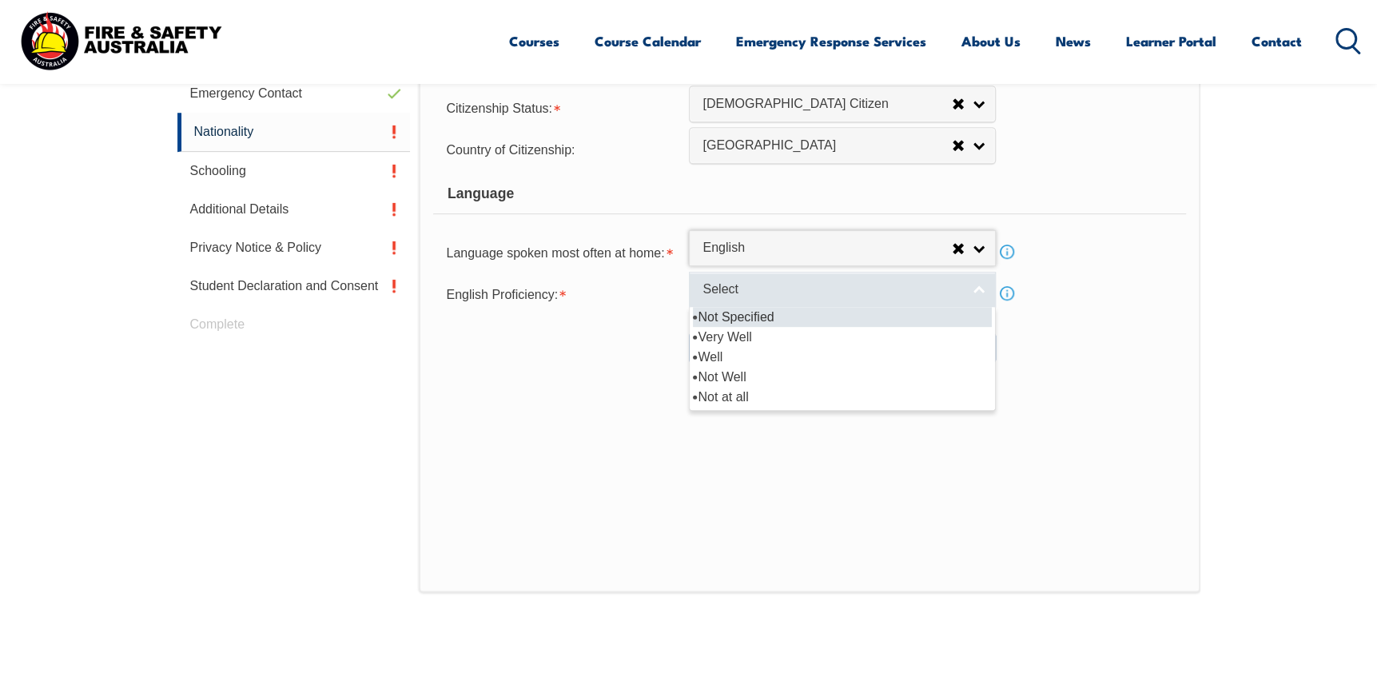
click at [767, 292] on span "Select" at bounding box center [831, 289] width 259 height 17
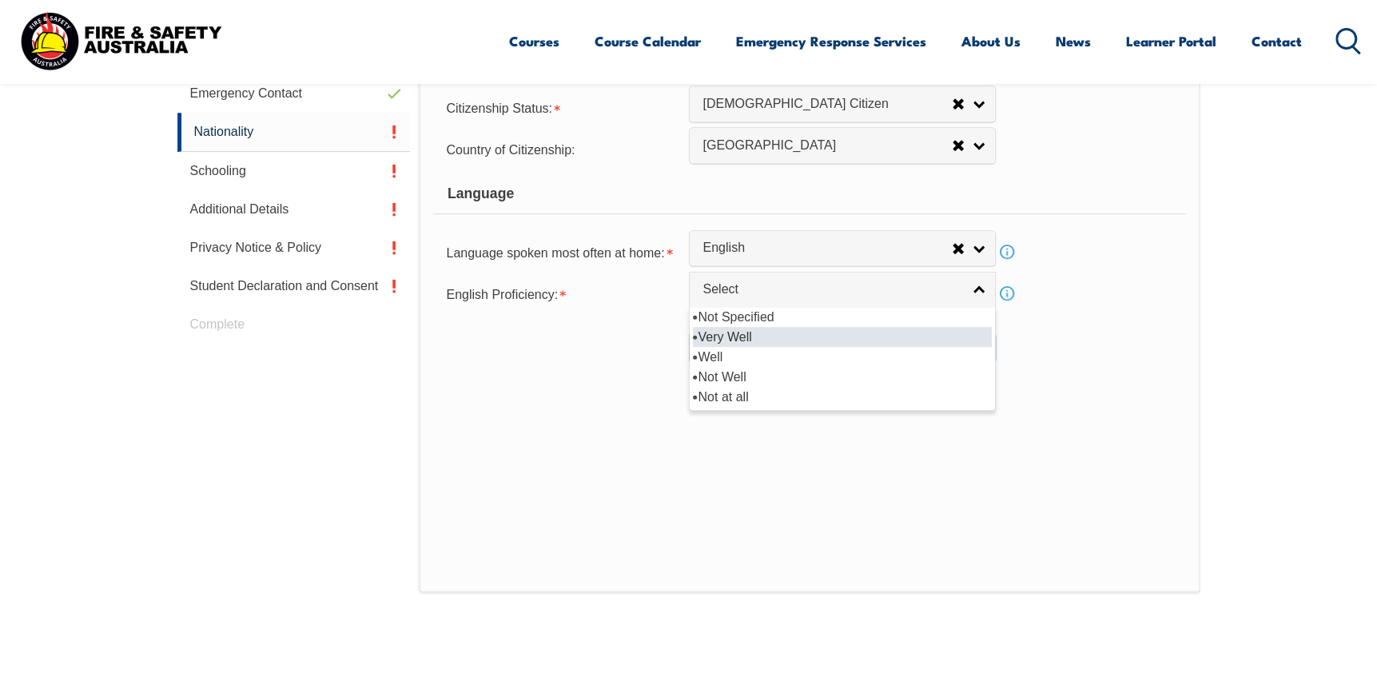
click at [759, 330] on li "Very Well" at bounding box center [842, 337] width 299 height 20
select select "1"
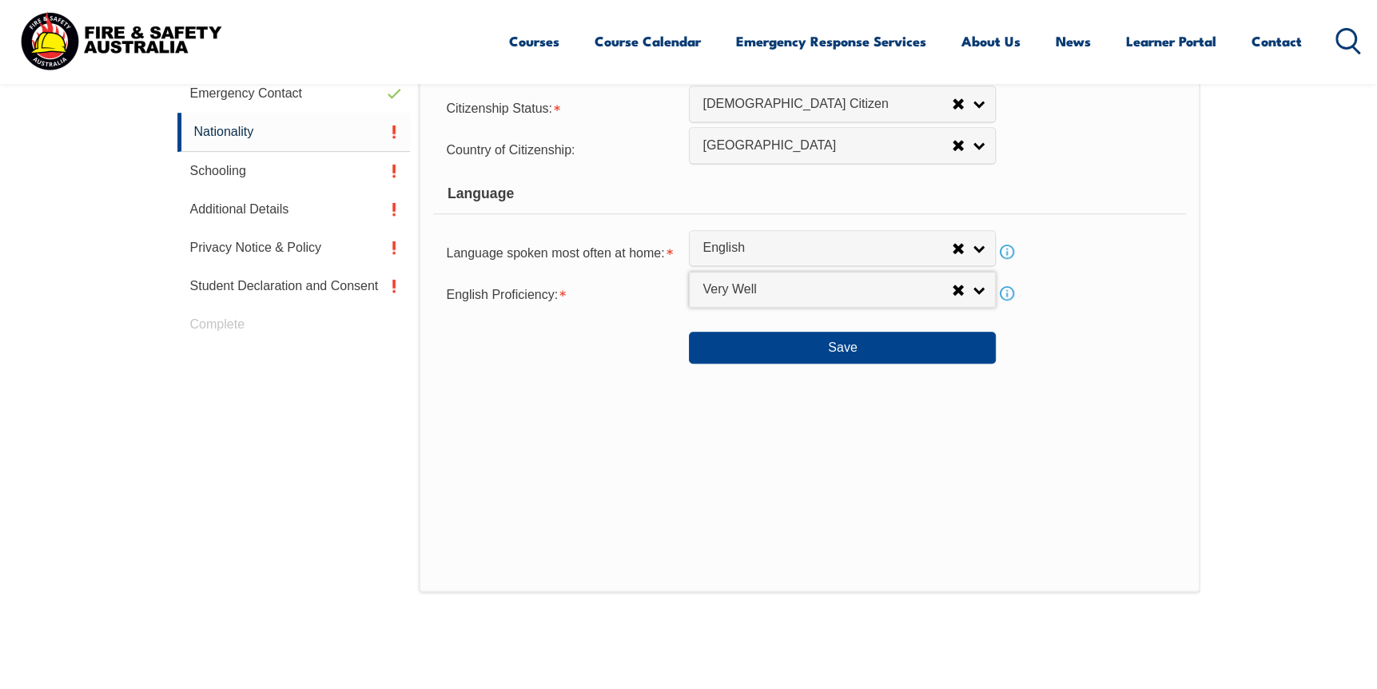
click at [628, 356] on div "Save" at bounding box center [809, 341] width 752 height 45
click at [785, 345] on button "Save" at bounding box center [842, 348] width 307 height 32
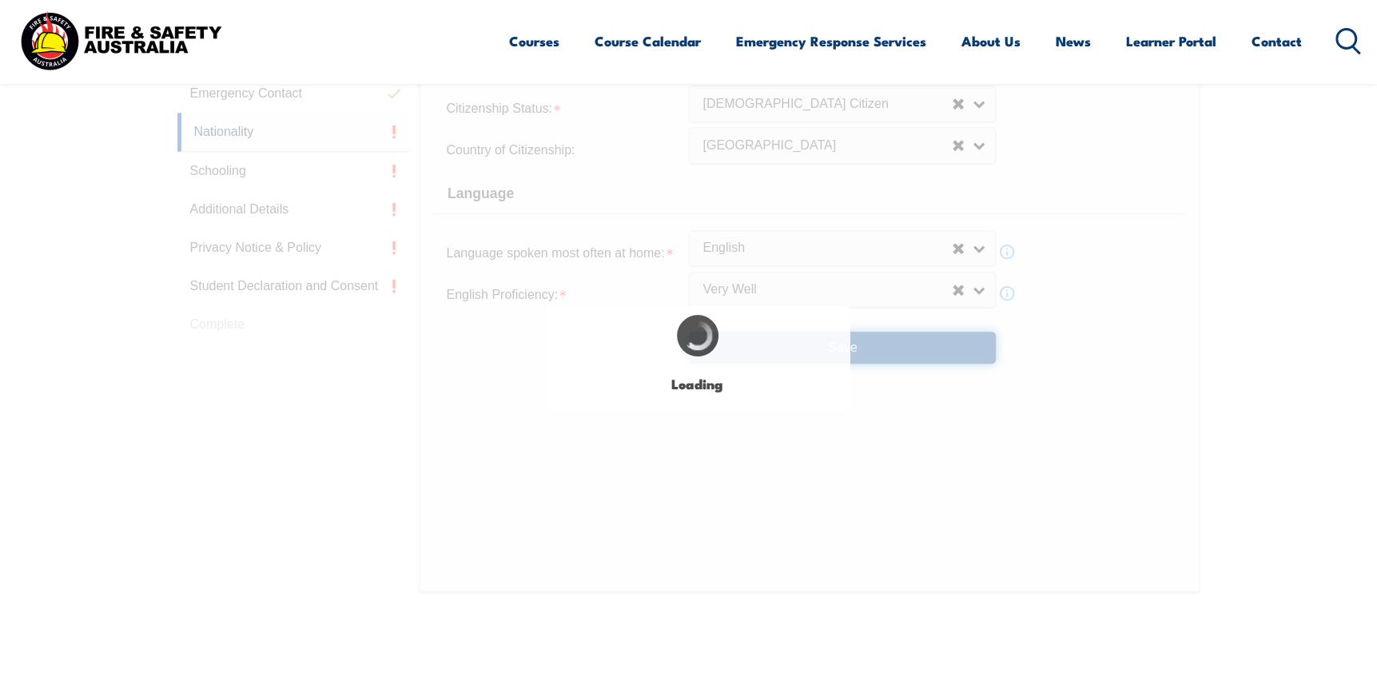
select select "false"
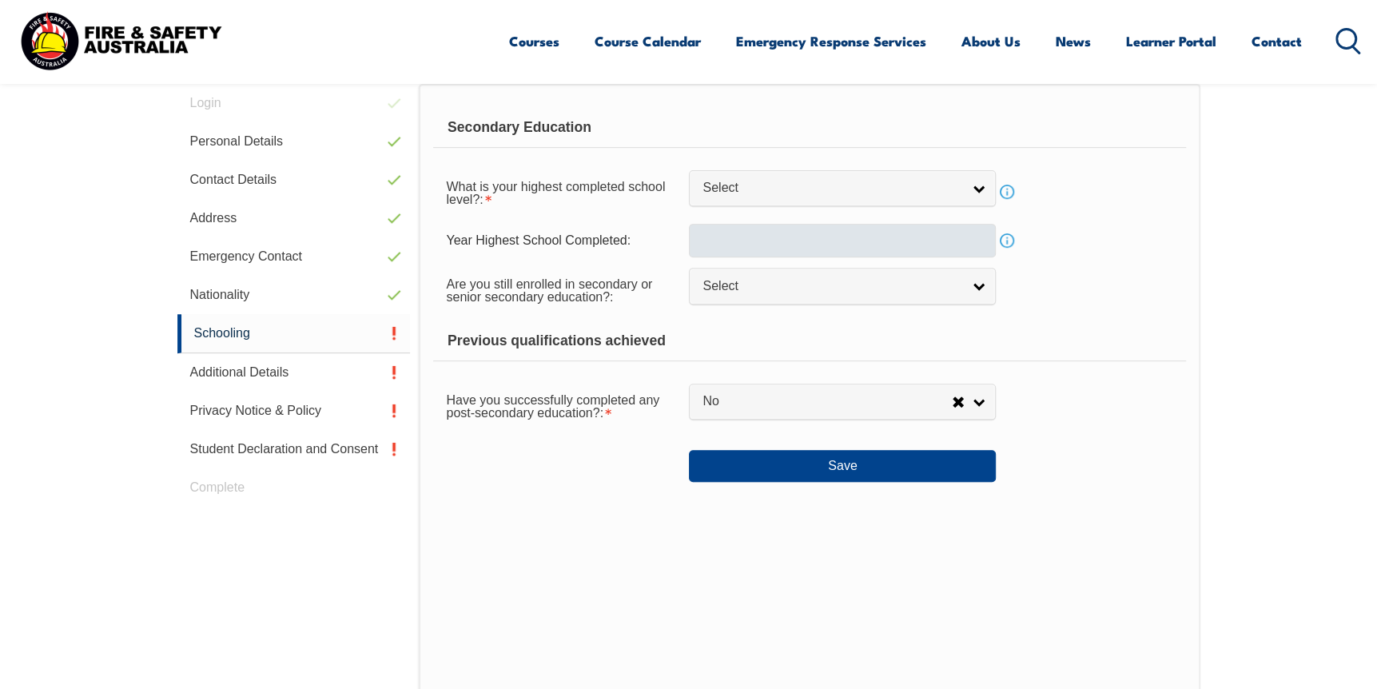
scroll to position [451, 0]
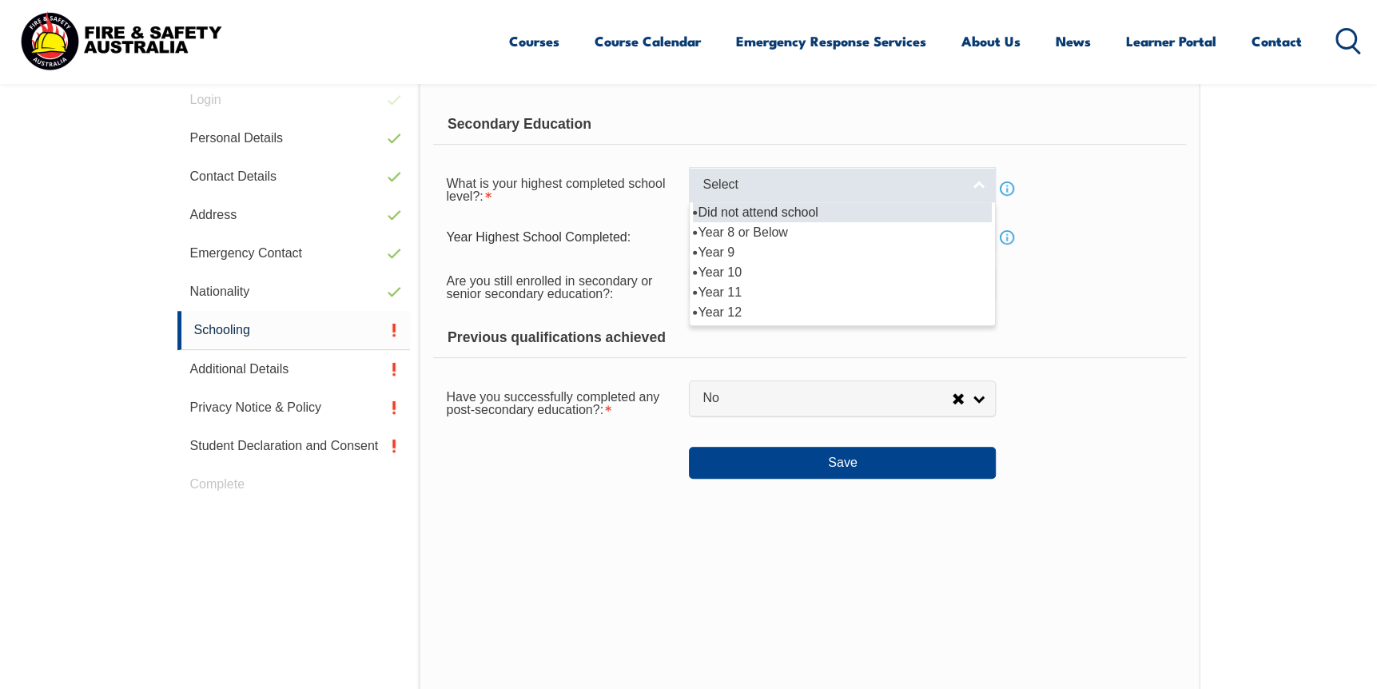
click at [803, 177] on span "Select" at bounding box center [831, 185] width 259 height 17
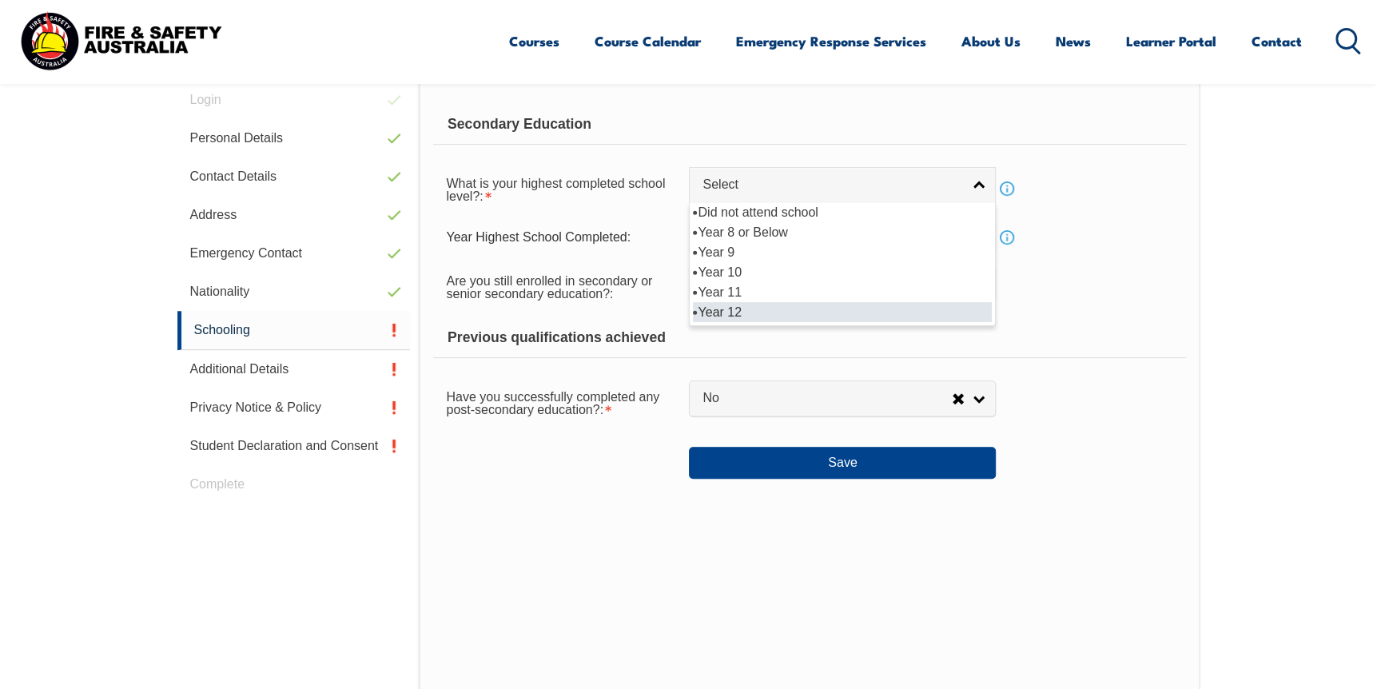
click at [742, 312] on li "Year 12" at bounding box center [842, 312] width 299 height 20
select select "12"
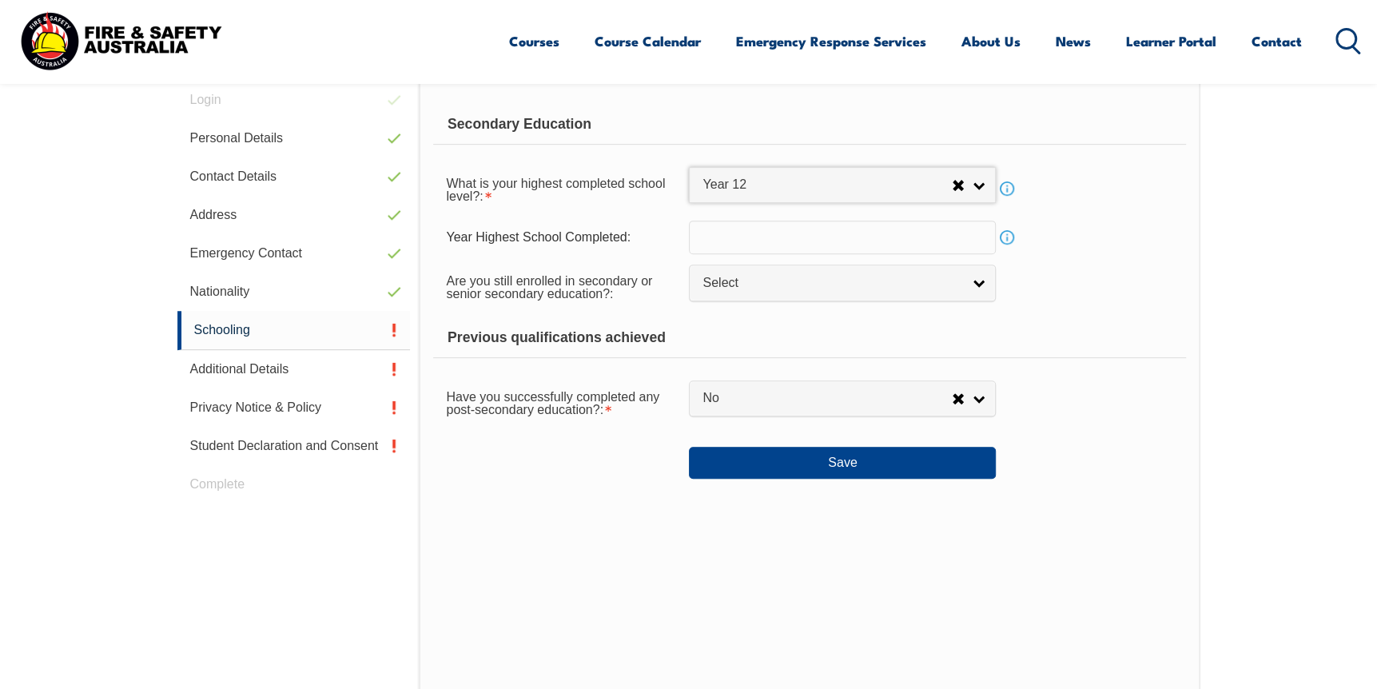
click at [754, 245] on input "text" at bounding box center [842, 238] width 307 height 34
type input "2012"
click at [760, 324] on div "Previous qualifications achieved" at bounding box center [809, 338] width 752 height 40
click at [801, 294] on link "Select" at bounding box center [842, 282] width 307 height 36
click at [737, 348] on li "No" at bounding box center [842, 350] width 299 height 20
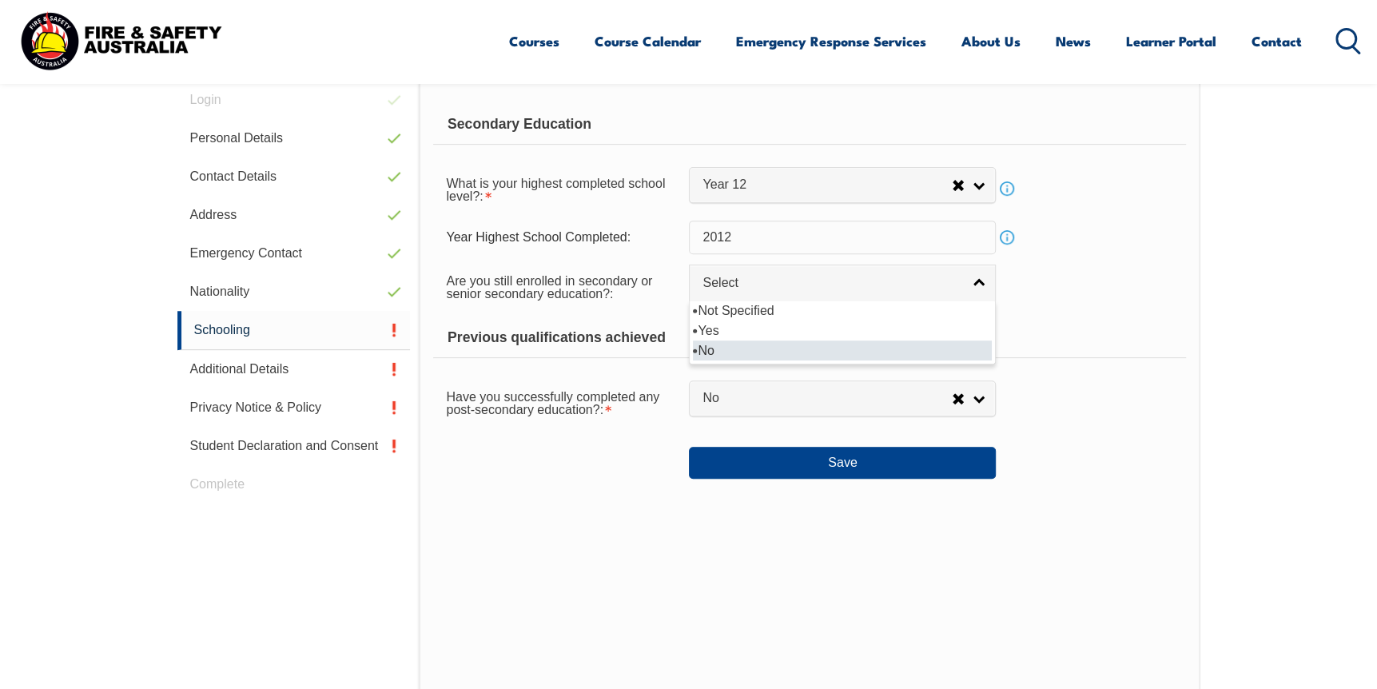
select select "false"
click at [1103, 314] on form "Secondary Education What is your highest completed school level?: Did not atten…" at bounding box center [809, 292] width 752 height 374
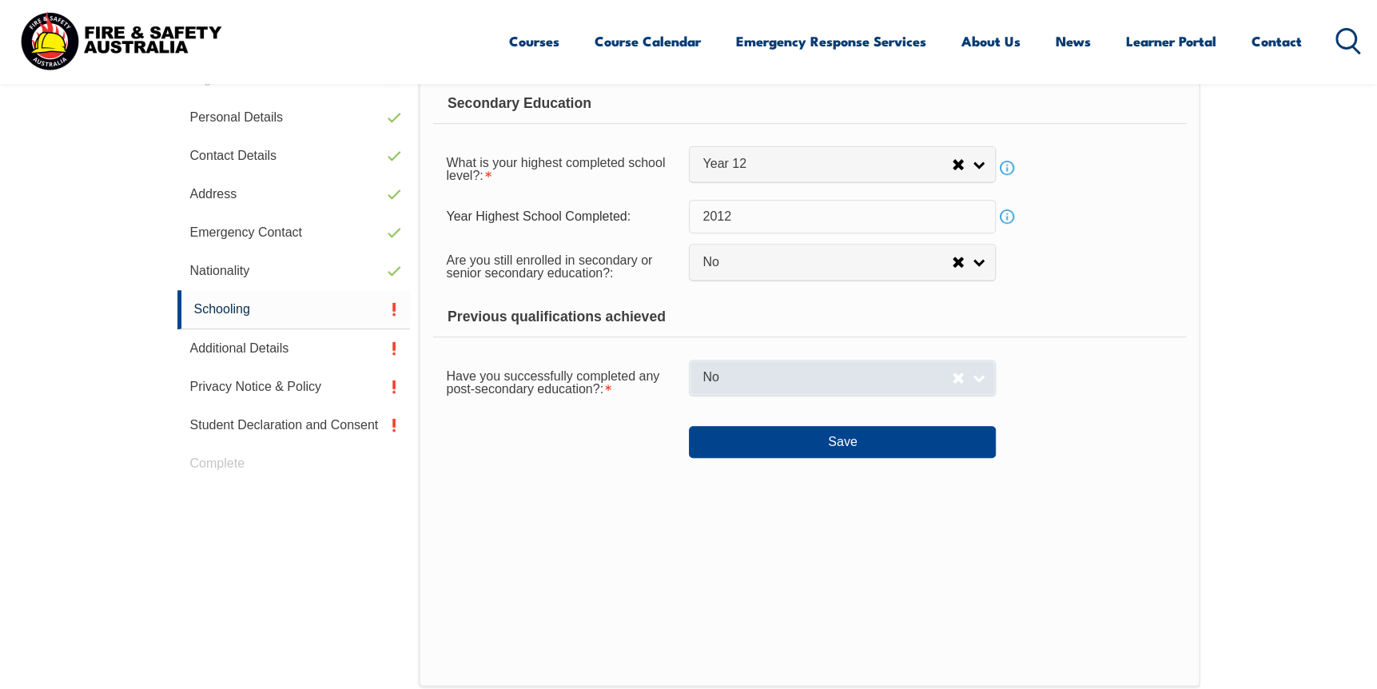
scroll to position [531, 0]
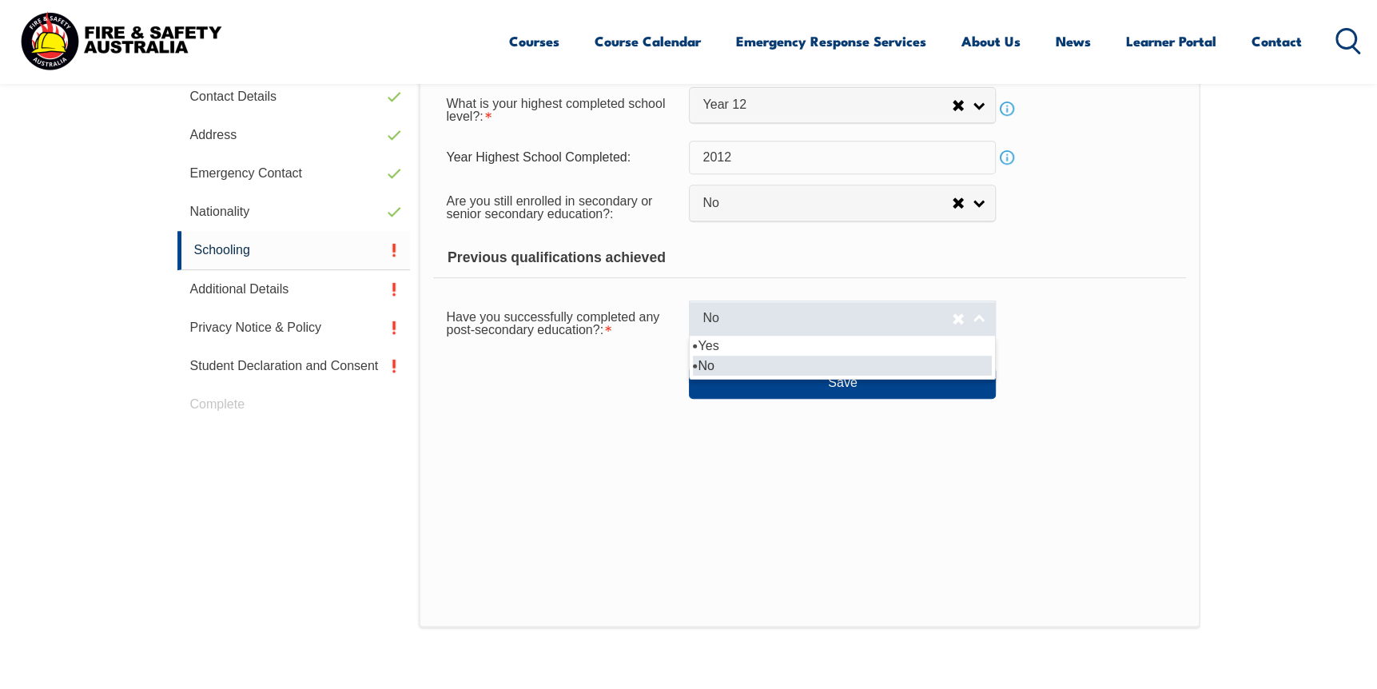
click at [783, 319] on span "No" at bounding box center [826, 318] width 249 height 17
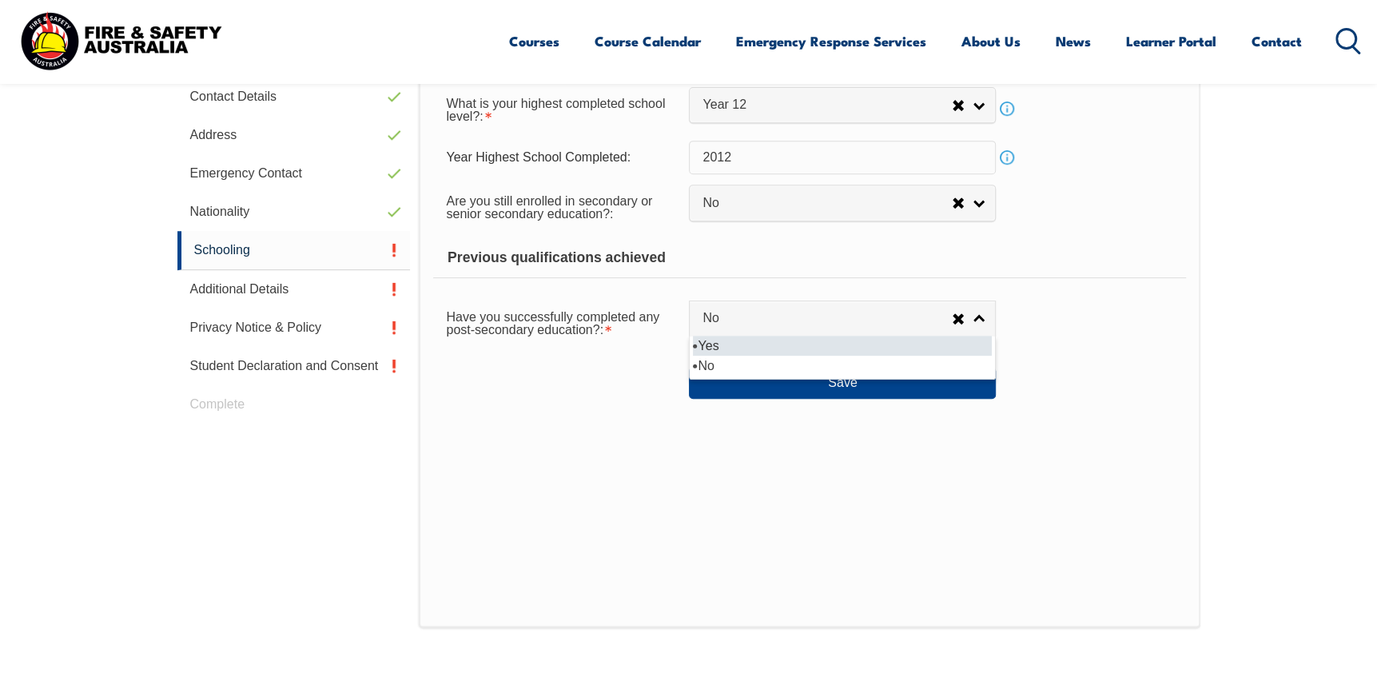
click at [751, 340] on li "Yes" at bounding box center [842, 346] width 299 height 20
select select "true"
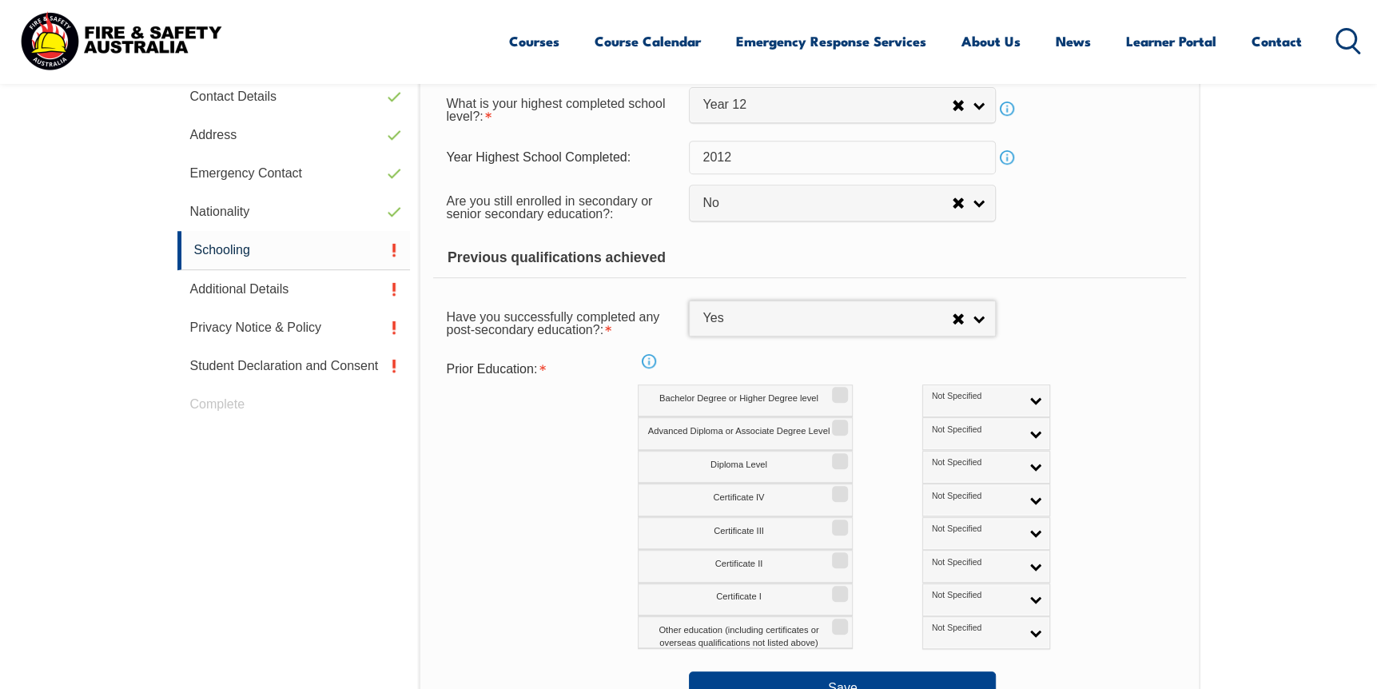
click at [474, 467] on div "Prior Education: Info Bachelor Degree or Higher Degree level Not Specified Aust…" at bounding box center [809, 502] width 752 height 296
click at [838, 456] on input "Diploma Level" at bounding box center [838, 456] width 10 height 2
checkbox input "true"
click at [1095, 492] on div "Certificate IV Not Specified Australian Qualification Australian Equivalent Int…" at bounding box center [879, 499] width 482 height 33
click at [842, 555] on input "Certificate II" at bounding box center [838, 555] width 10 height 2
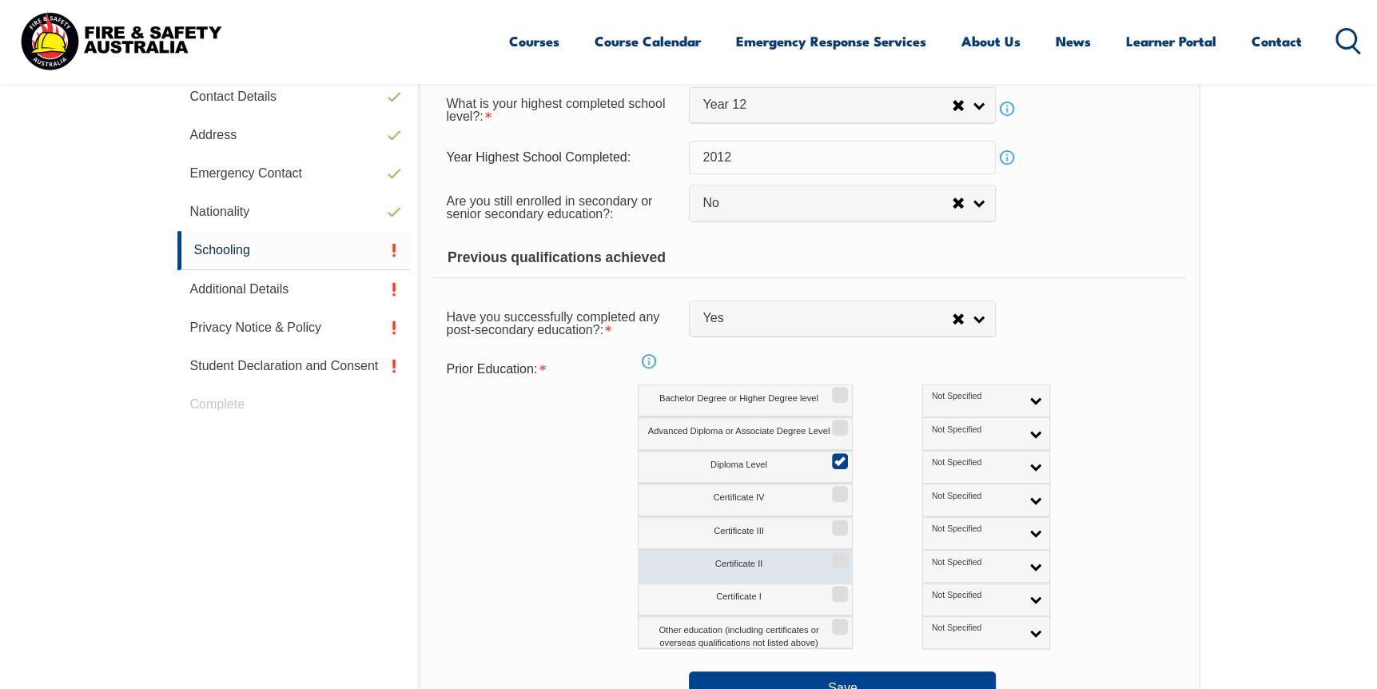
checkbox input "true"
click at [1075, 539] on div "Certificate III Not Specified Australian Qualification Australian Equivalent In…" at bounding box center [879, 533] width 482 height 33
click at [943, 460] on span "Not Specified" at bounding box center [976, 462] width 89 height 11
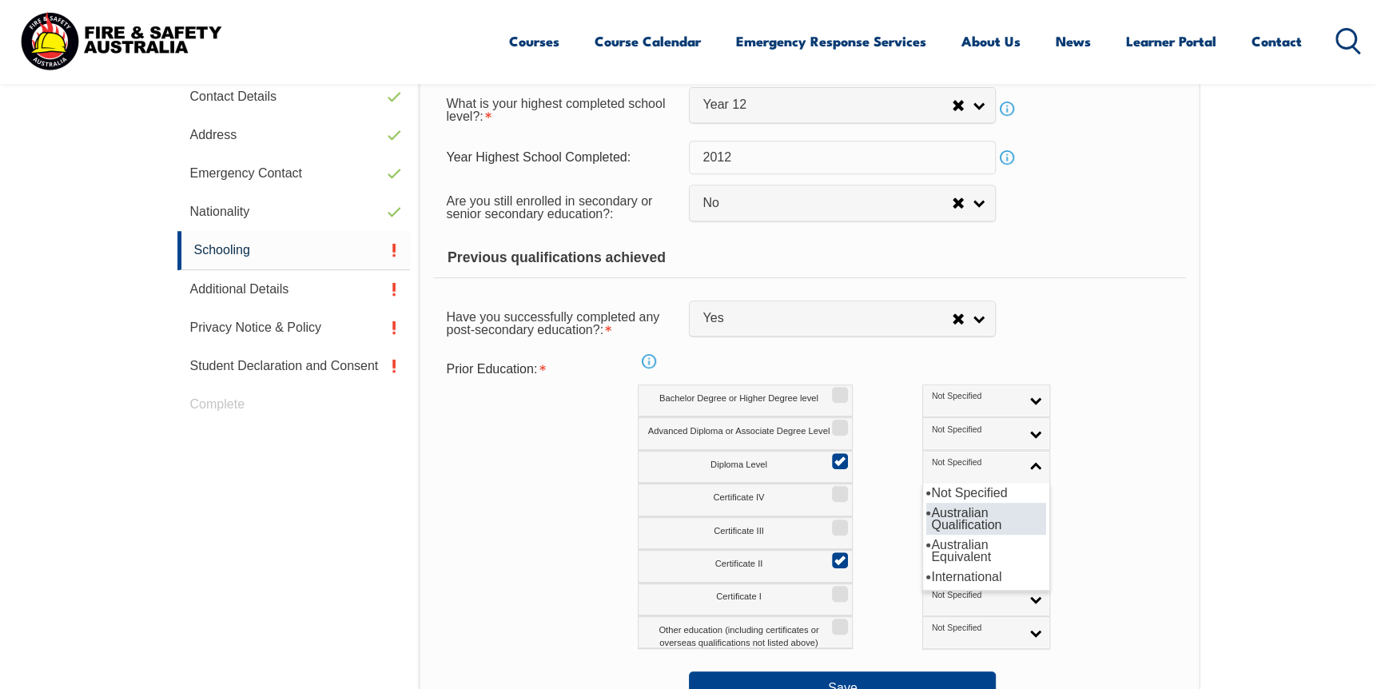
click at [926, 513] on li "Australian Qualification" at bounding box center [986, 519] width 120 height 32
click at [1035, 550] on div "Certificate II Not Specified Australian Qualification Australian Equivalent Int…" at bounding box center [879, 566] width 482 height 33
click at [922, 569] on link "Not Specified" at bounding box center [986, 566] width 128 height 33
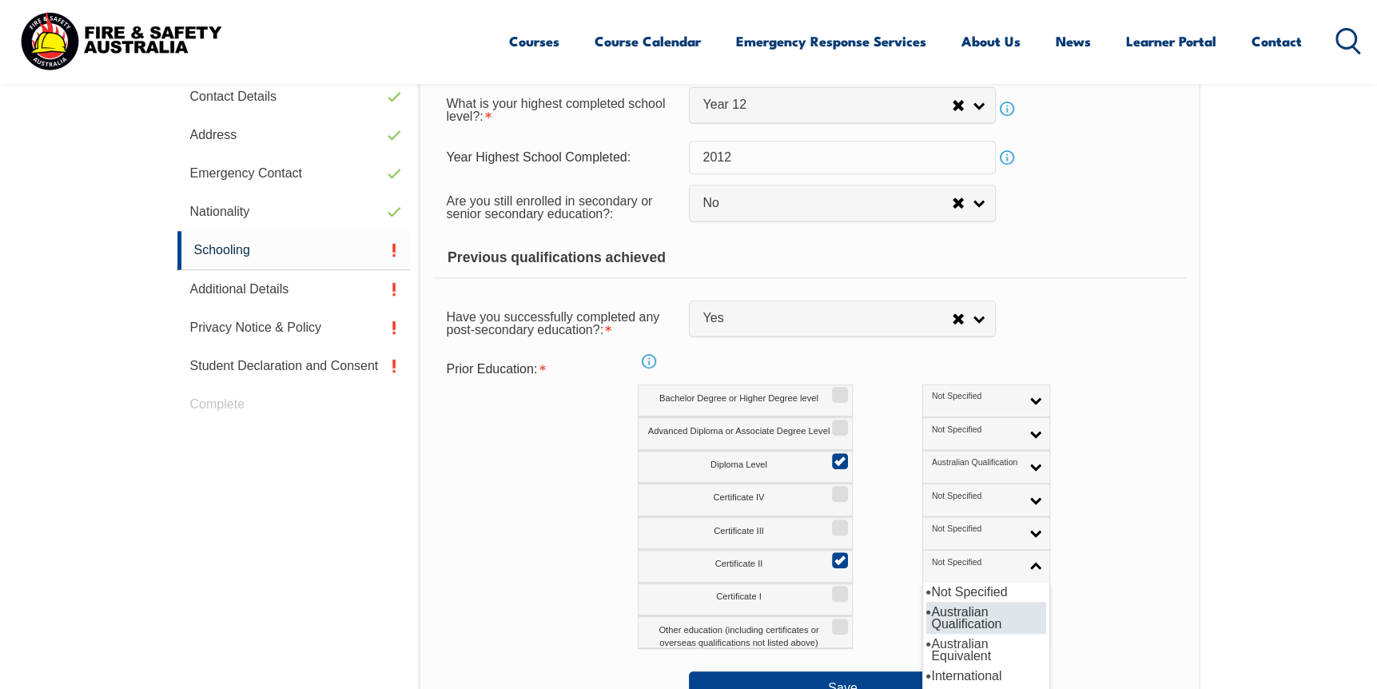
click at [926, 620] on li "Australian Qualification" at bounding box center [986, 618] width 120 height 32
click at [1072, 577] on div "Certificate II Not Specified Australian Qualification Australian Equivalent Int…" at bounding box center [879, 566] width 482 height 33
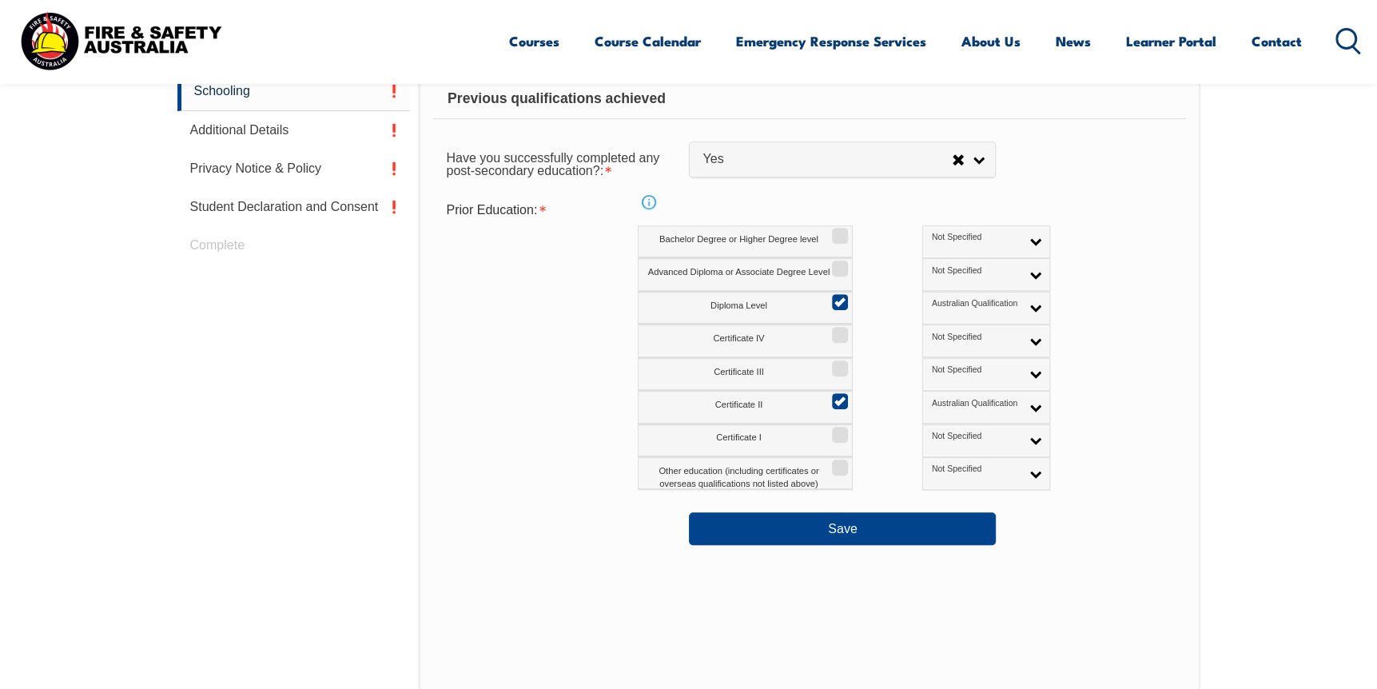
scroll to position [690, 0]
click at [899, 525] on button "Save" at bounding box center [842, 527] width 307 height 32
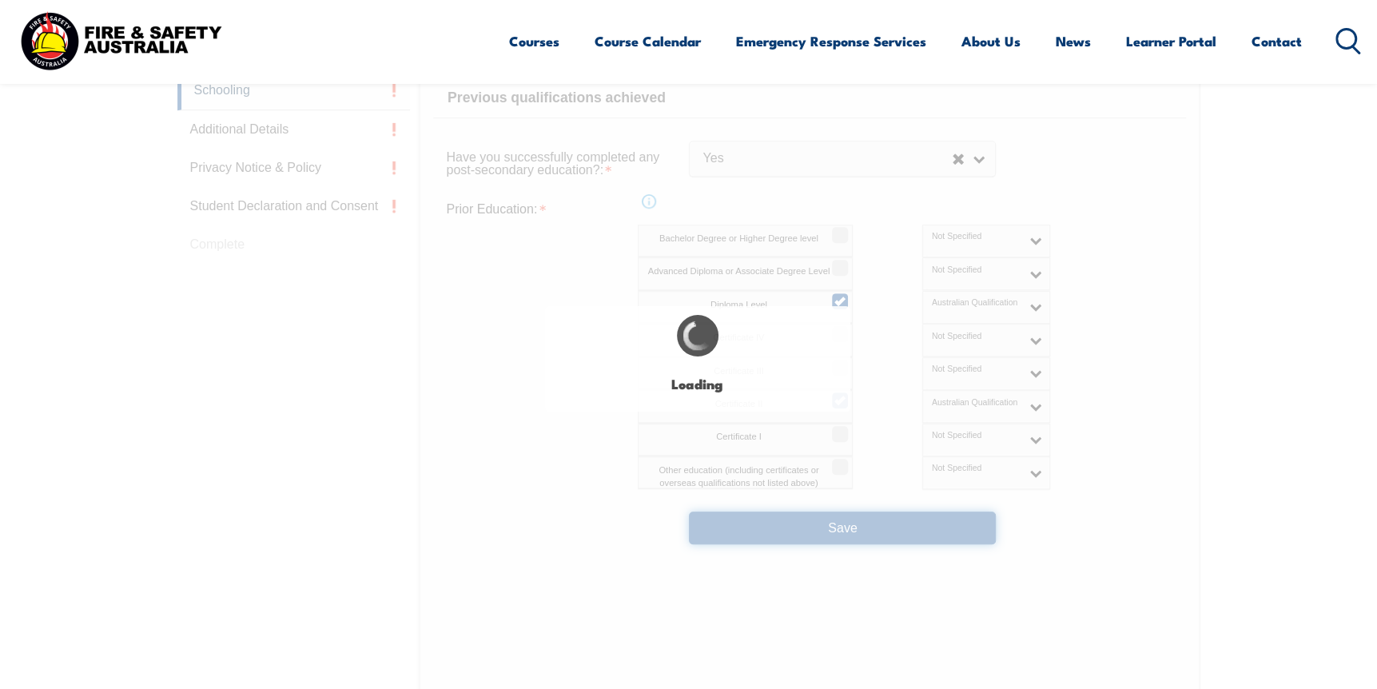
select select "false"
select select "true"
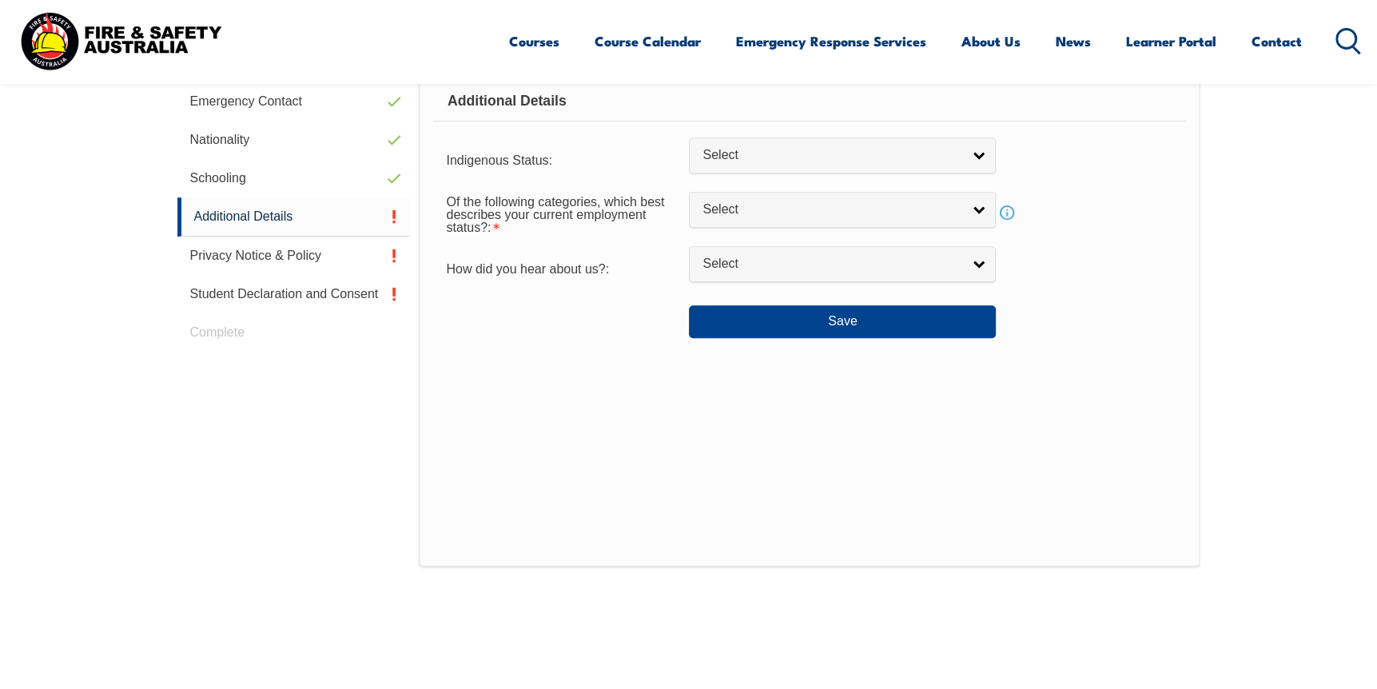
scroll to position [451, 0]
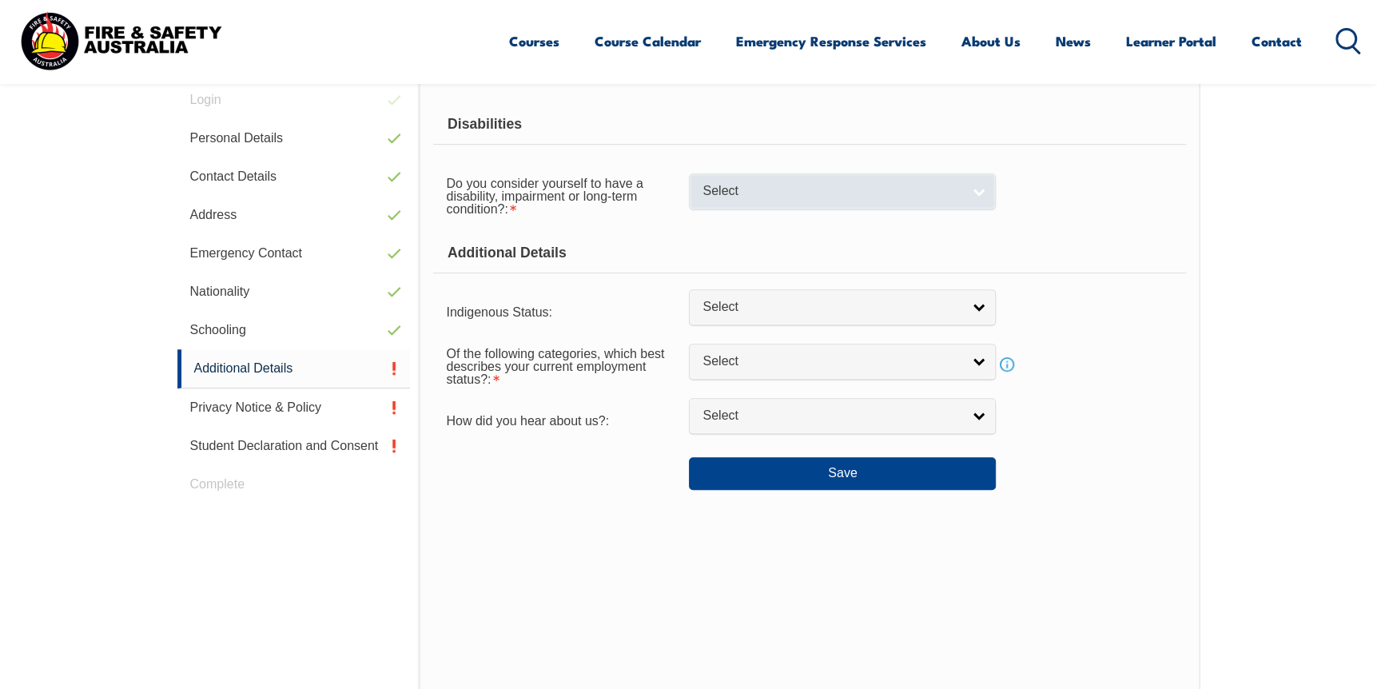
click at [770, 195] on span "Select" at bounding box center [831, 191] width 259 height 17
click at [734, 218] on li "No" at bounding box center [842, 219] width 299 height 20
select select "false"
click at [486, 515] on div "Disabilities Do you consider yourself to have a disability, impairment or long-…" at bounding box center [809, 400] width 781 height 638
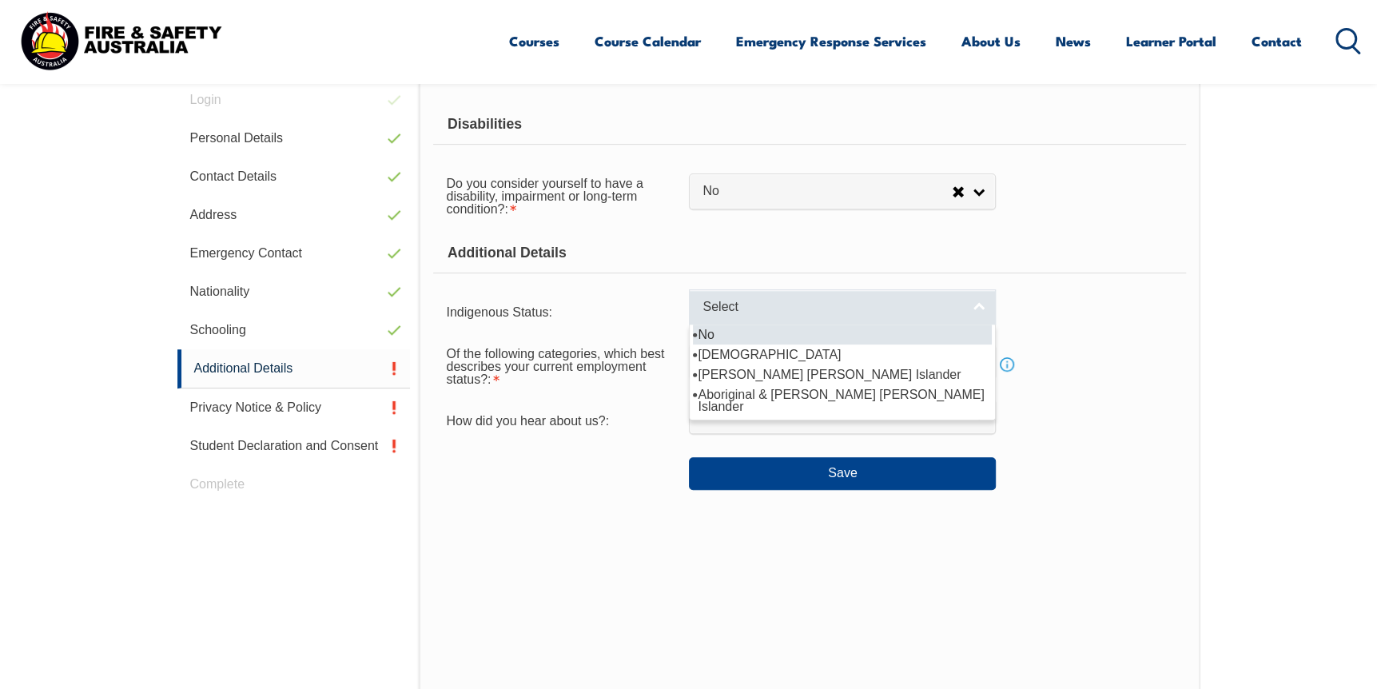
click at [754, 314] on span "Select" at bounding box center [831, 307] width 259 height 17
click at [756, 328] on li "No" at bounding box center [842, 334] width 299 height 20
select select "4"
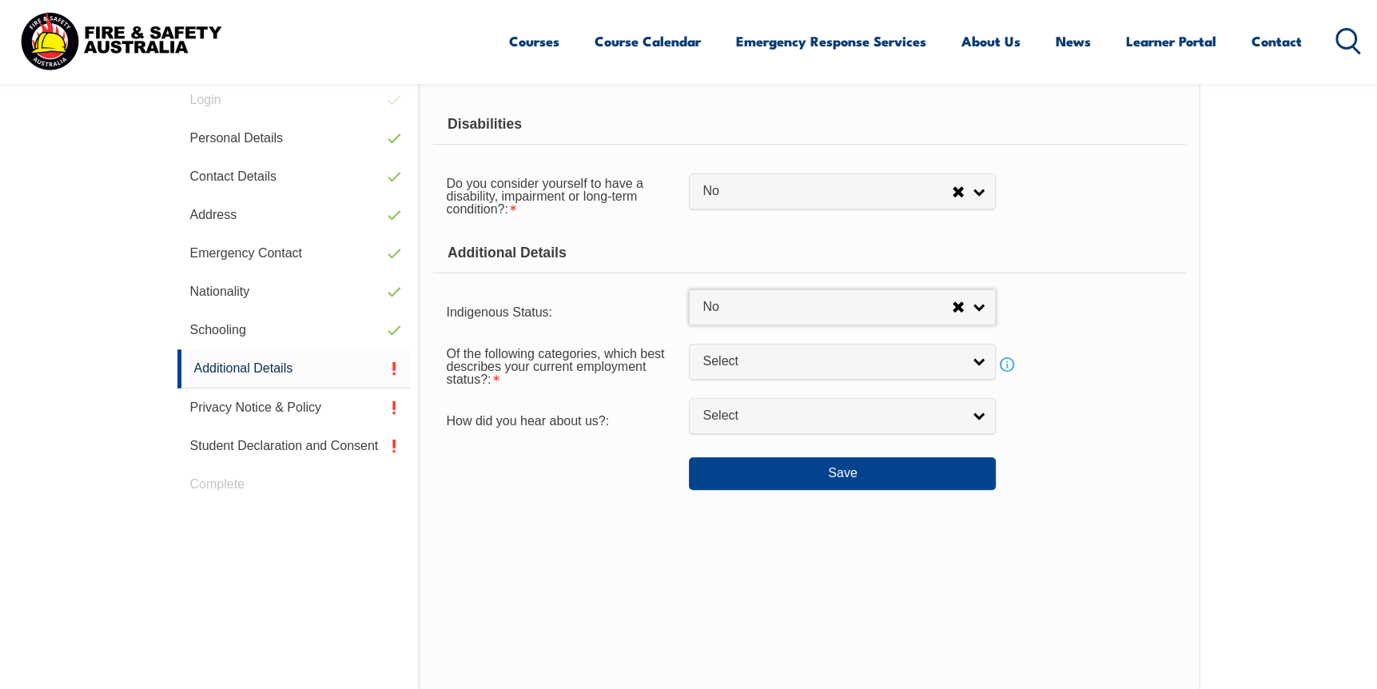
click at [511, 544] on div "Disabilities Do you consider yourself to have a disability, impairment or long-…" at bounding box center [809, 400] width 781 height 638
click at [731, 364] on span "Select" at bounding box center [831, 361] width 259 height 17
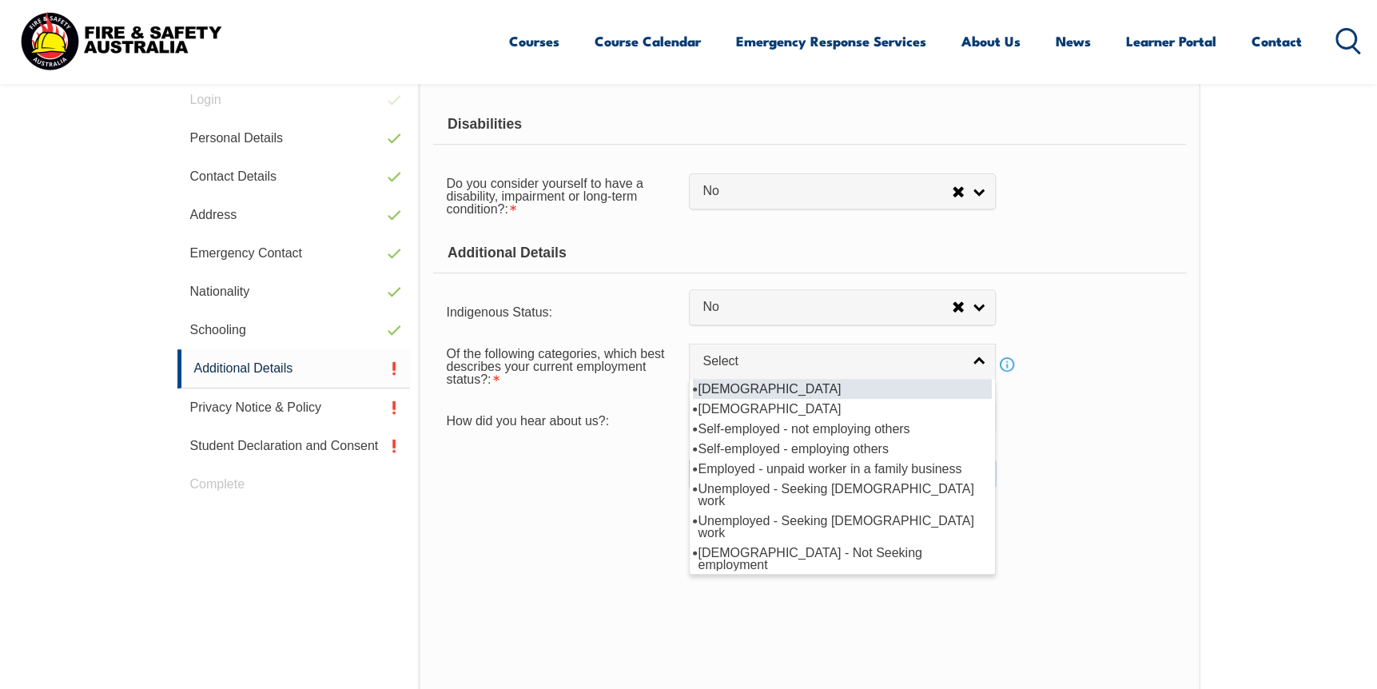
click at [754, 388] on li "Full-time employee" at bounding box center [842, 389] width 299 height 20
select select "1"
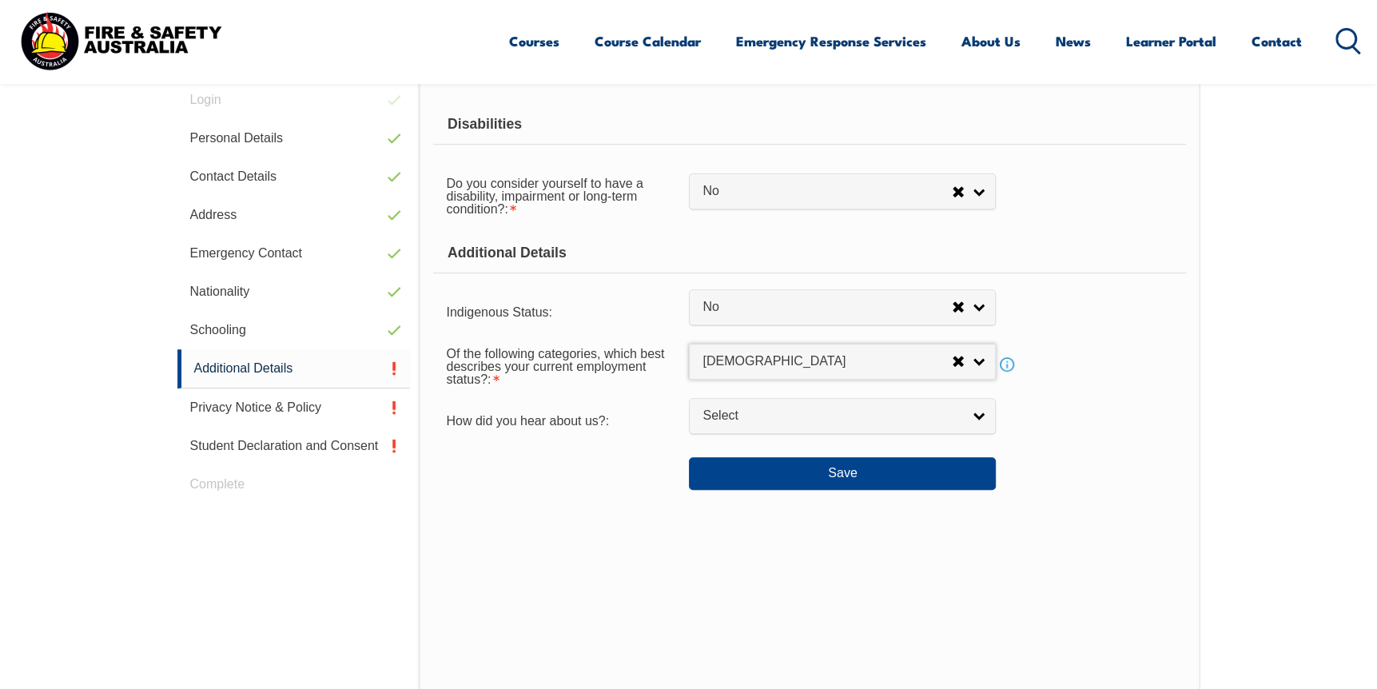
click at [564, 508] on div "Disabilities Do you consider yourself to have a disability, impairment or long-…" at bounding box center [809, 400] width 781 height 638
click at [739, 411] on span "Select" at bounding box center [831, 416] width 259 height 17
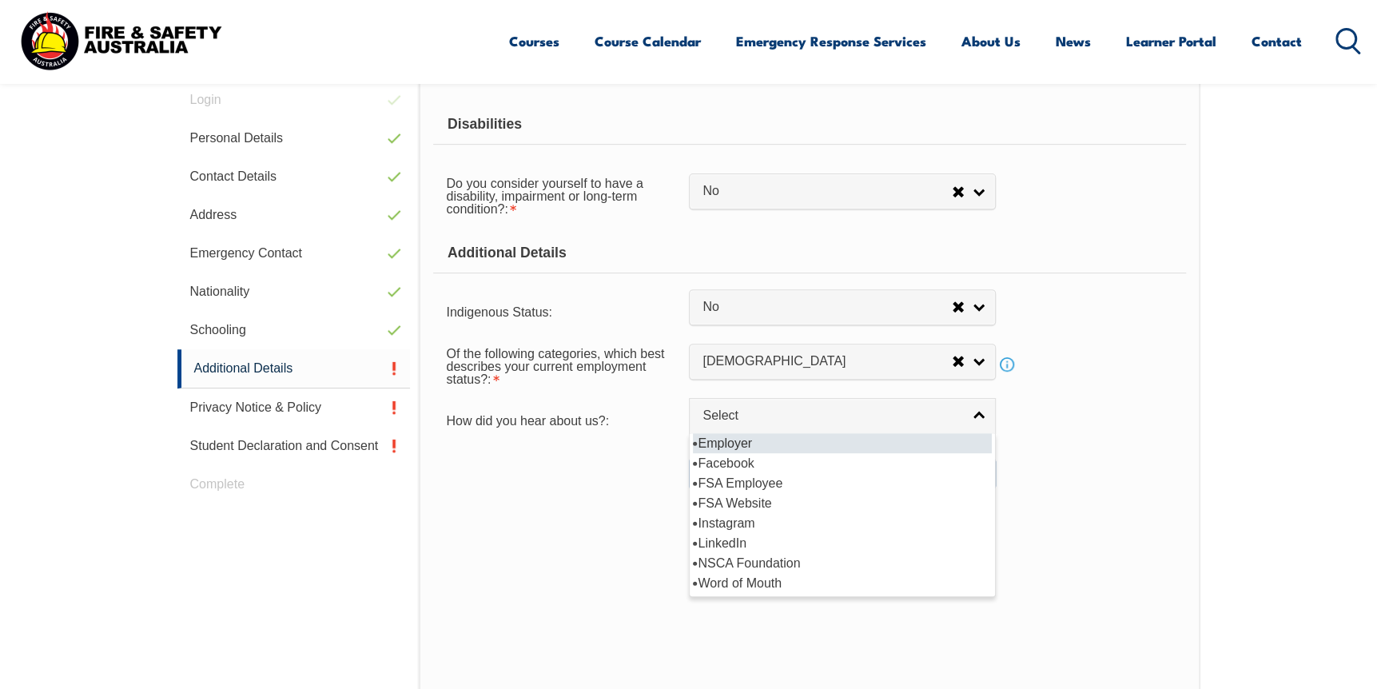
click at [746, 442] on li "Employer" at bounding box center [842, 443] width 299 height 20
select select "8019"
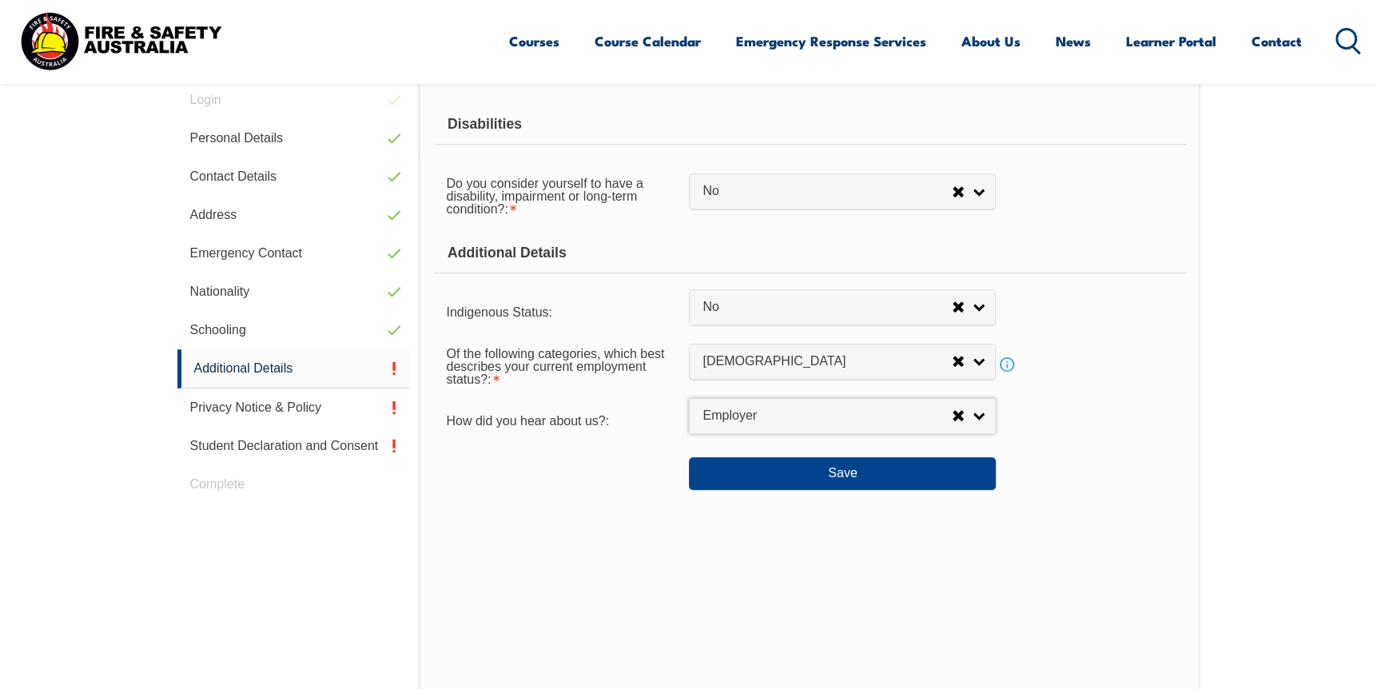
click at [586, 475] on div "Save" at bounding box center [809, 466] width 752 height 45
click at [793, 472] on button "Save" at bounding box center [842, 473] width 307 height 32
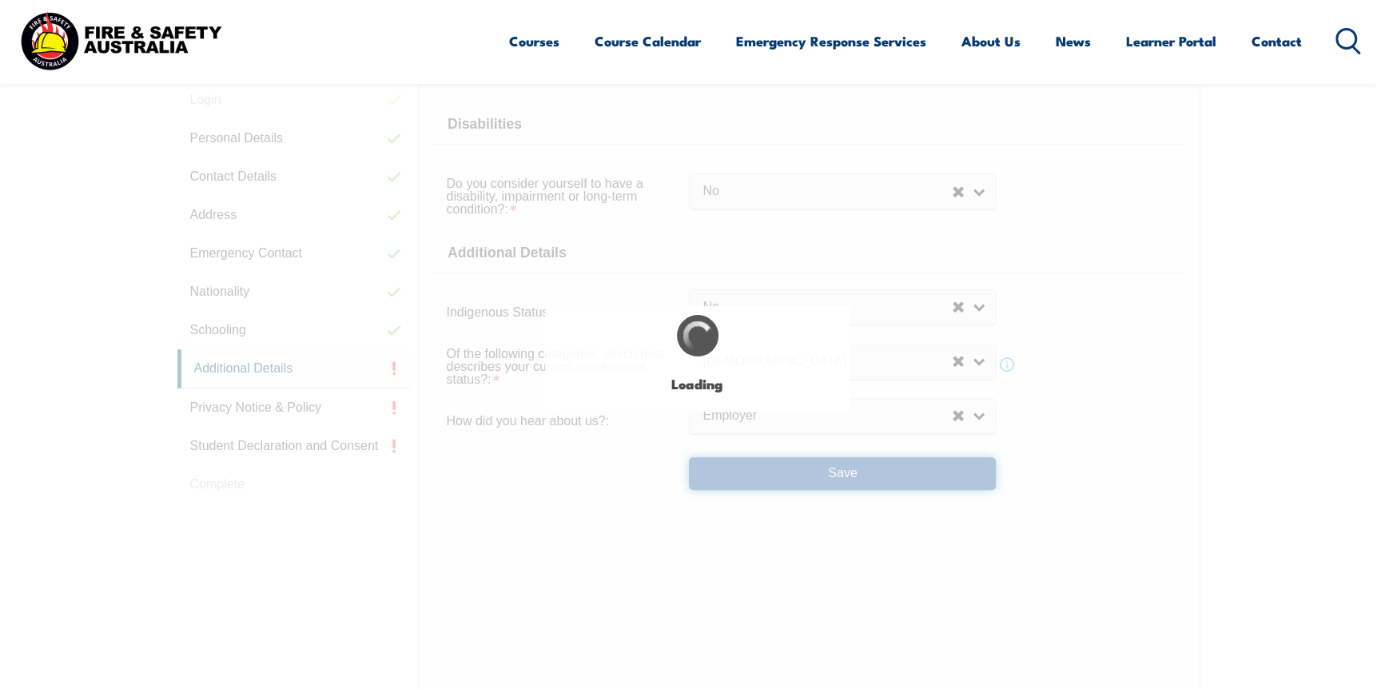
select select "false"
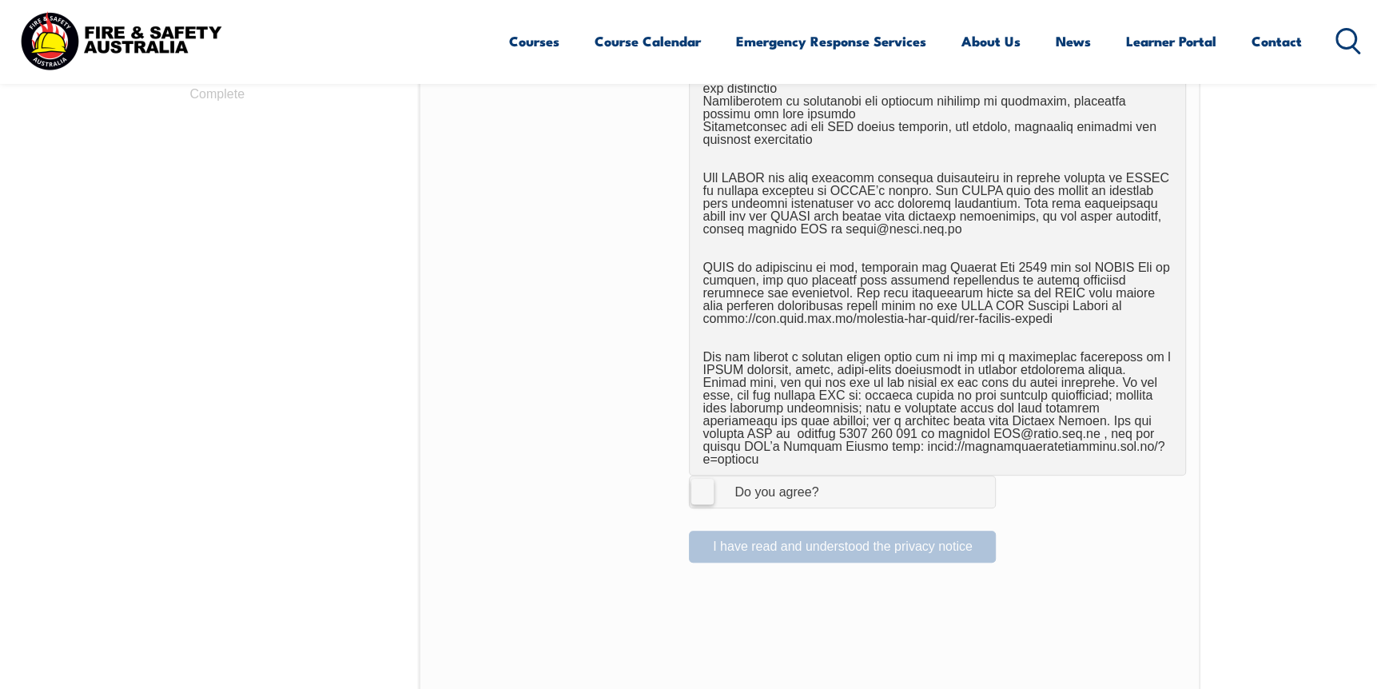
scroll to position [930, 0]
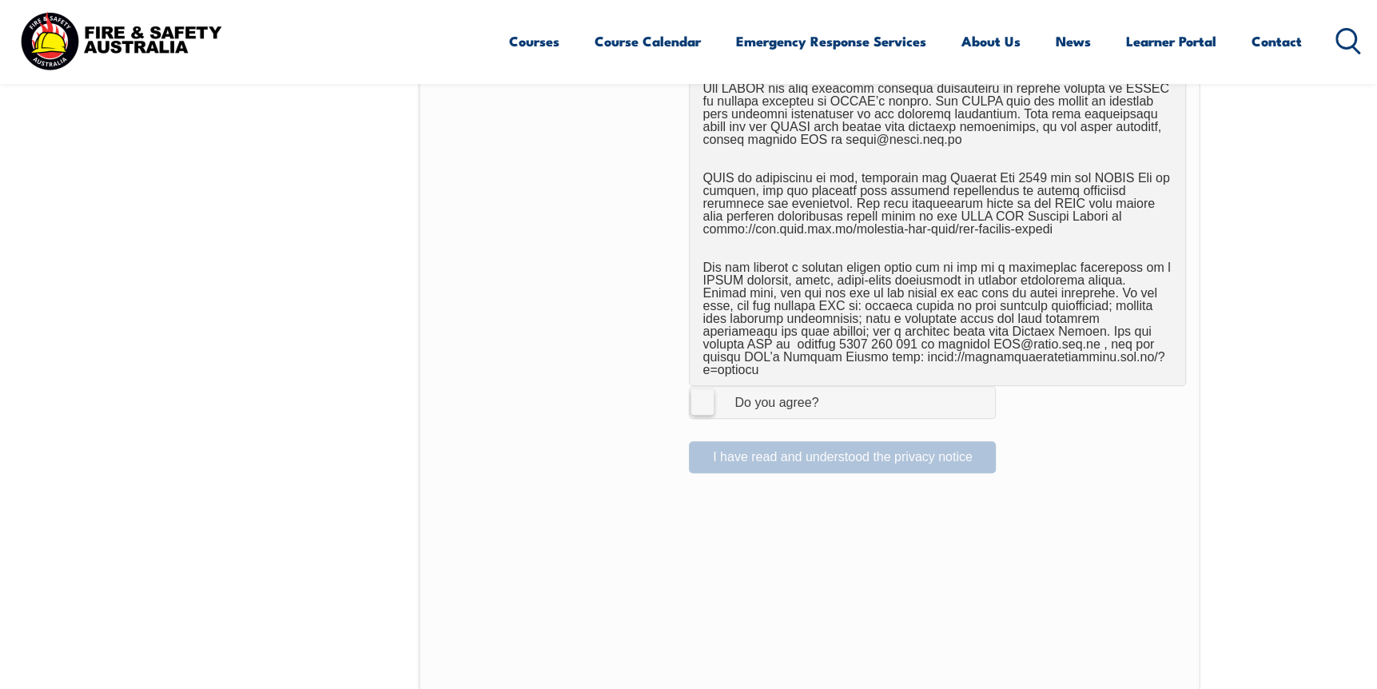
click at [702, 387] on label "I Agree Do you agree?" at bounding box center [842, 402] width 307 height 32
click at [831, 387] on input "I Agree Do you agree?" at bounding box center [844, 402] width 27 height 30
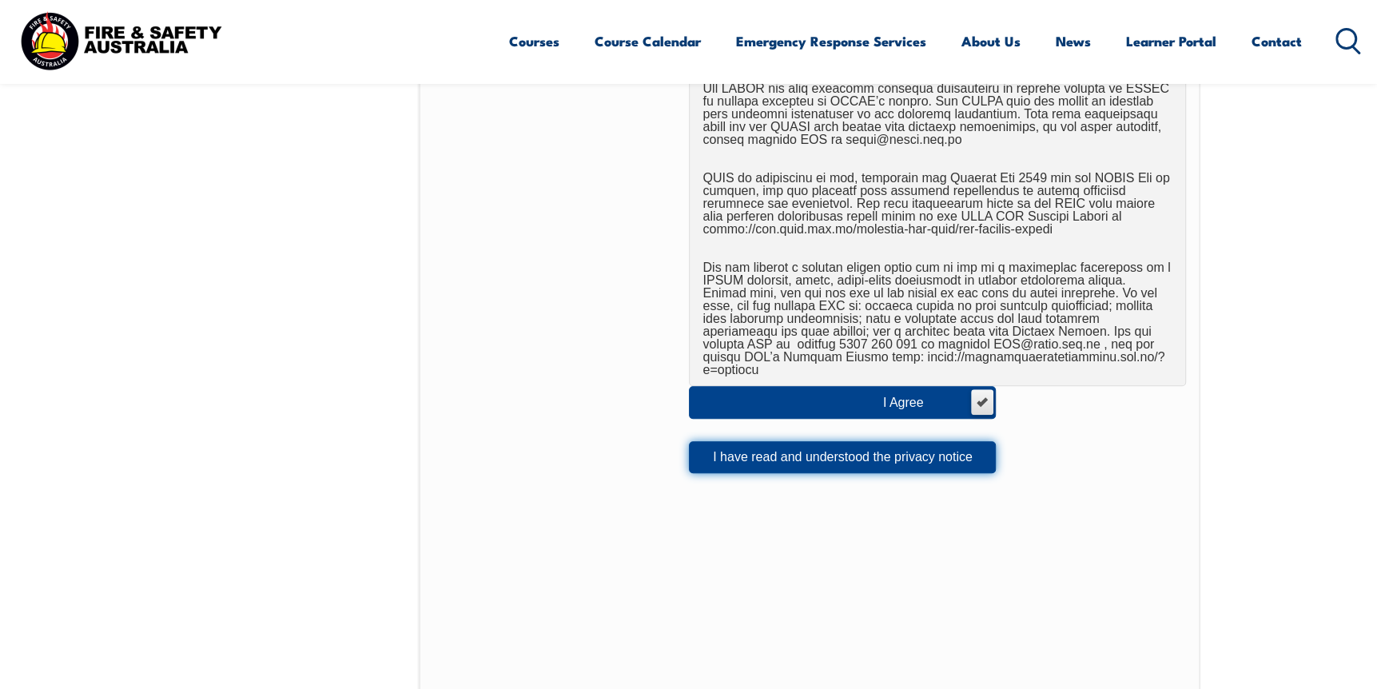
click at [844, 441] on button "I have read and understood the privacy notice" at bounding box center [842, 457] width 307 height 32
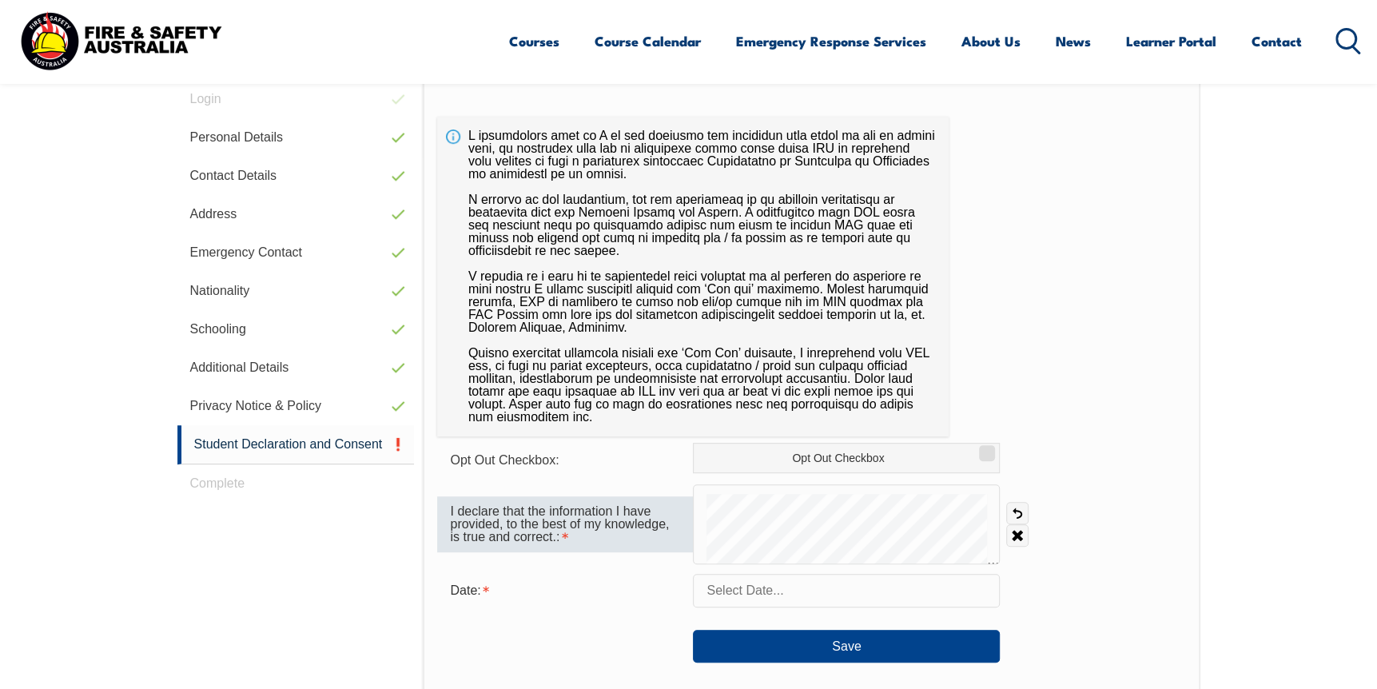
scroll to position [451, 0]
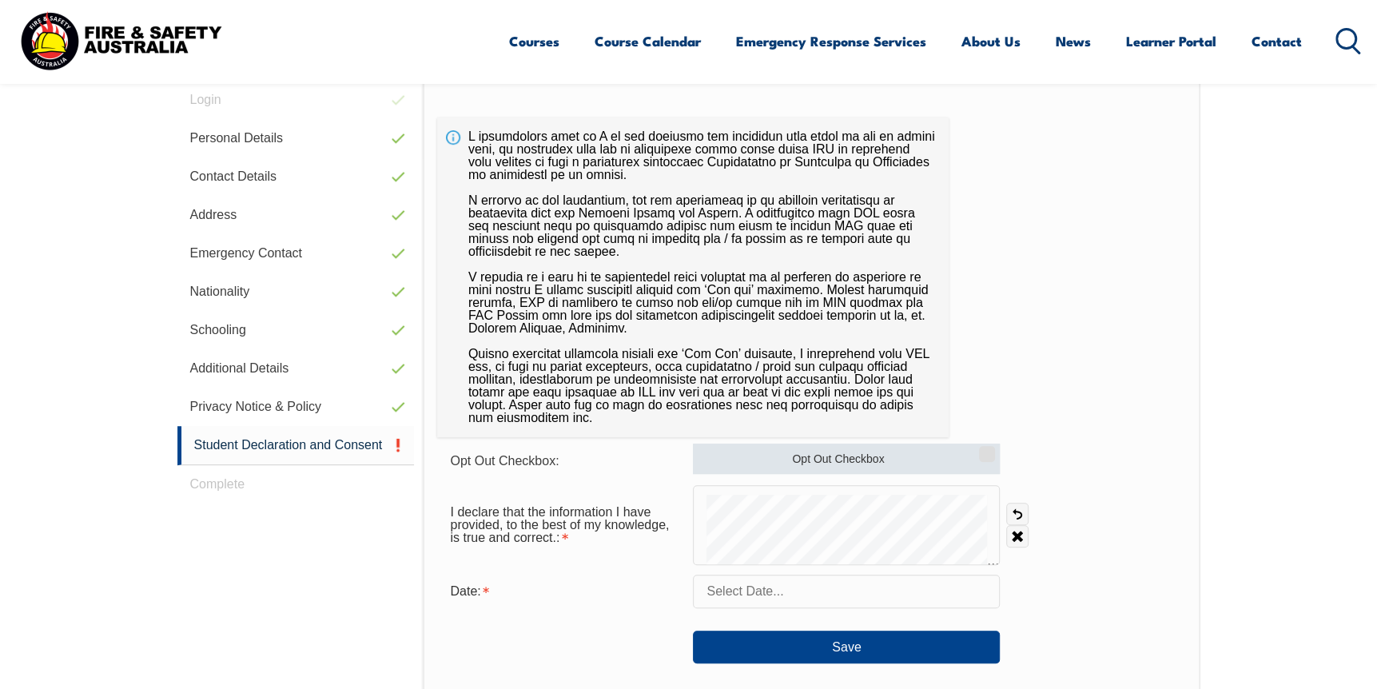
click at [988, 449] on input "Opt Out Checkbox" at bounding box center [985, 448] width 10 height 2
checkbox input "true"
click at [1072, 449] on div "Opt Out Checkbox: Opt Out Checkbox" at bounding box center [811, 459] width 748 height 32
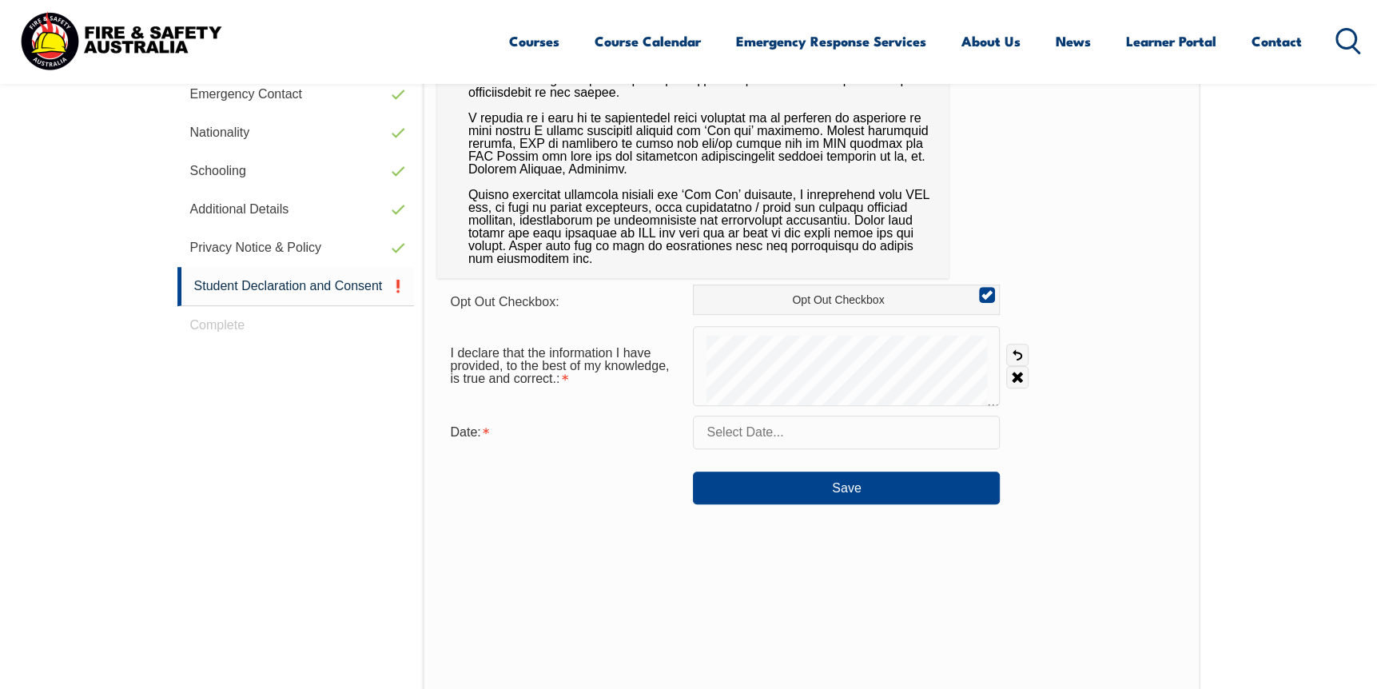
scroll to position [610, 0]
click at [1017, 378] on link "Clear" at bounding box center [1017, 376] width 22 height 22
click at [737, 435] on input "text" at bounding box center [846, 432] width 307 height 34
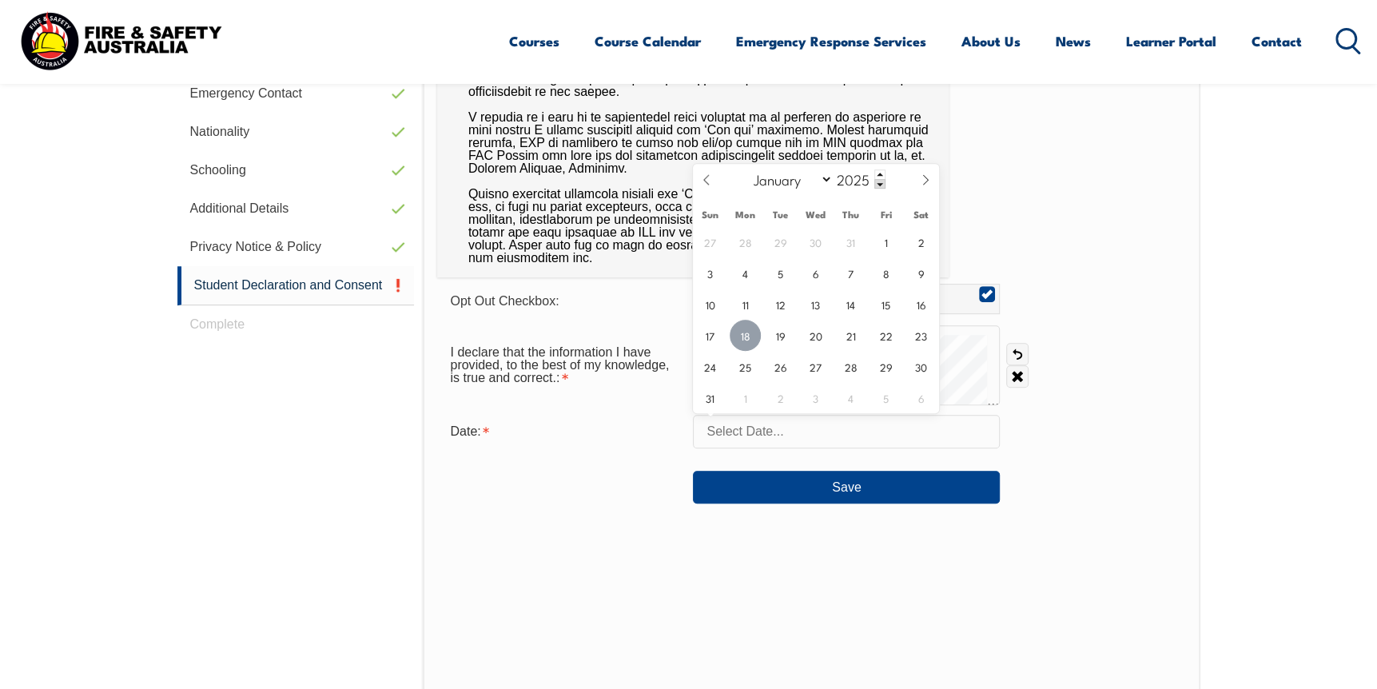
click at [746, 337] on span "18" at bounding box center [745, 335] width 31 height 31
type input "August 18, 2025"
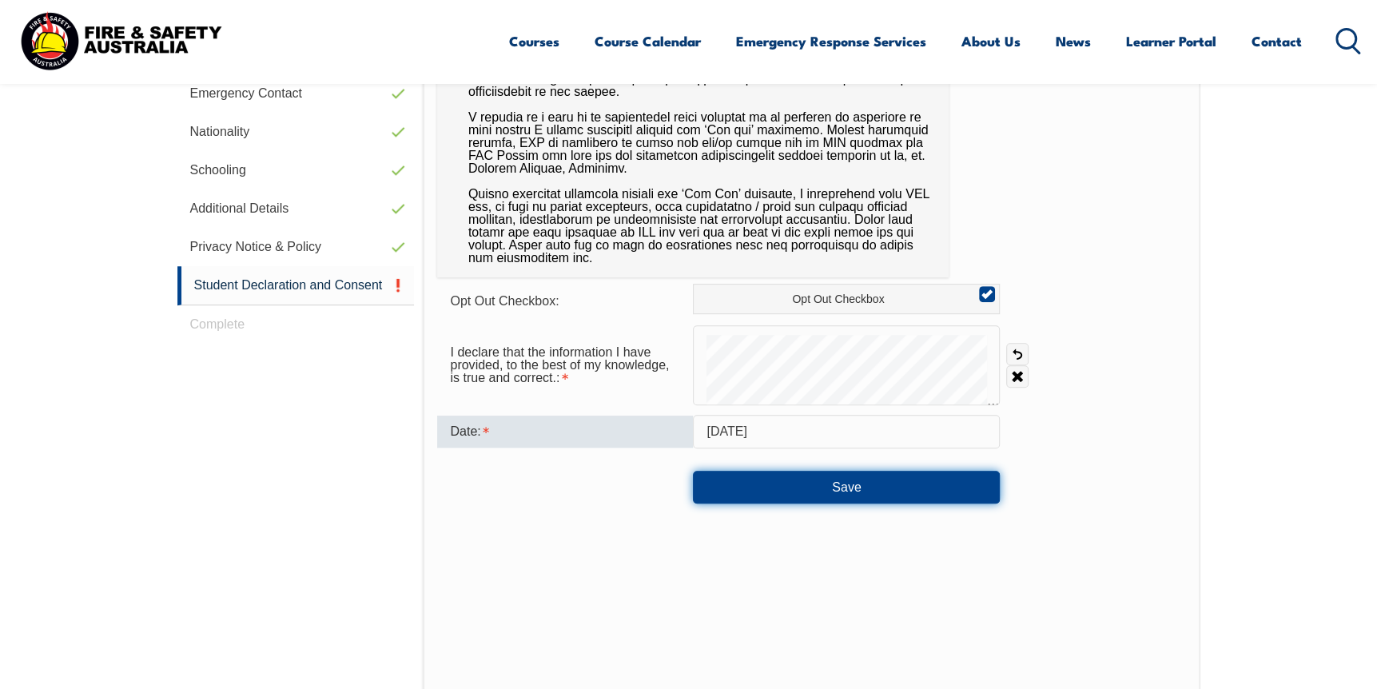
click at [837, 490] on button "Save" at bounding box center [846, 487] width 307 height 32
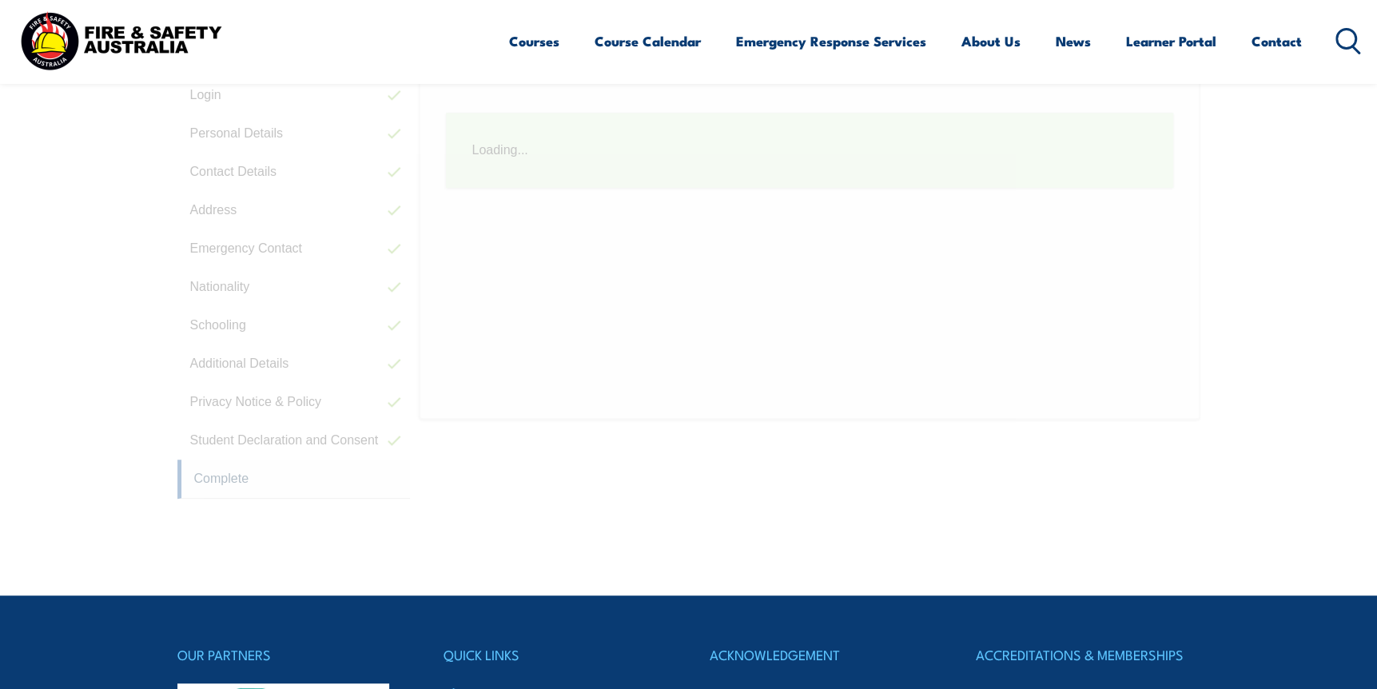
scroll to position [451, 0]
